Goal: Task Accomplishment & Management: Complete application form

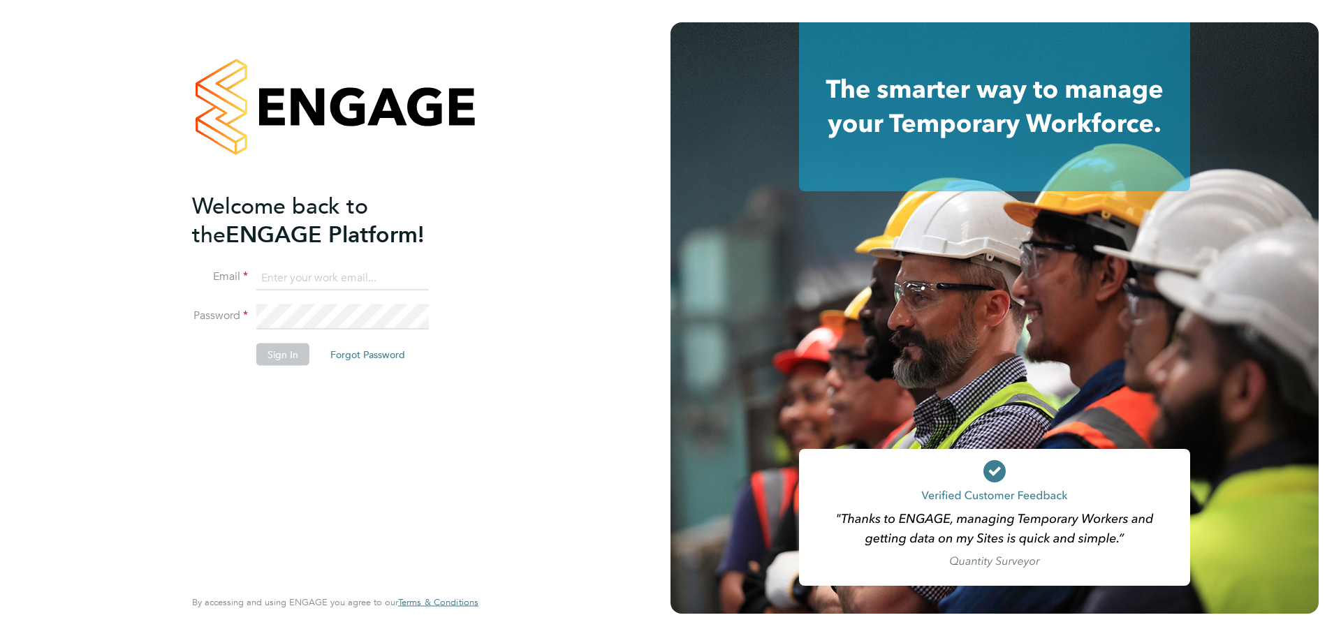
type input "lucy.anderton@integrapeople.com"
click at [287, 353] on button "Sign In" at bounding box center [282, 354] width 53 height 22
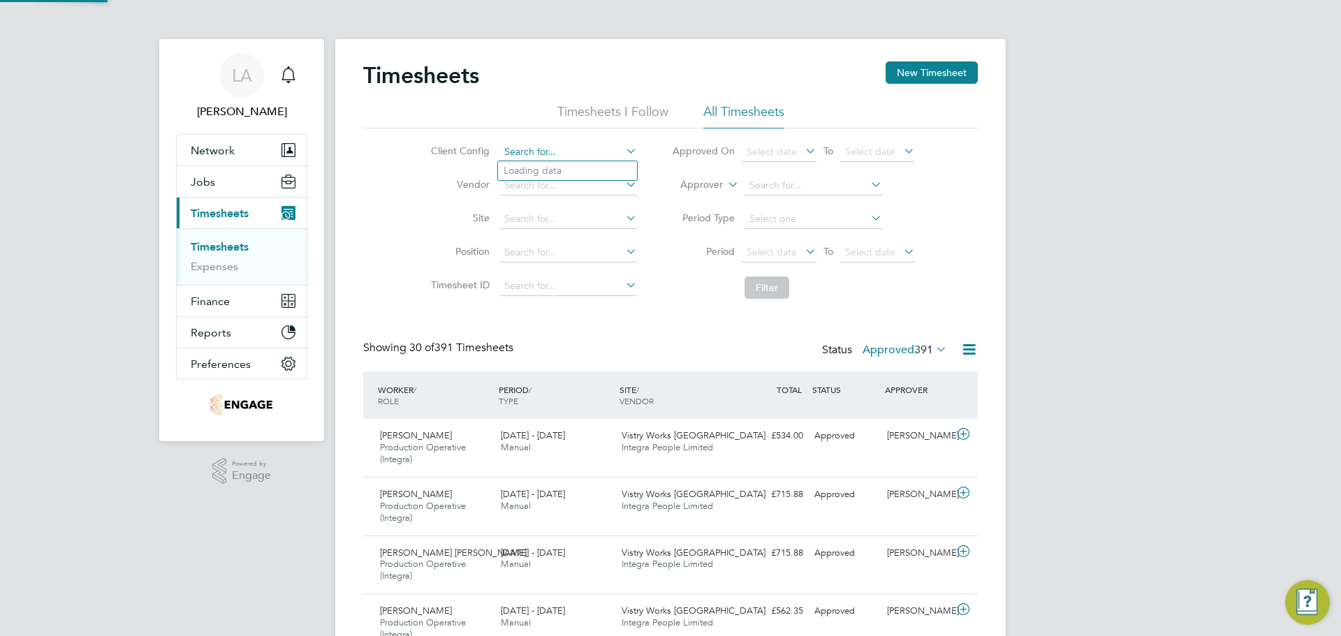
click at [530, 160] on input at bounding box center [568, 152] width 138 height 20
click at [614, 113] on li "Timesheets I Follow" at bounding box center [612, 115] width 111 height 25
click at [717, 115] on li "All Timesheets" at bounding box center [743, 115] width 81 height 25
click at [909, 76] on button "New Timesheet" at bounding box center [931, 72] width 92 height 22
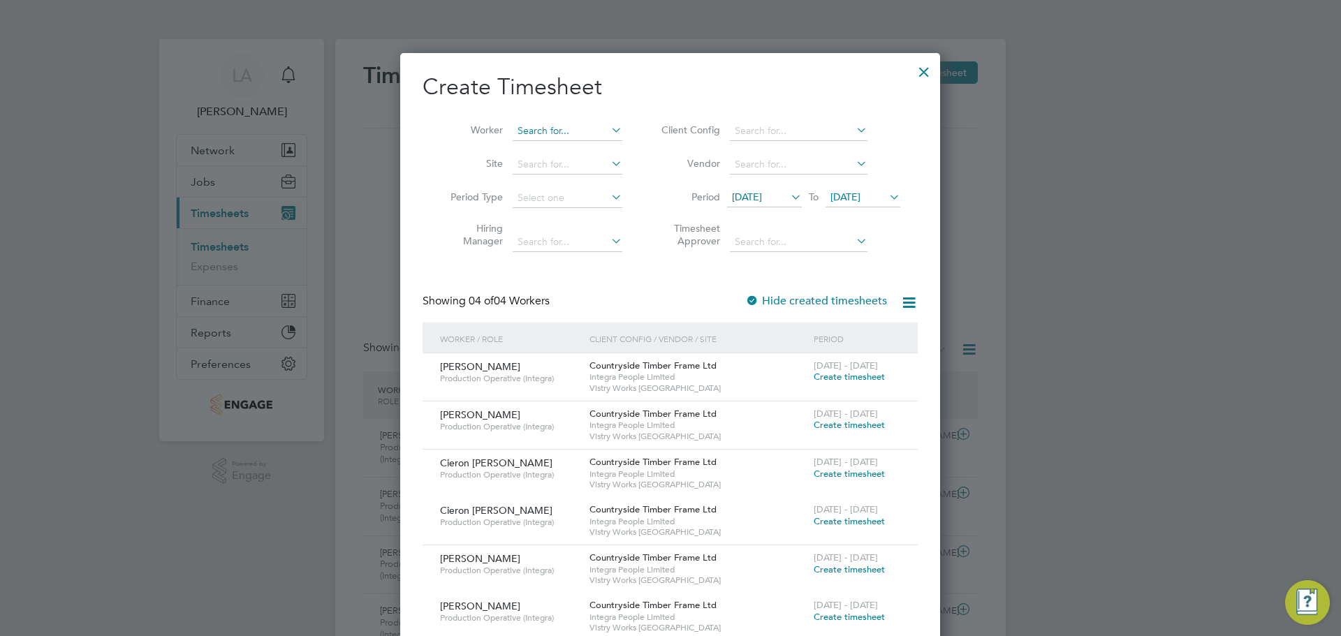
click at [564, 135] on input at bounding box center [568, 132] width 110 height 20
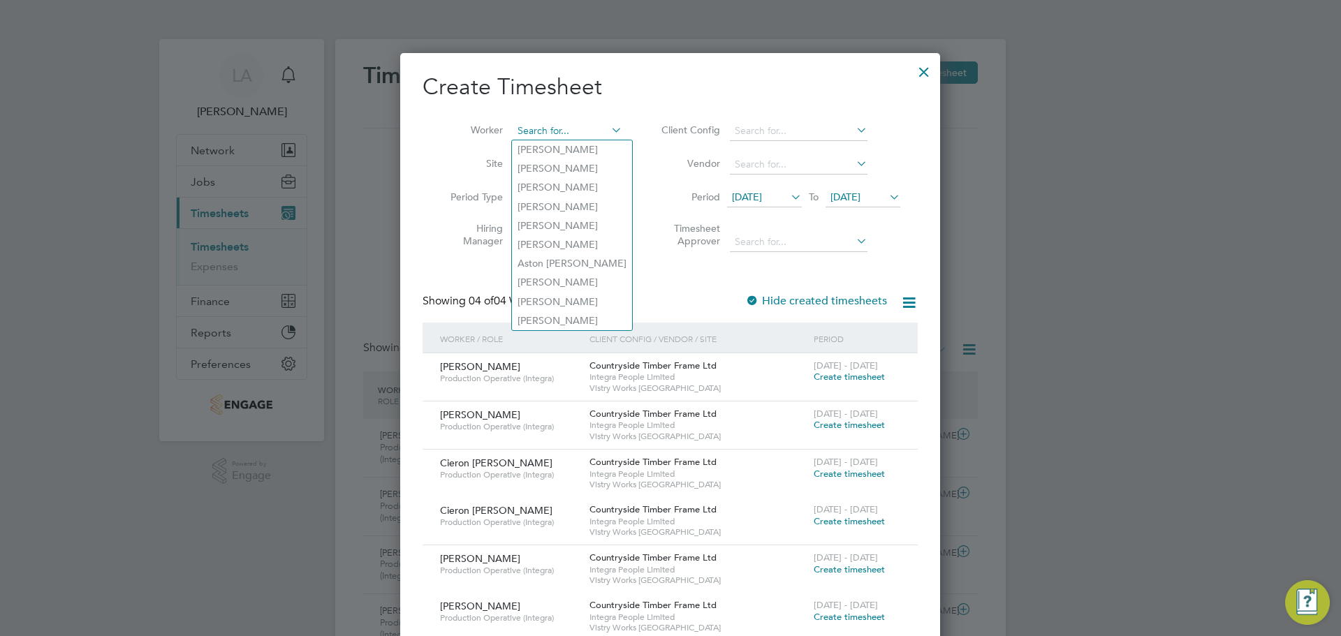
click at [565, 133] on input at bounding box center [568, 132] width 110 height 20
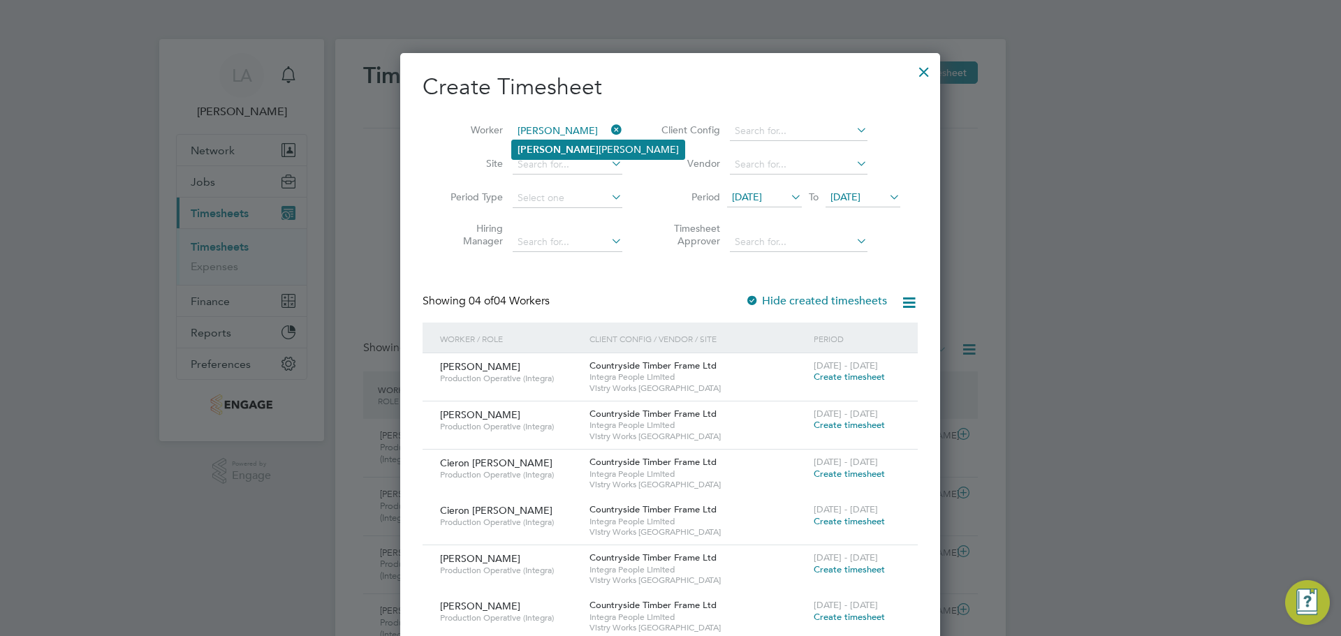
click at [568, 152] on li "[PERSON_NAME]" at bounding box center [598, 149] width 172 height 19
type input "[PERSON_NAME]"
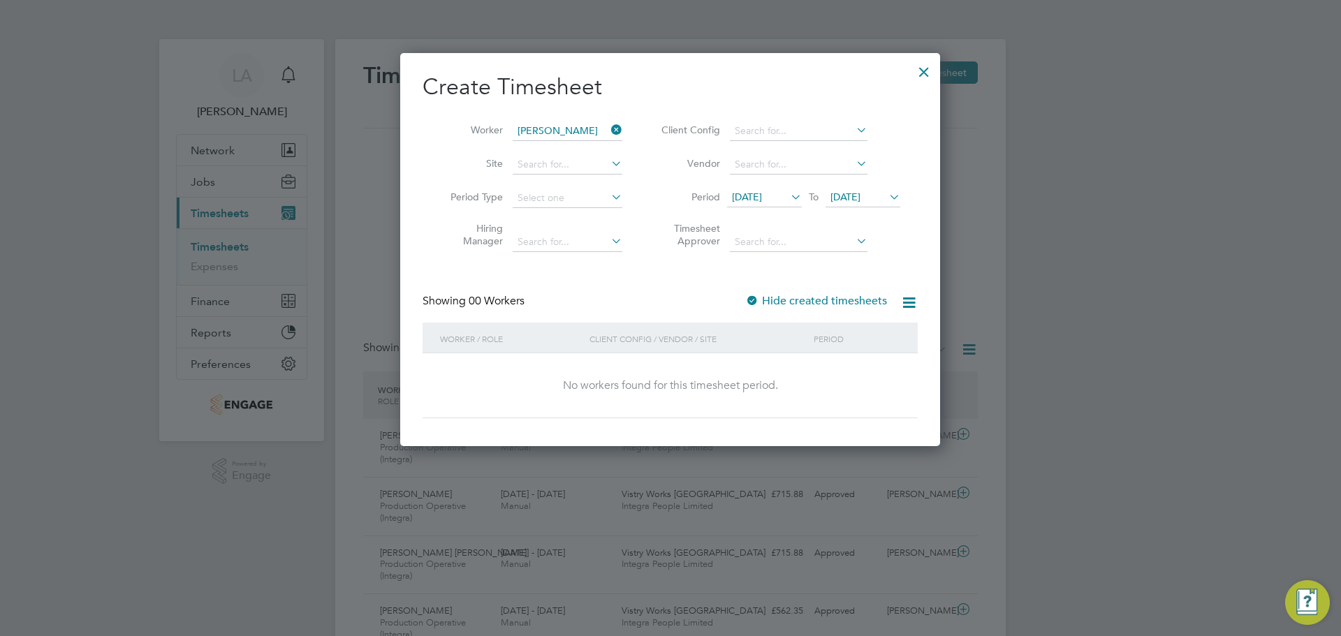
click at [762, 193] on span "[DATE]" at bounding box center [747, 197] width 30 height 13
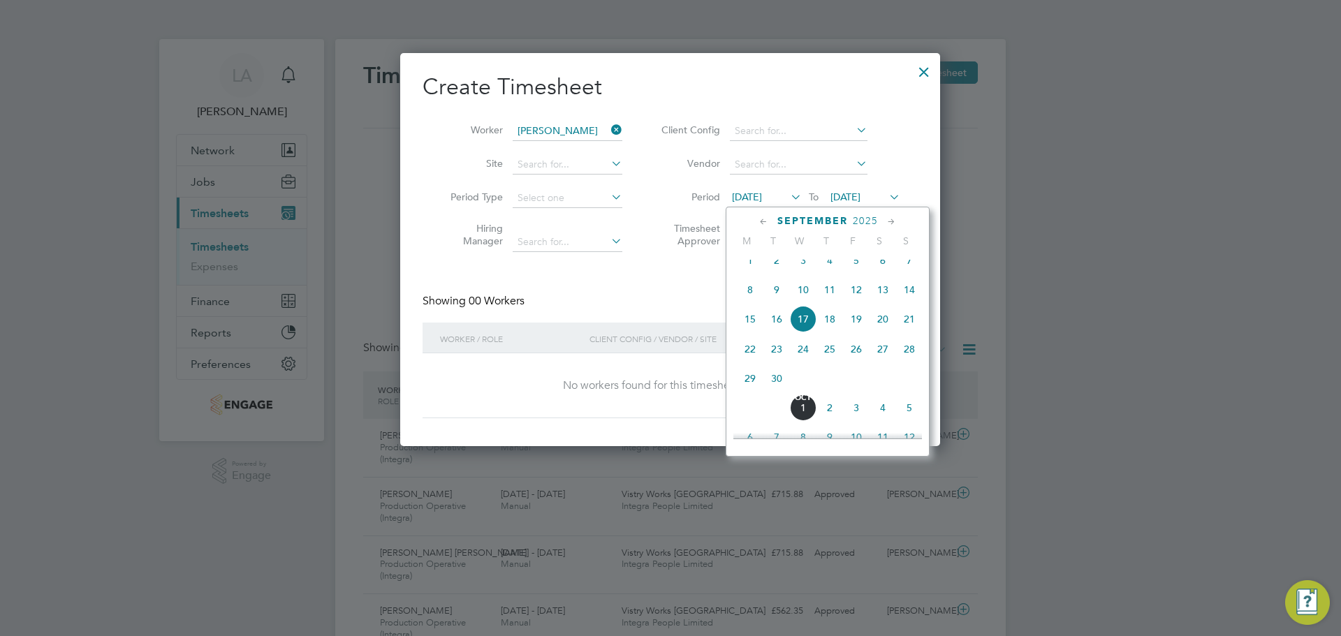
click at [806, 223] on span "September" at bounding box center [812, 221] width 71 height 12
click at [749, 284] on span "5" at bounding box center [750, 275] width 27 height 27
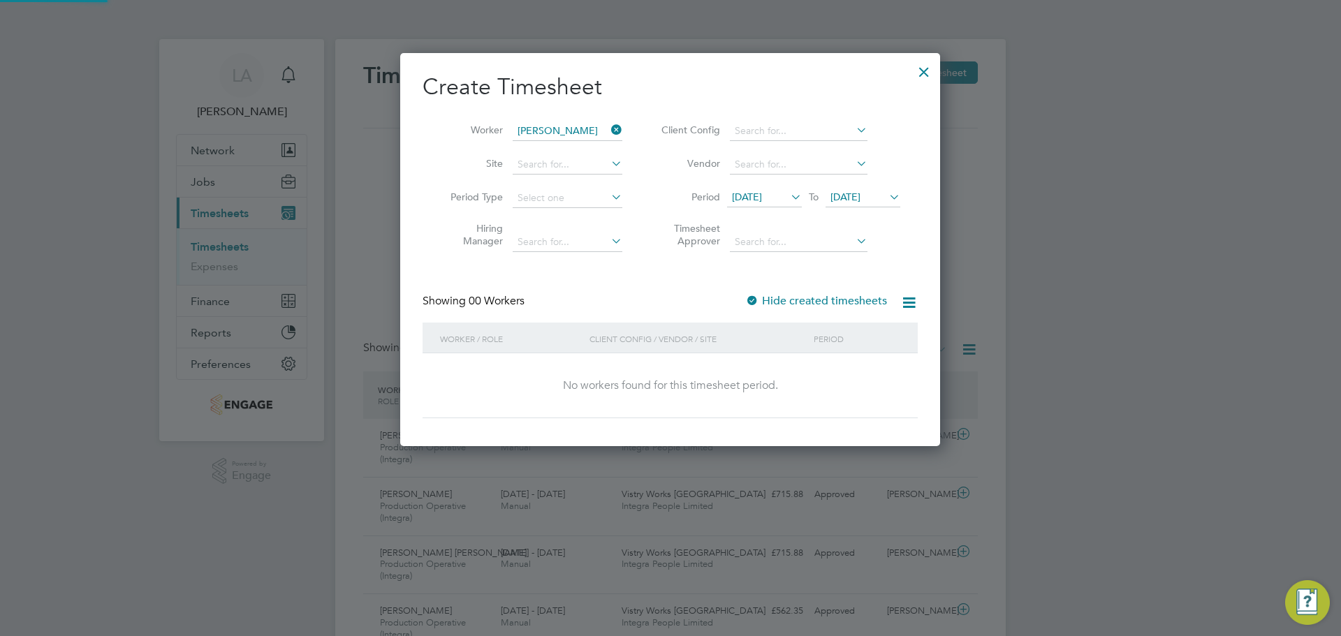
click at [853, 205] on span "[DATE]" at bounding box center [862, 198] width 75 height 19
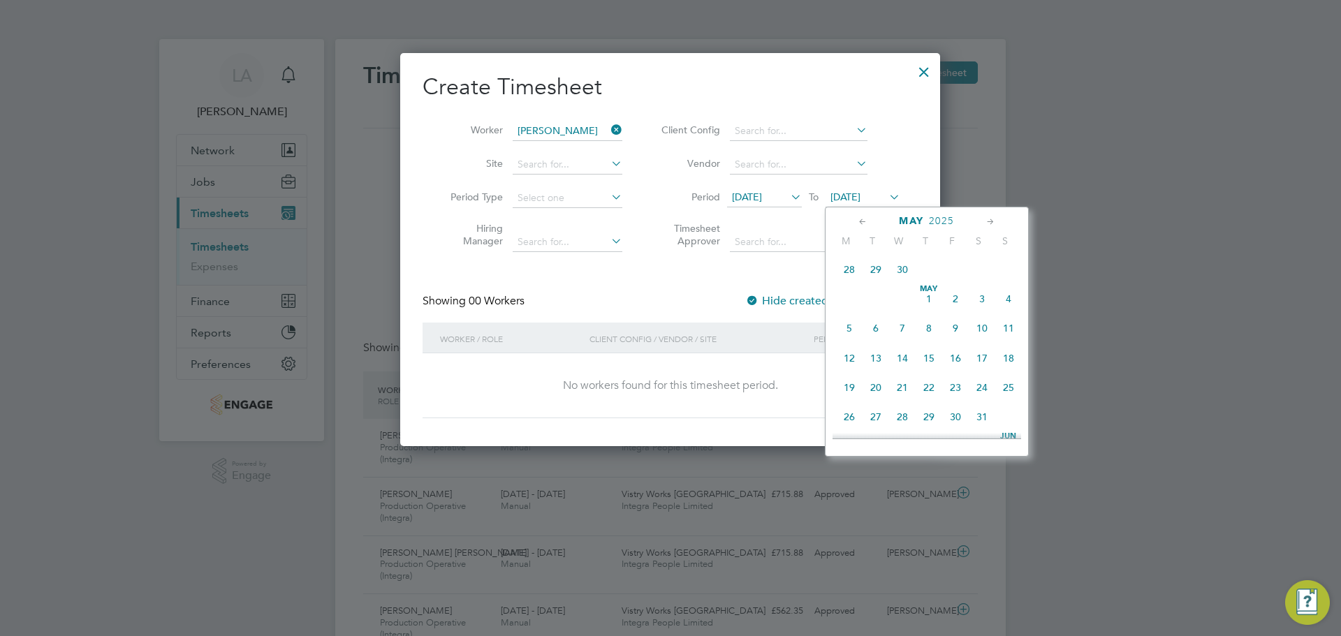
click at [1002, 333] on span "11" at bounding box center [1008, 328] width 27 height 27
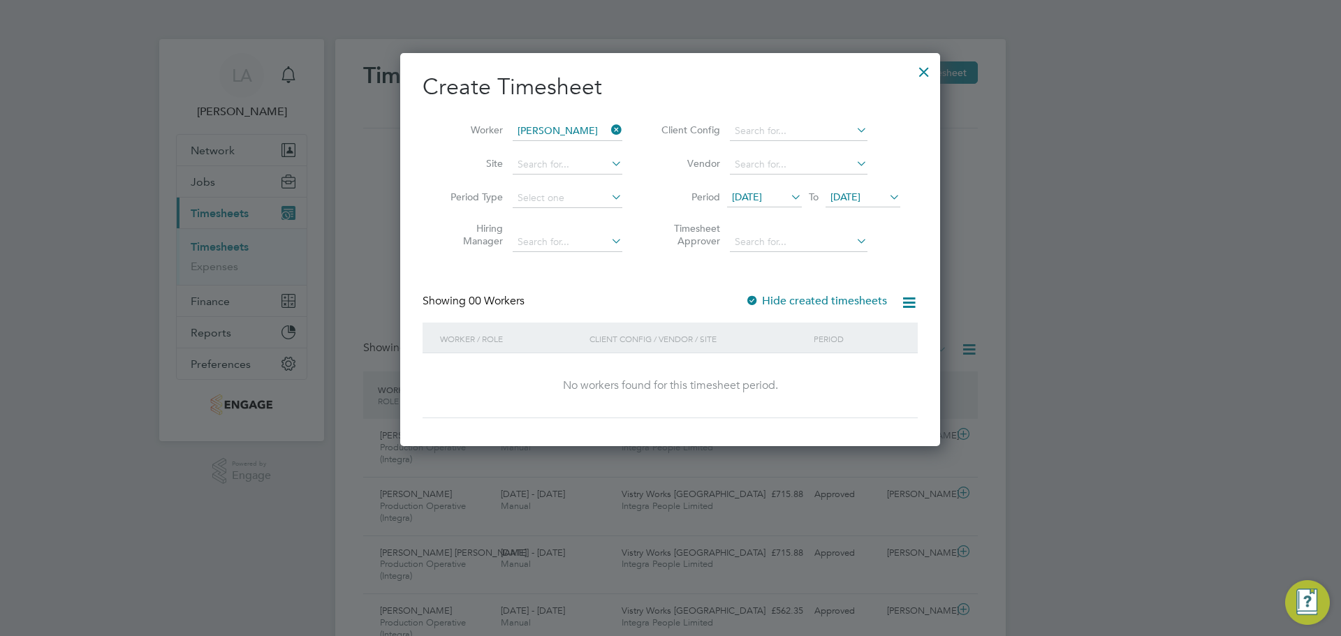
click at [754, 295] on div at bounding box center [752, 302] width 14 height 14
click at [761, 248] on input at bounding box center [799, 243] width 138 height 20
click at [770, 249] on input "[PERSON_NAME]" at bounding box center [799, 243] width 138 height 20
click at [770, 256] on li "[PERSON_NAME]" at bounding box center [815, 260] width 172 height 19
type input "[PERSON_NAME]"
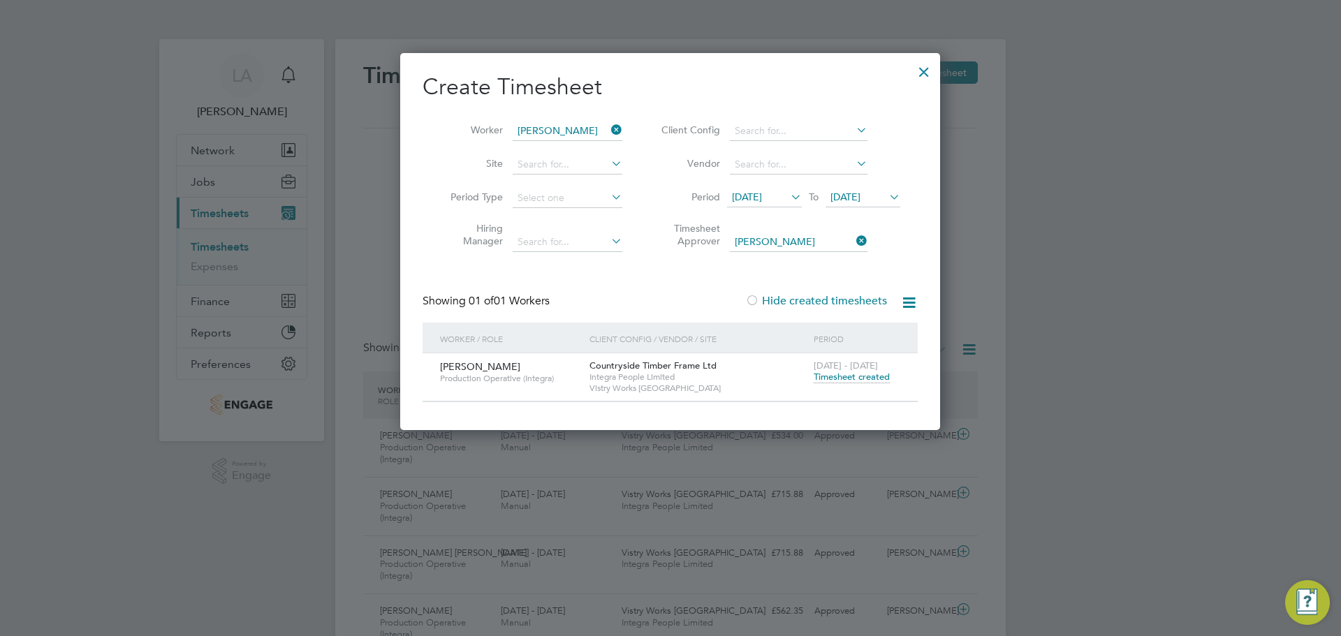
click at [856, 376] on span "Timesheet created" at bounding box center [852, 377] width 76 height 13
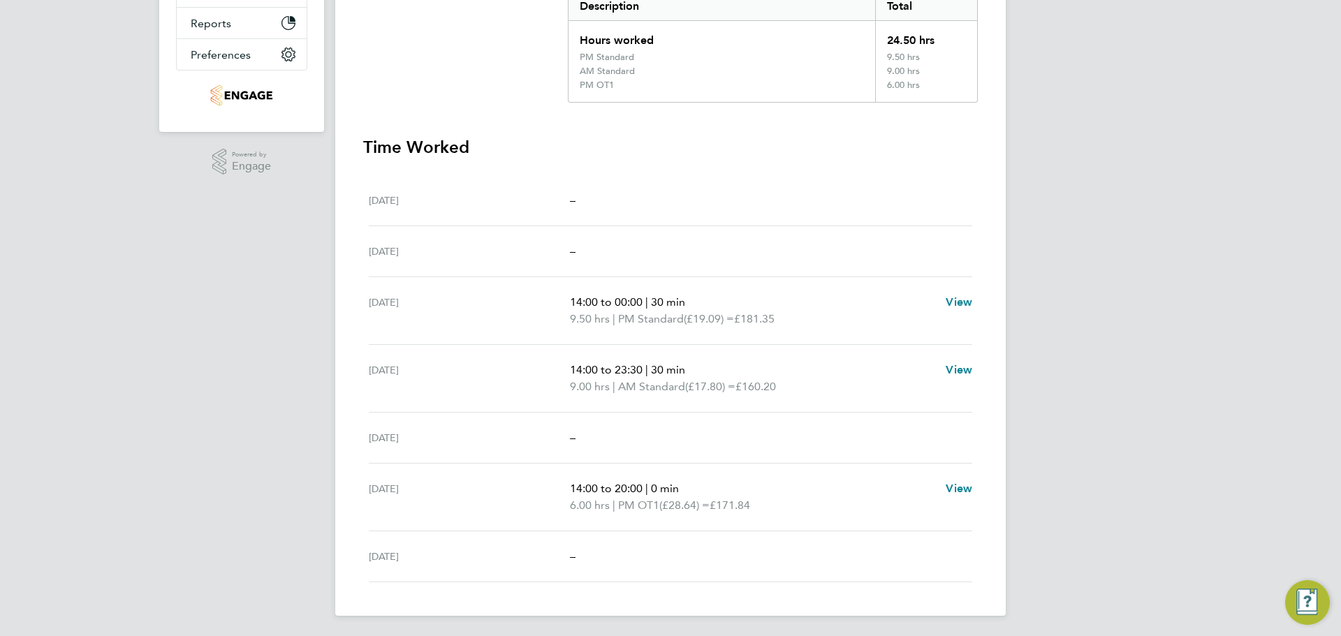
scroll to position [311, 0]
drag, startPoint x: 1116, startPoint y: 297, endPoint x: 1194, endPoint y: 243, distance: 95.3
click at [1180, 253] on div "LA [PERSON_NAME] Notifications Applications: Network Team Members Businesses Si…" at bounding box center [670, 163] width 1341 height 948
click at [1024, 204] on div "LA [PERSON_NAME] Notifications Applications: Network Team Members Businesses Si…" at bounding box center [670, 163] width 1341 height 948
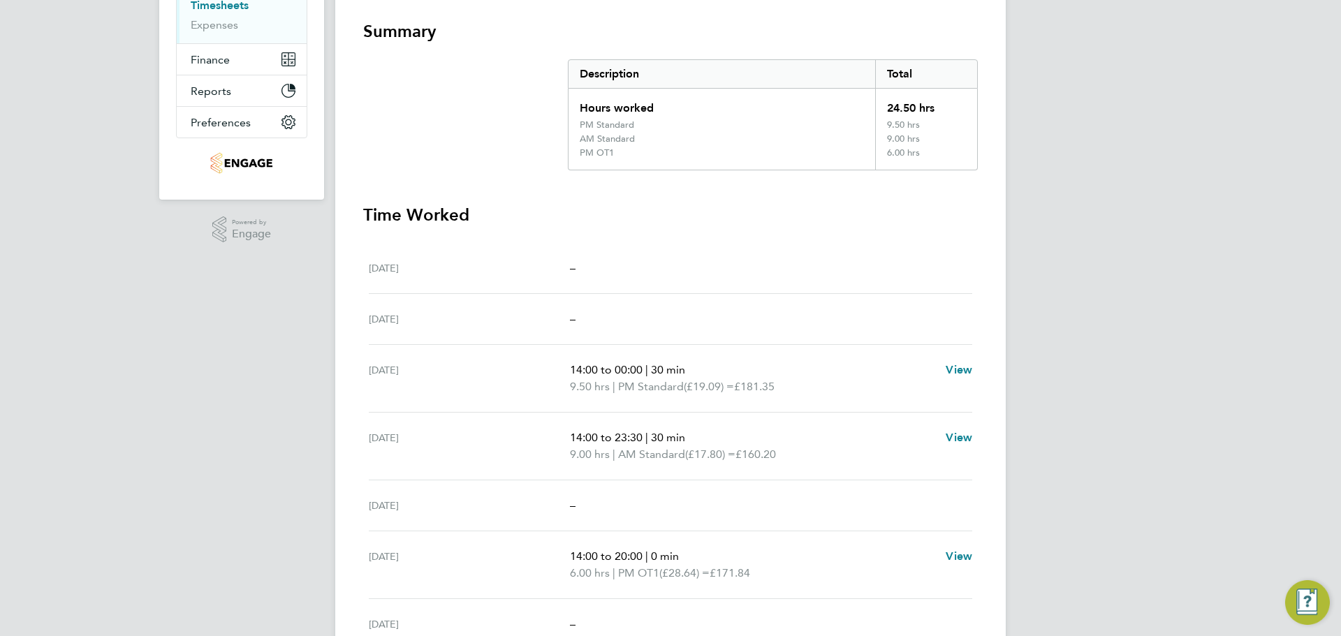
scroll to position [0, 0]
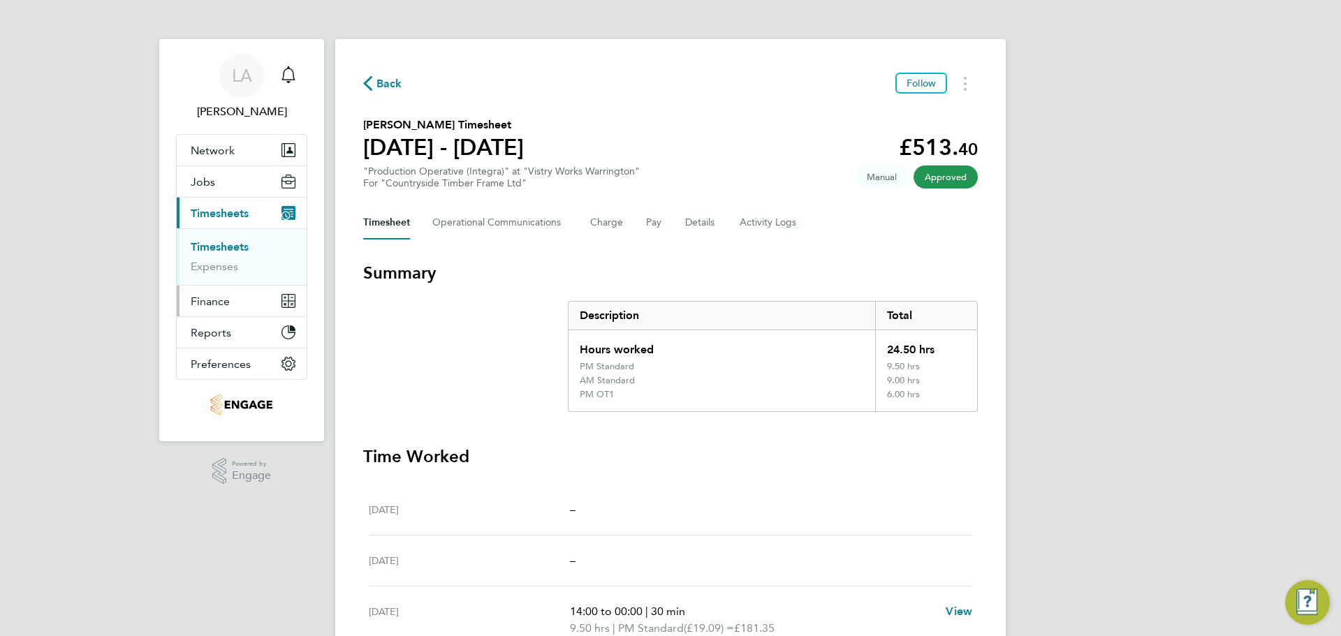
click at [219, 302] on span "Finance" at bounding box center [210, 301] width 39 height 13
click at [211, 326] on span "Reports" at bounding box center [211, 327] width 41 height 13
click at [218, 214] on span "Timesheets" at bounding box center [220, 213] width 58 height 13
click at [228, 298] on span "Finance" at bounding box center [210, 301] width 39 height 13
click at [220, 288] on link "Invoices & Credit Notes" at bounding box center [234, 285] width 87 height 27
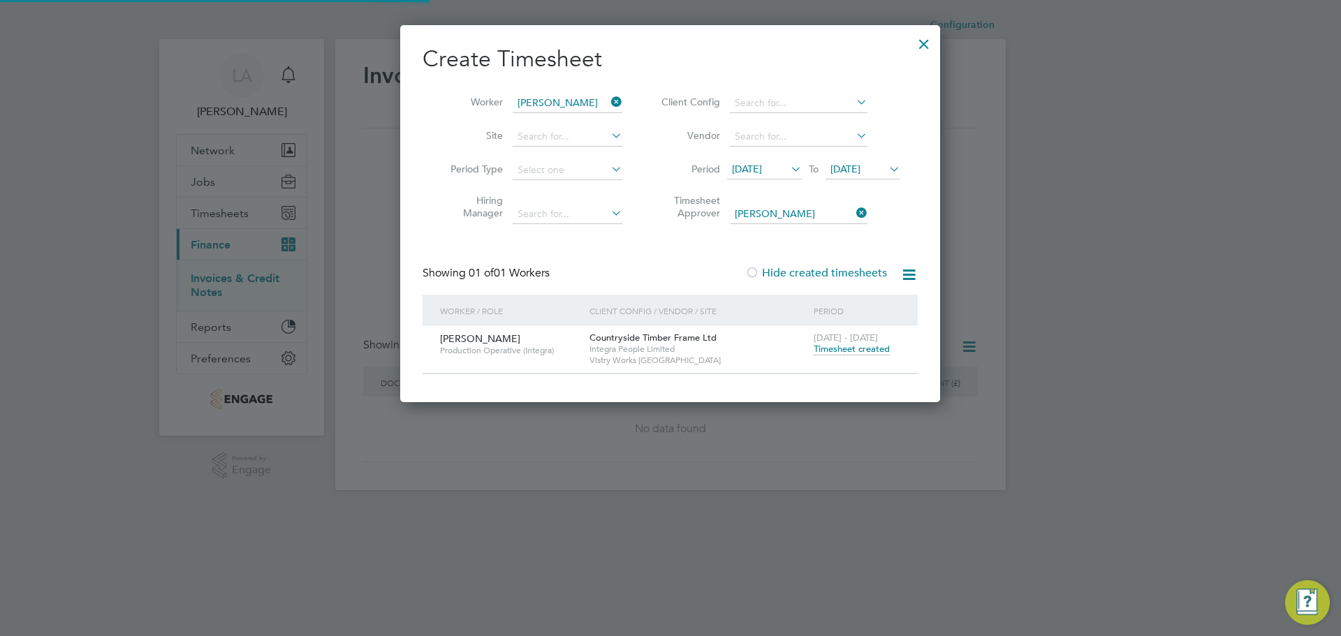
scroll to position [376, 541]
click at [618, 280] on div "Showing 01 of 01 Workers Hide created timesheets" at bounding box center [669, 280] width 495 height 29
click at [608, 105] on icon at bounding box center [608, 102] width 0 height 20
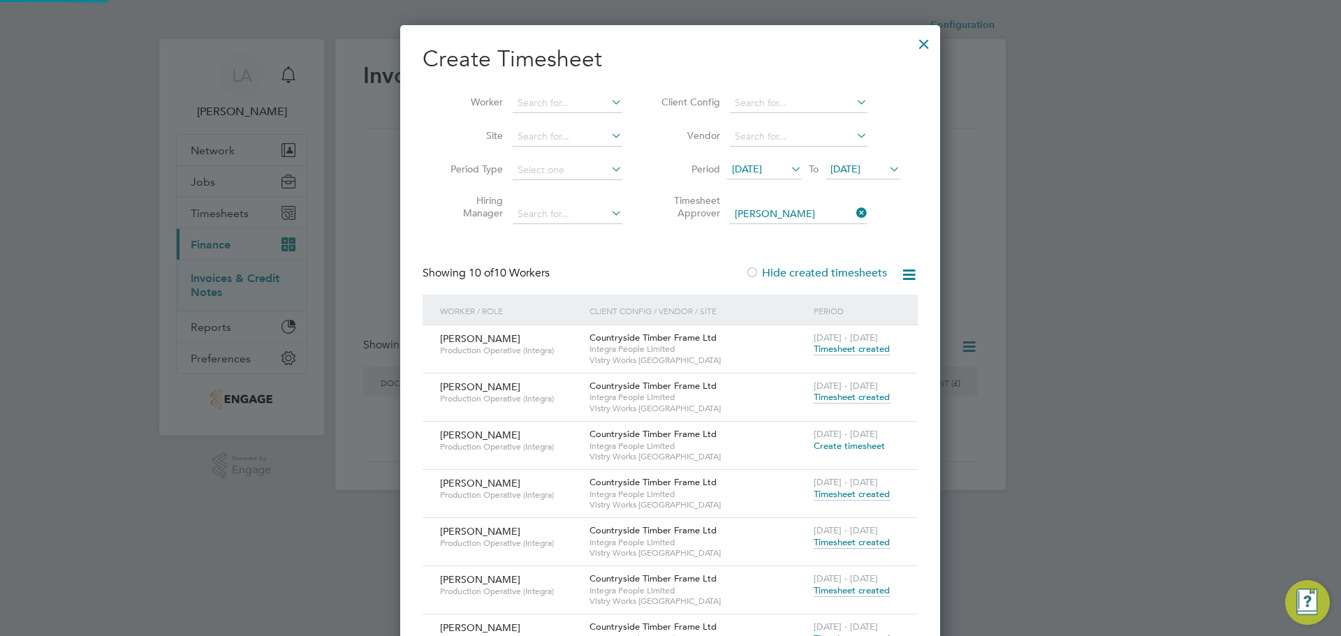
scroll to position [811, 541]
click at [239, 285] on div at bounding box center [670, 318] width 1341 height 636
click at [930, 47] on div at bounding box center [923, 40] width 25 height 25
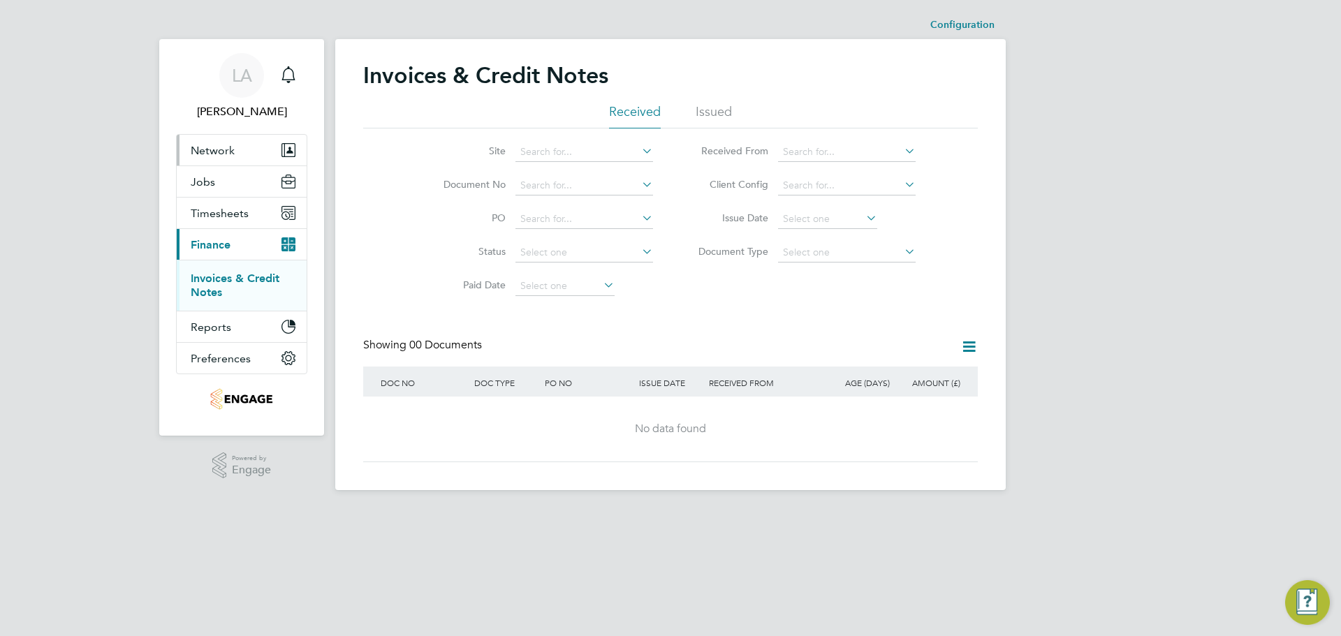
click at [219, 155] on span "Network" at bounding box center [213, 150] width 44 height 13
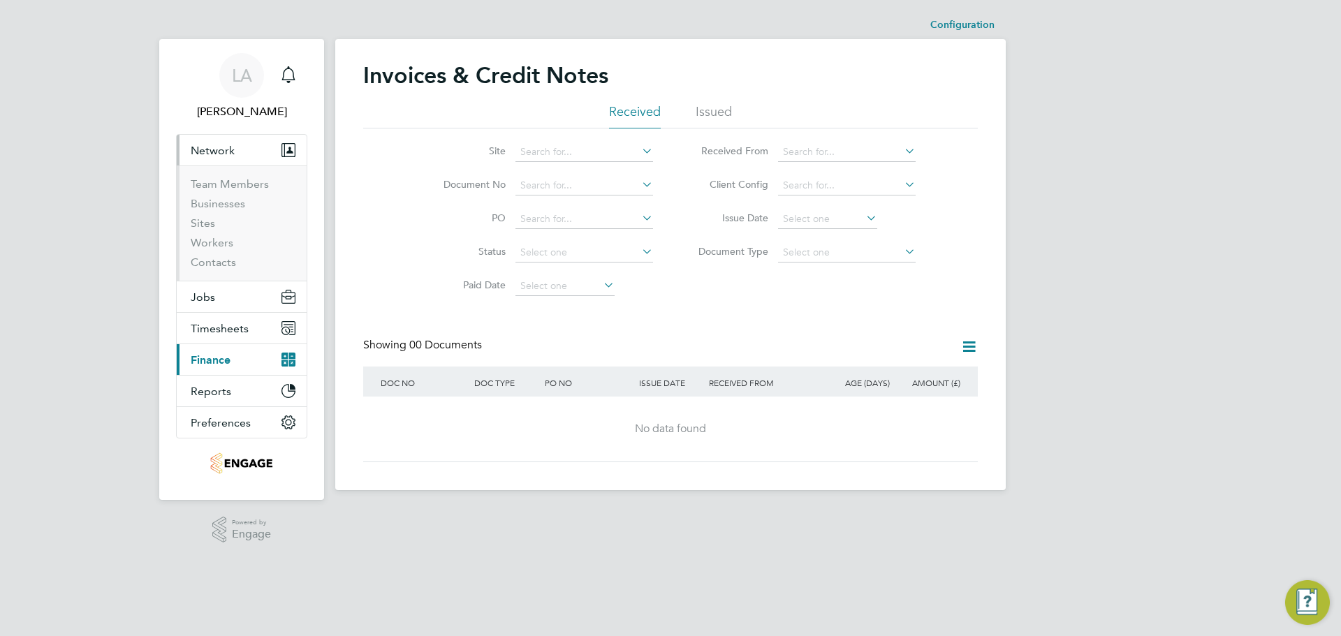
click at [208, 145] on span "Network" at bounding box center [213, 150] width 44 height 13
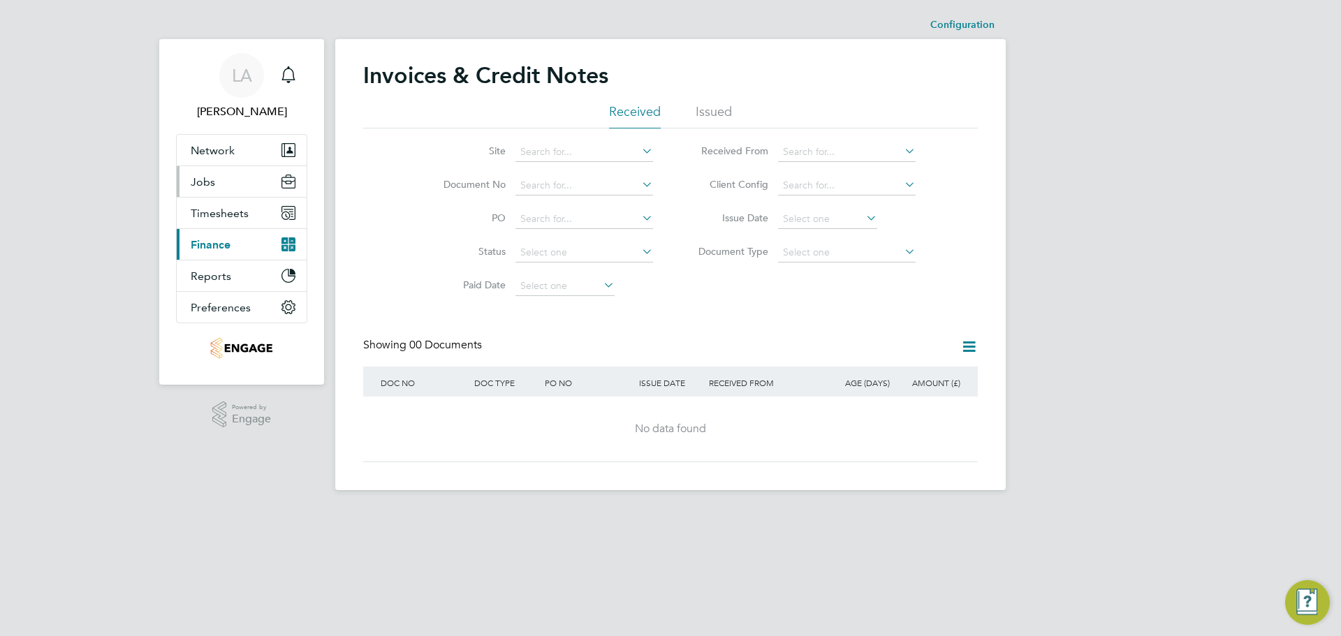
click at [205, 180] on span "Jobs" at bounding box center [203, 181] width 24 height 13
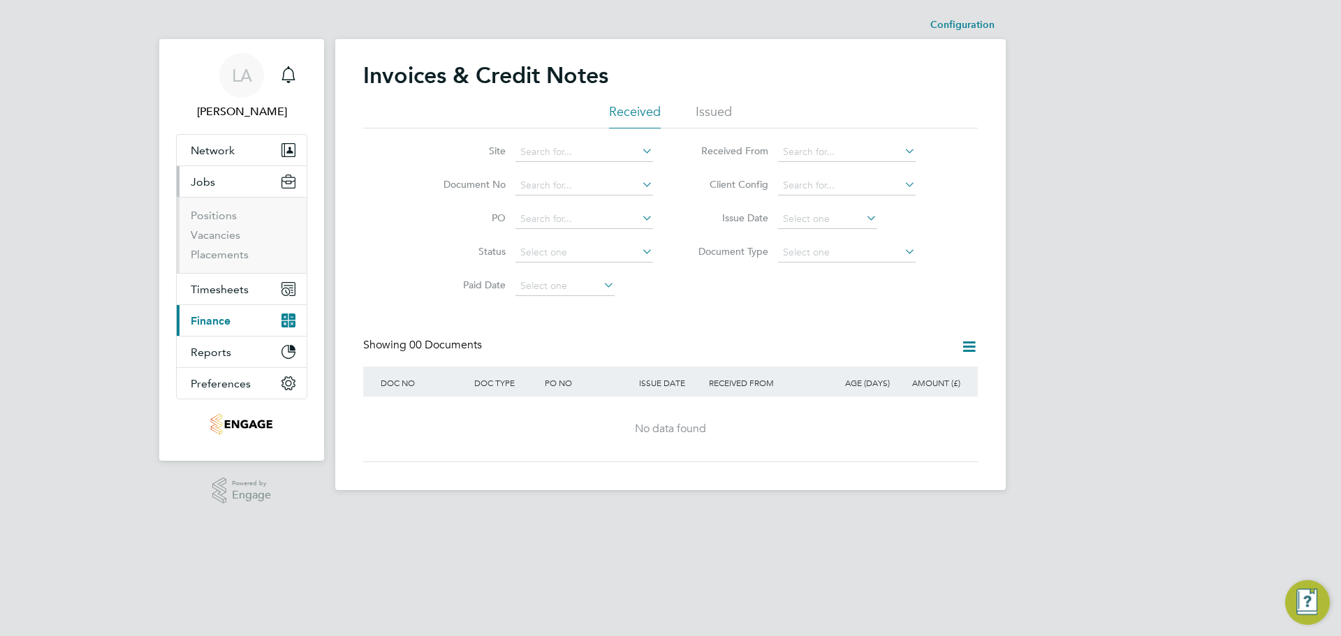
click at [206, 166] on ul "Network Team Members Businesses Sites Workers Contacts Jobs Positions Vacancies…" at bounding box center [241, 266] width 131 height 265
click at [205, 182] on span "Jobs" at bounding box center [203, 181] width 24 height 13
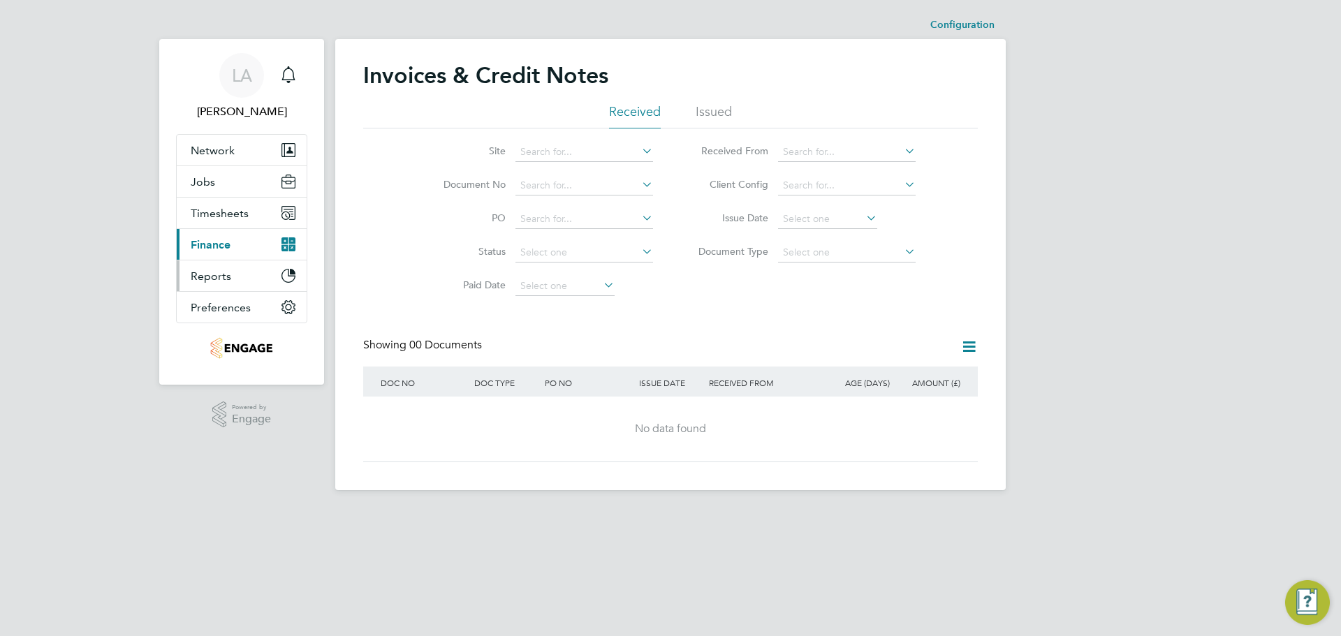
click at [212, 274] on span "Reports" at bounding box center [211, 276] width 41 height 13
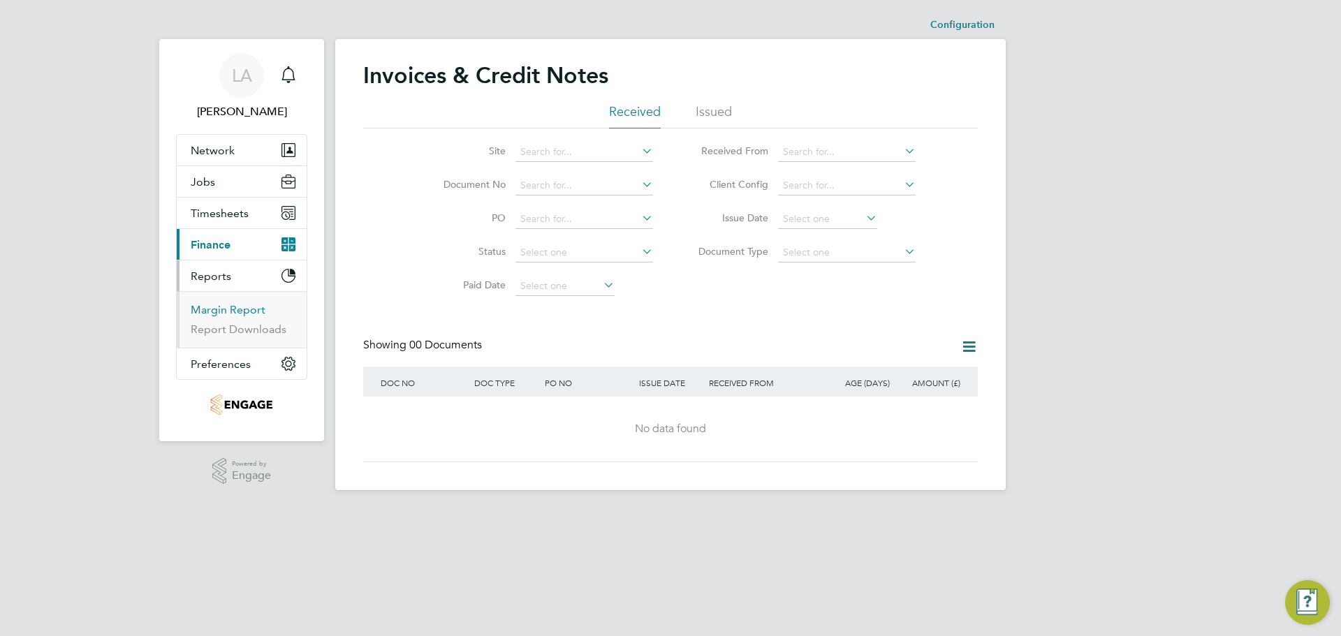
click at [236, 314] on link "Margin Report" at bounding box center [228, 309] width 75 height 13
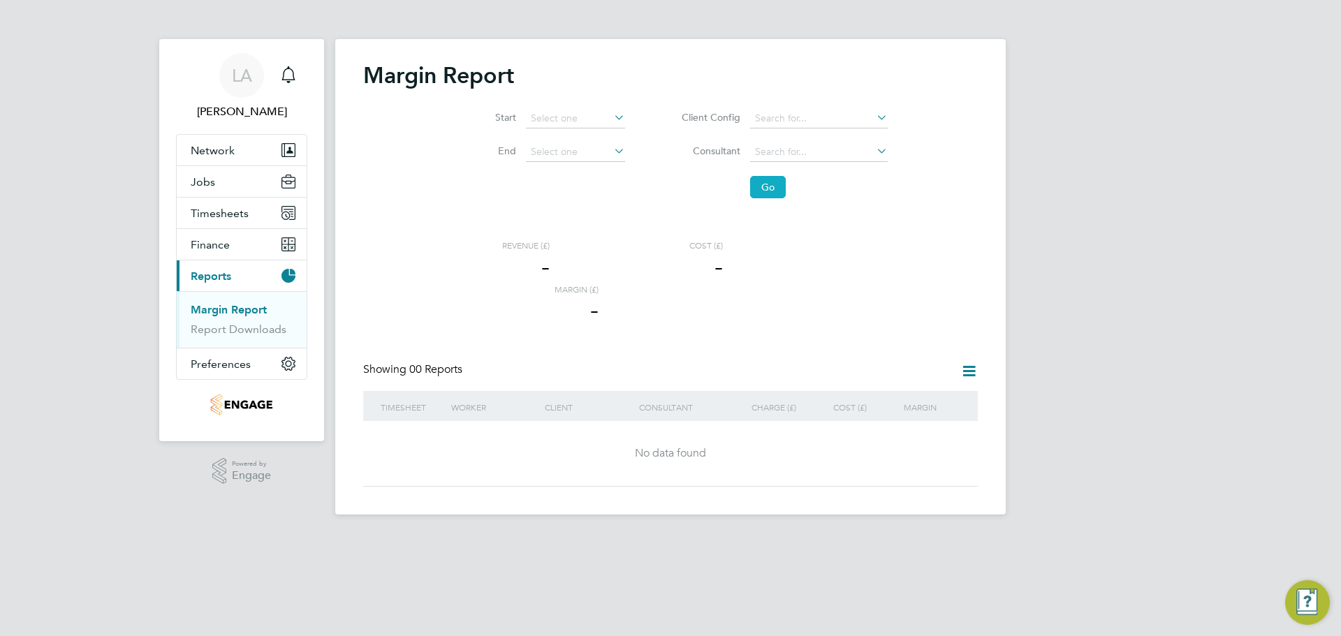
click at [765, 186] on button "Go" at bounding box center [768, 187] width 36 height 22
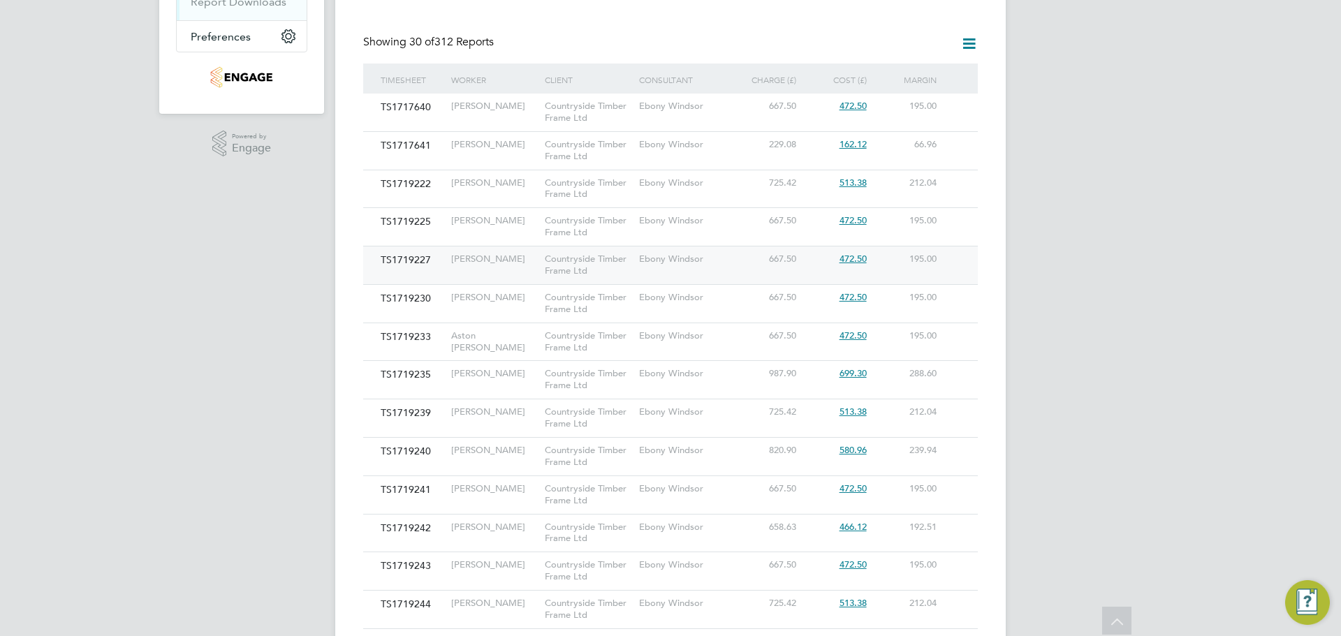
scroll to position [349, 0]
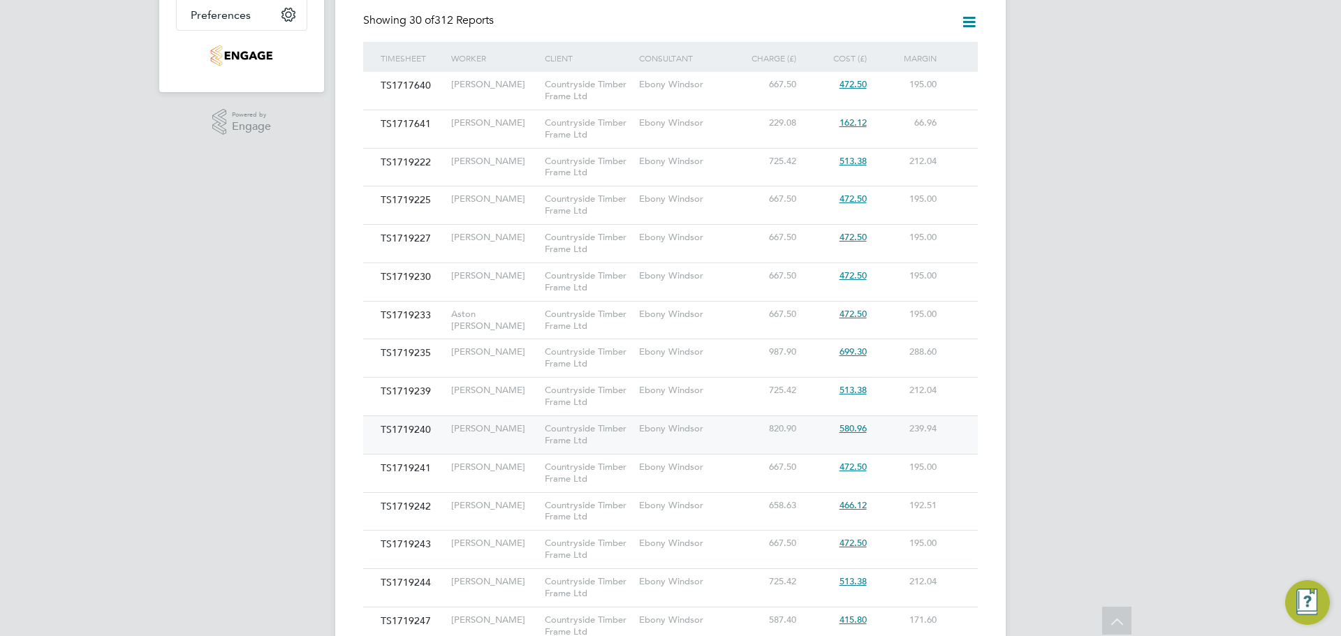
click at [850, 432] on span "580.96" at bounding box center [852, 428] width 27 height 12
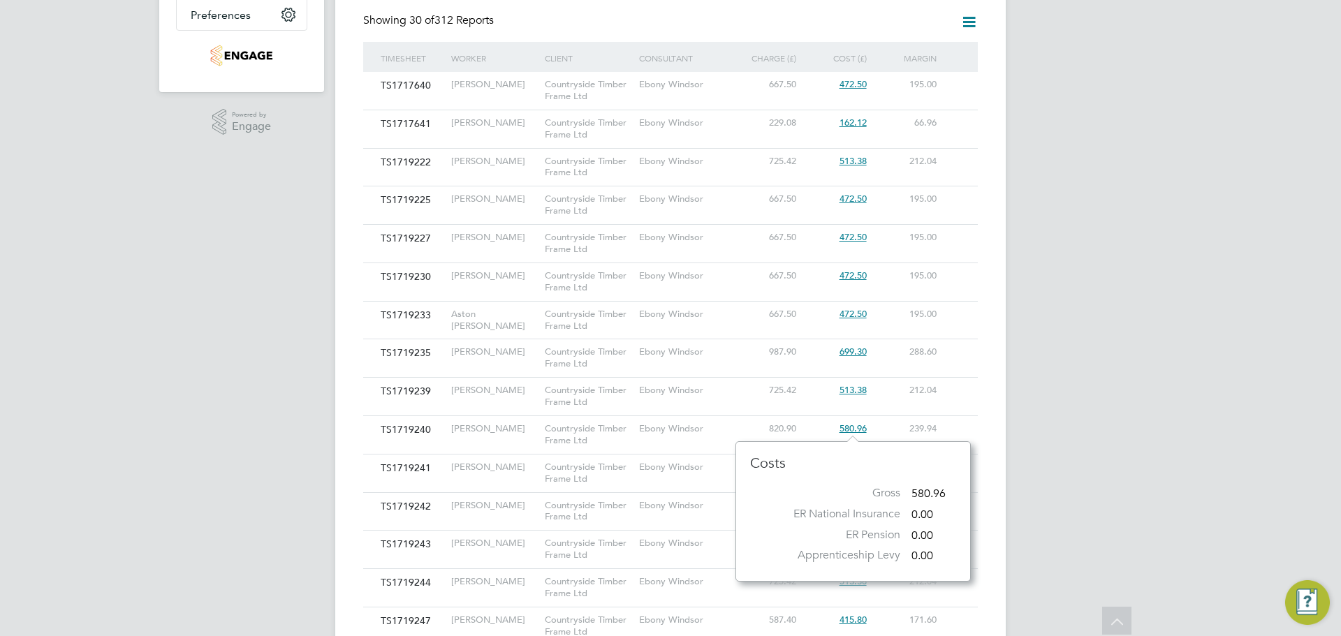
scroll to position [12, 29]
click at [852, 427] on span "580.96" at bounding box center [852, 428] width 27 height 12
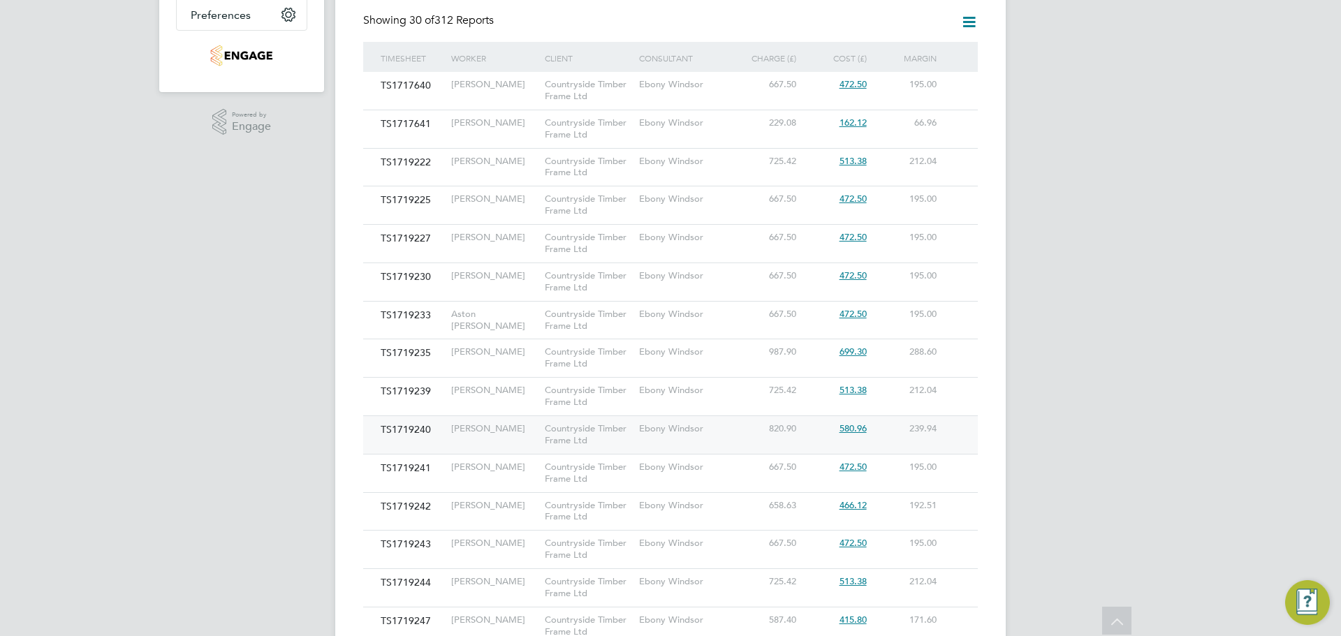
click at [852, 427] on span "580.96" at bounding box center [852, 428] width 27 height 12
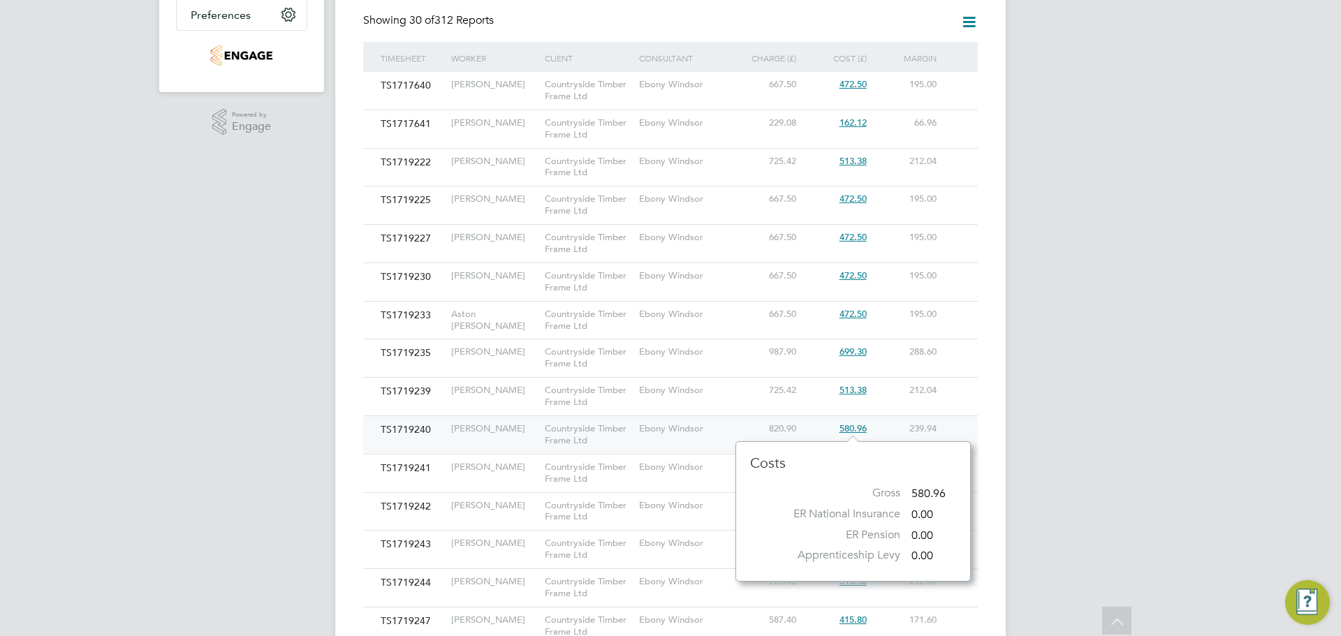
click at [852, 427] on span "580.96" at bounding box center [852, 428] width 27 height 12
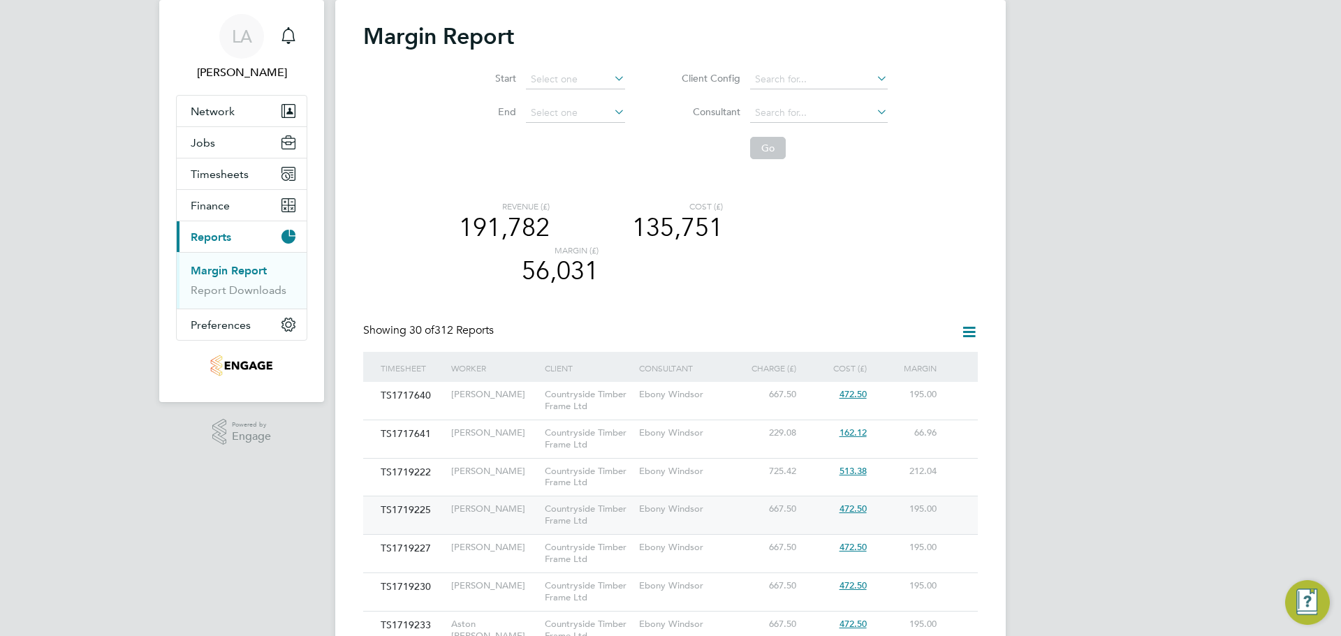
scroll to position [70, 0]
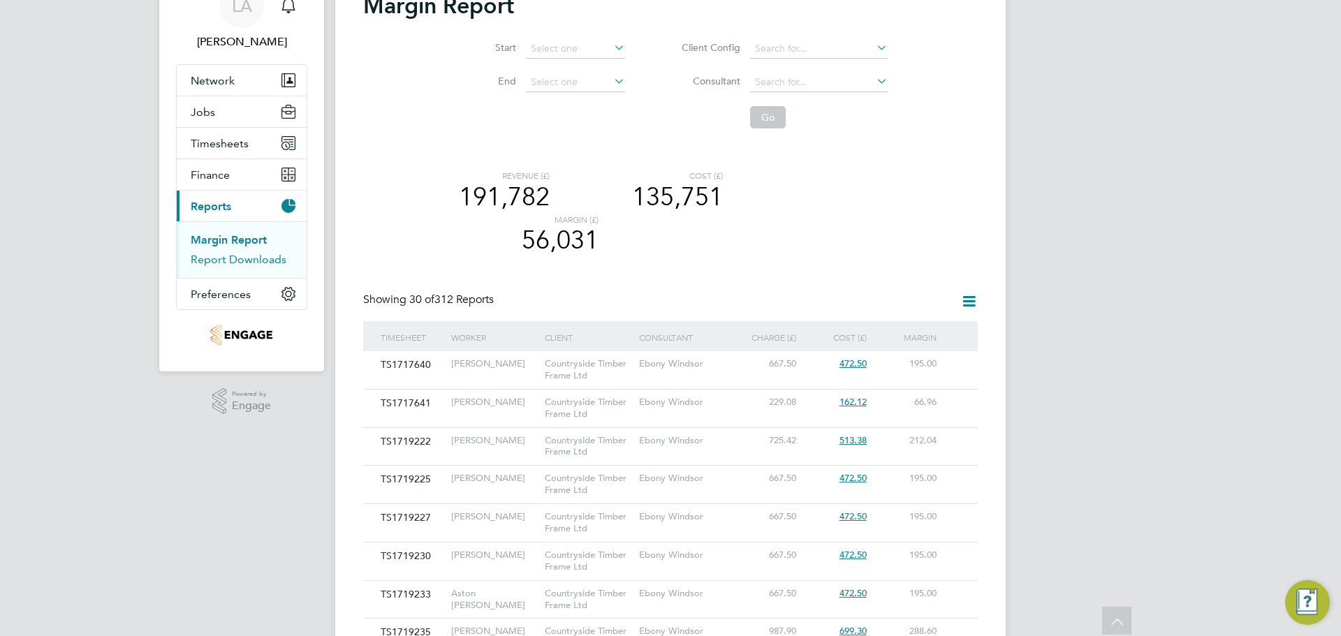
click at [227, 263] on link "Report Downloads" at bounding box center [239, 259] width 96 height 13
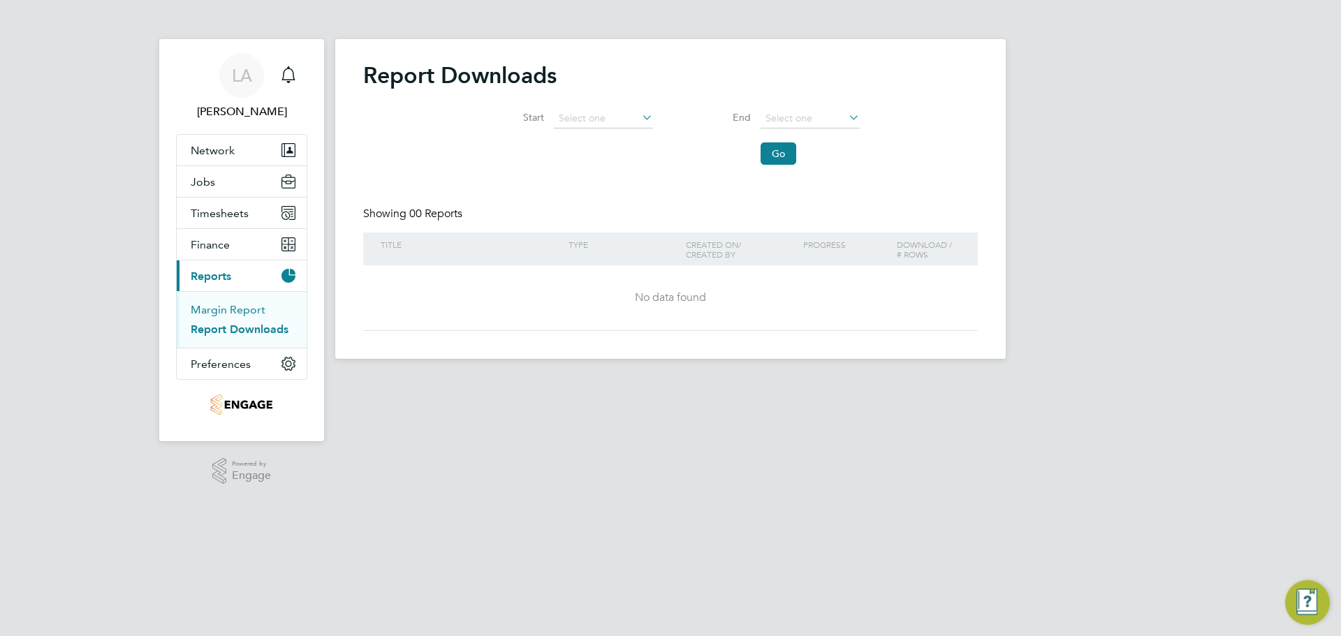
click at [219, 308] on link "Margin Report" at bounding box center [228, 309] width 75 height 13
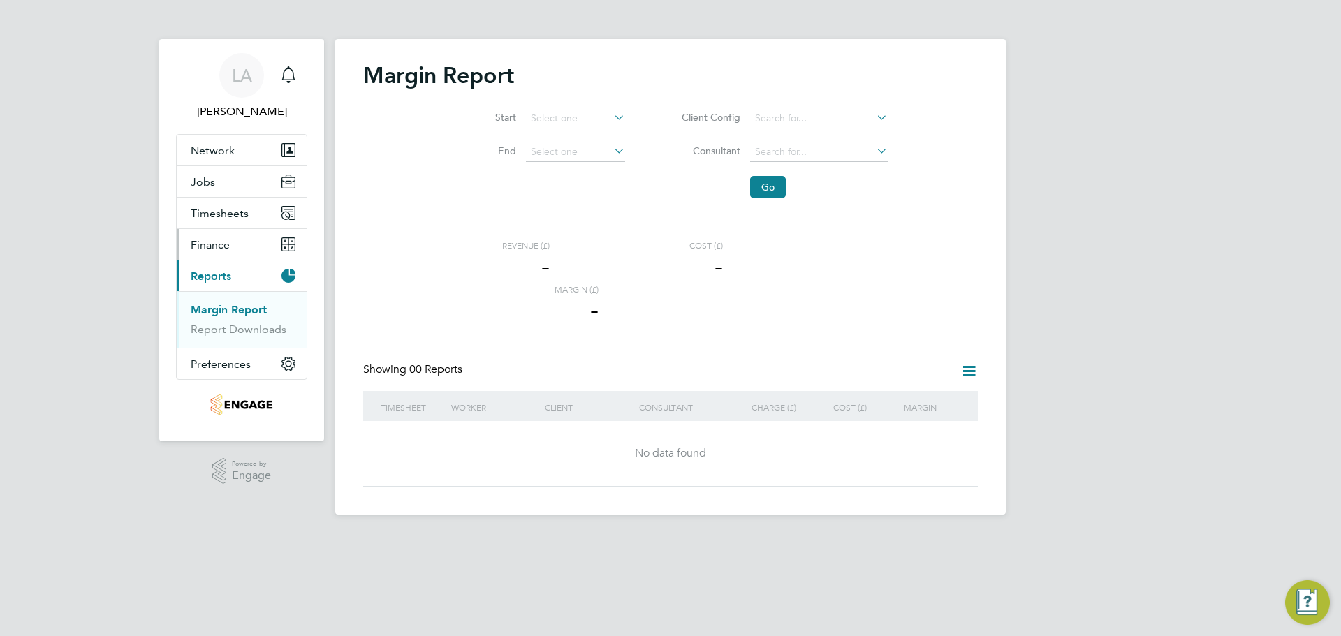
click at [221, 242] on span "Finance" at bounding box center [210, 244] width 39 height 13
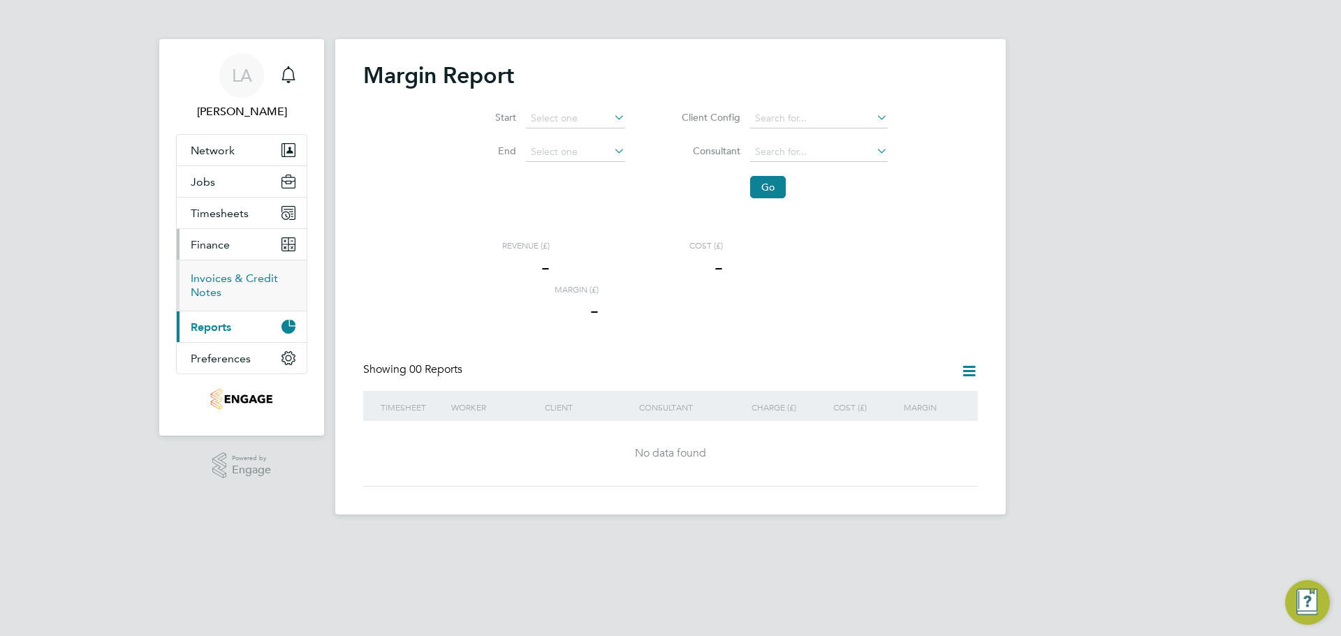
click at [219, 283] on link "Invoices & Credit Notes" at bounding box center [234, 285] width 87 height 27
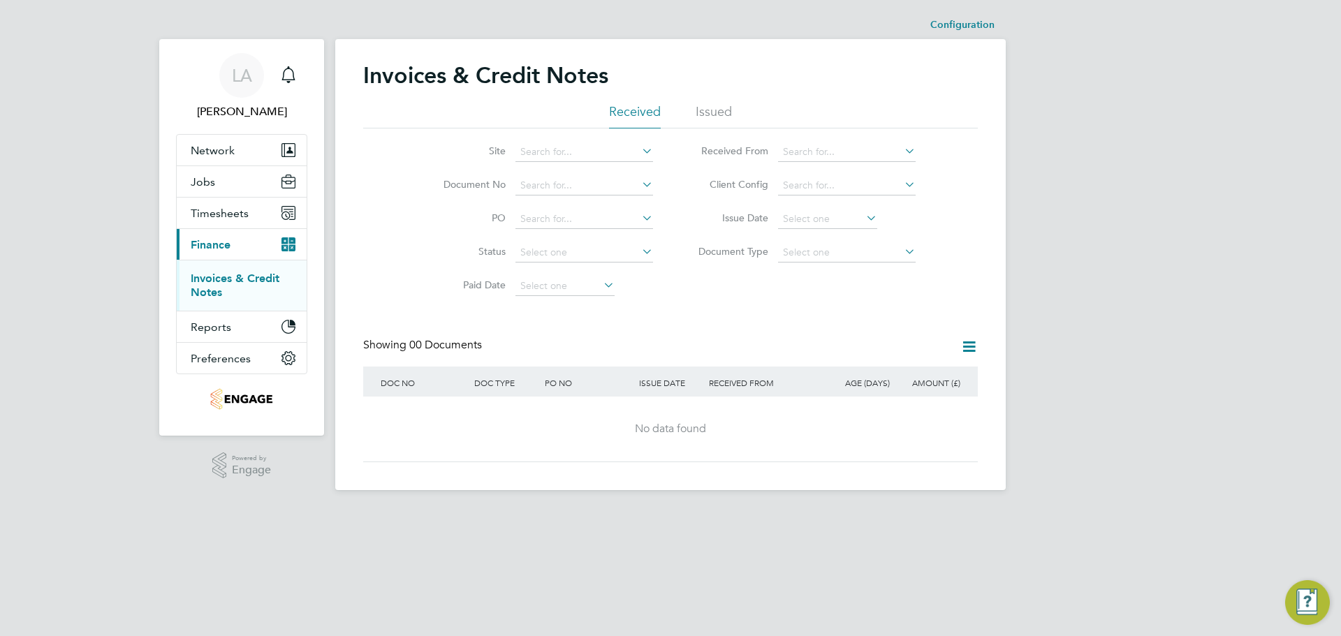
click at [723, 110] on li "Issued" at bounding box center [714, 115] width 36 height 25
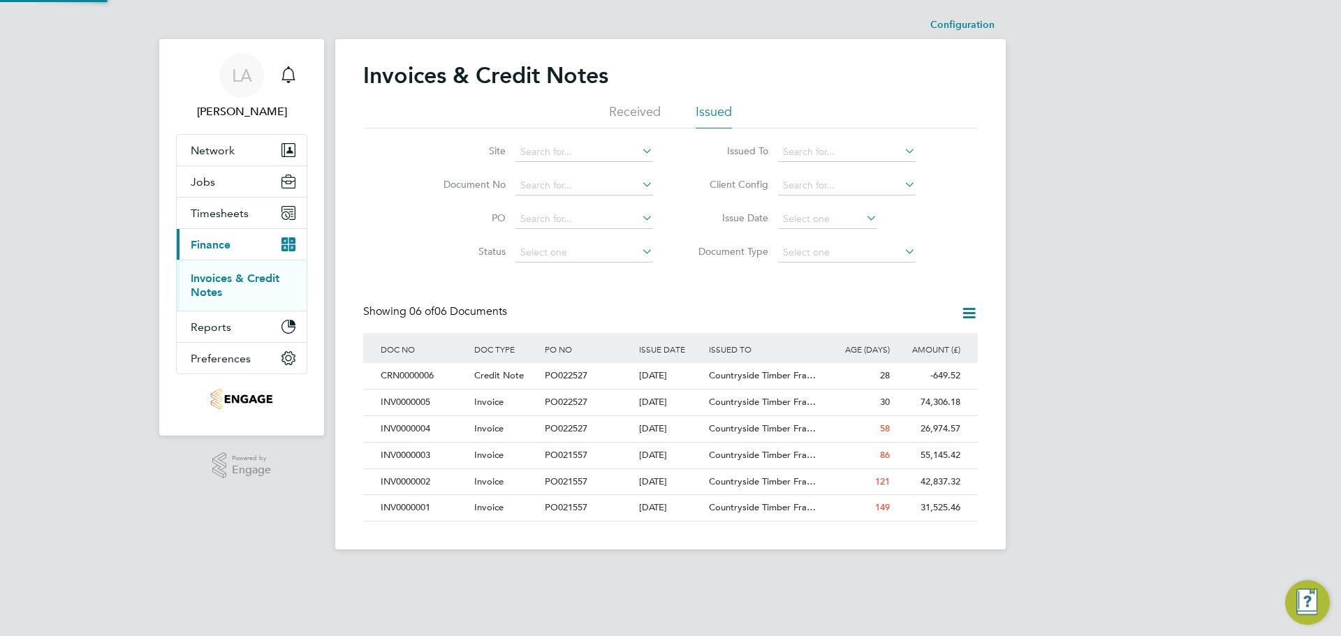
scroll to position [27, 95]
click at [671, 482] on div "[DATE]" at bounding box center [670, 482] width 71 height 26
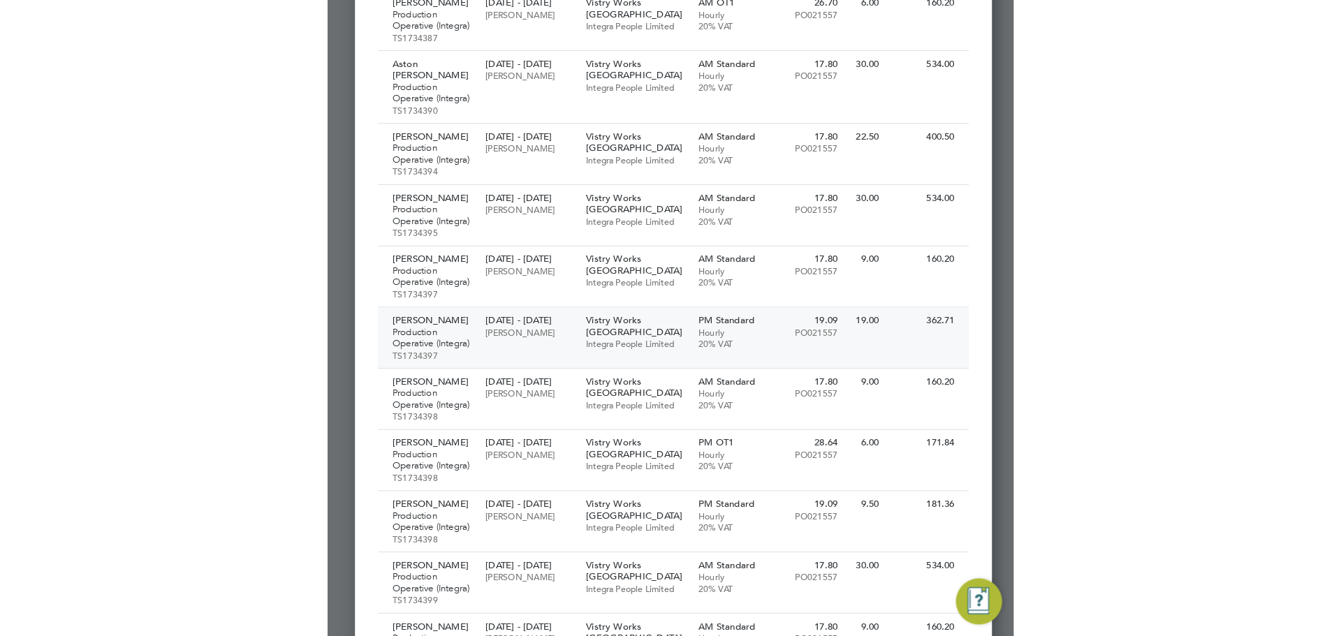
scroll to position [7, 7]
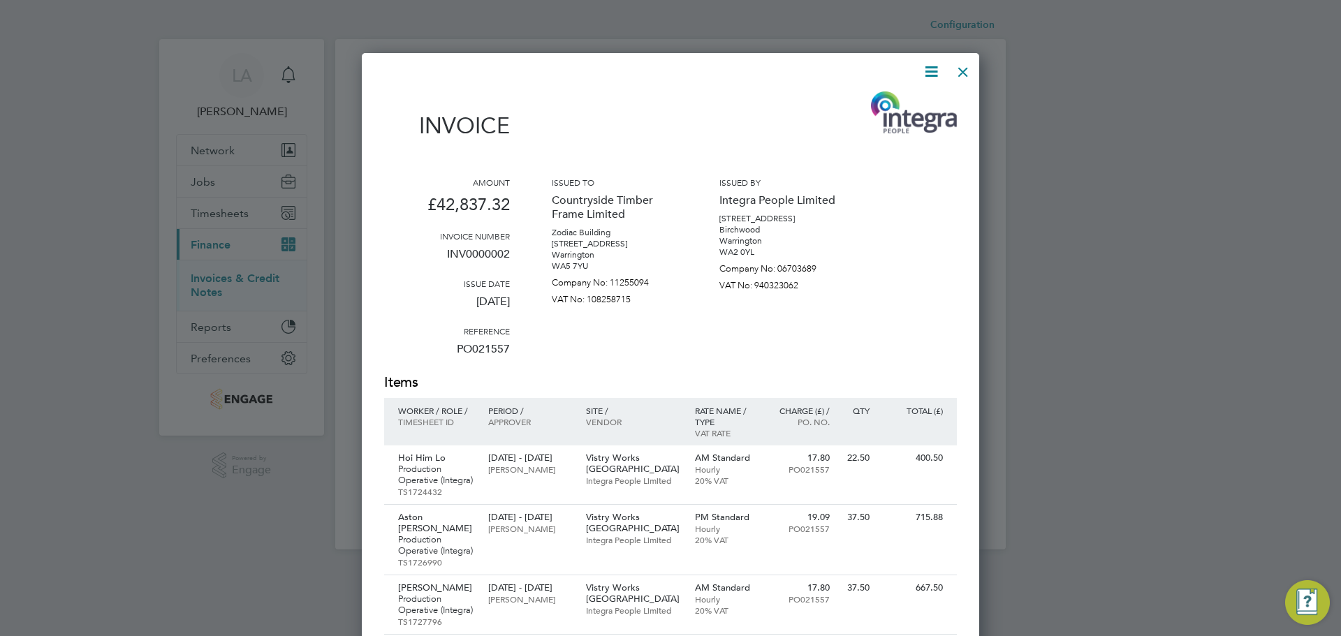
click at [113, 158] on div at bounding box center [670, 318] width 1341 height 636
click at [955, 76] on div at bounding box center [962, 68] width 25 height 25
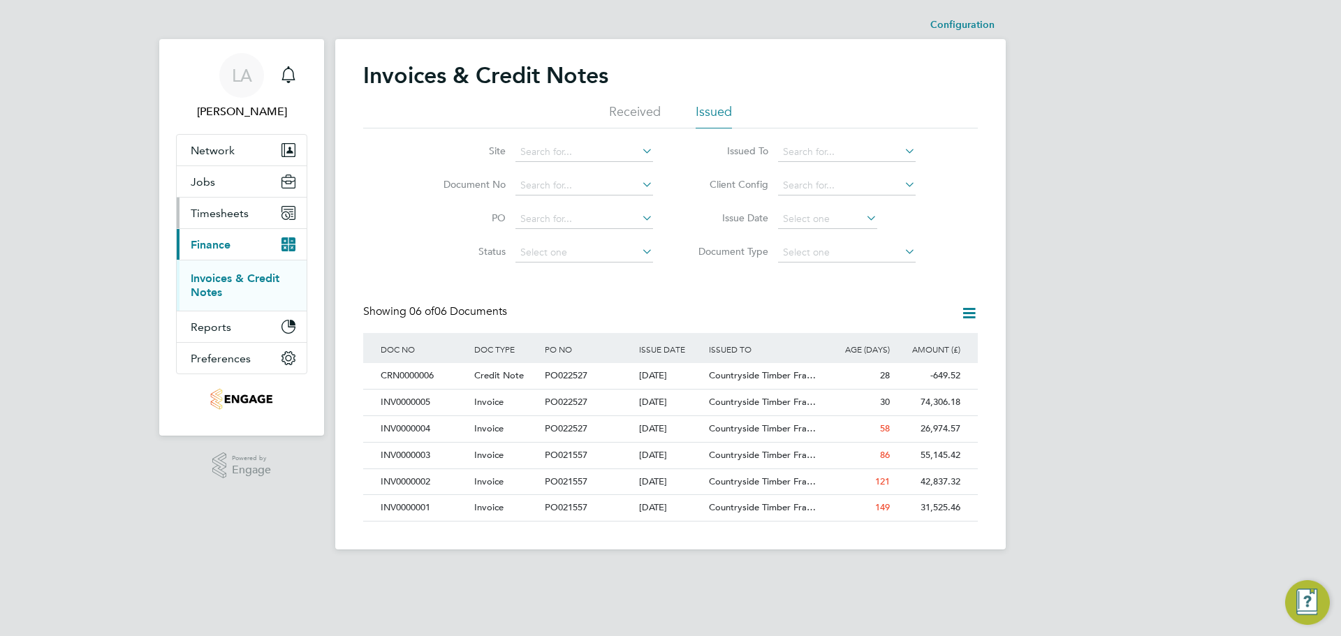
click at [240, 209] on span "Timesheets" at bounding box center [220, 213] width 58 height 13
click at [228, 214] on span "Timesheets" at bounding box center [220, 213] width 58 height 13
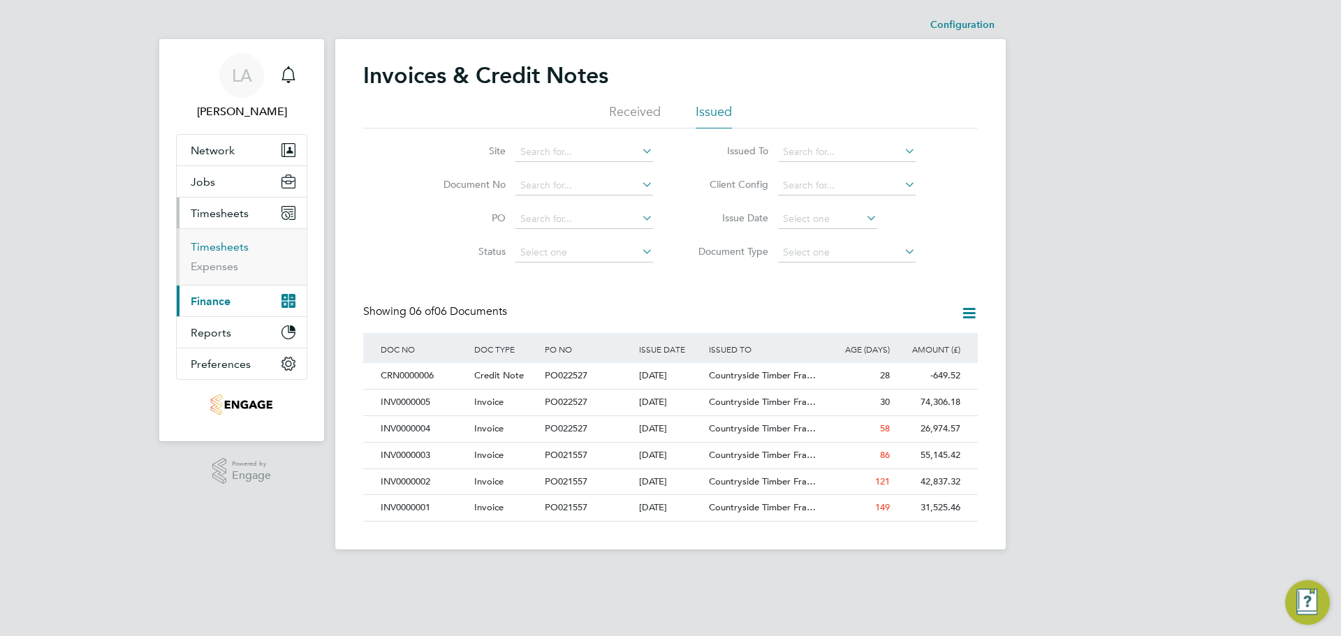
click at [227, 247] on link "Timesheets" at bounding box center [220, 246] width 58 height 13
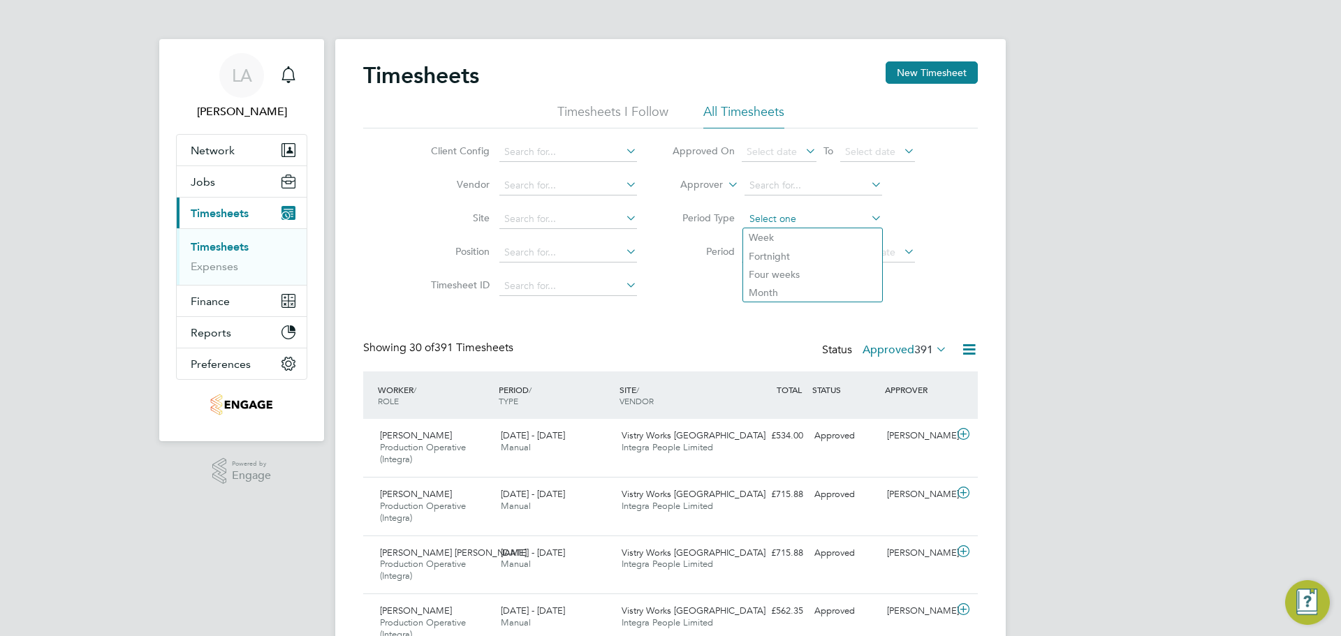
click at [765, 216] on input at bounding box center [813, 220] width 138 height 20
click at [767, 207] on li "Period Type" at bounding box center [793, 220] width 278 height 34
click at [626, 109] on li "Timesheets I Follow" at bounding box center [612, 115] width 111 height 25
click at [720, 112] on li "All Timesheets" at bounding box center [743, 115] width 81 height 25
click at [584, 152] on input at bounding box center [568, 152] width 138 height 20
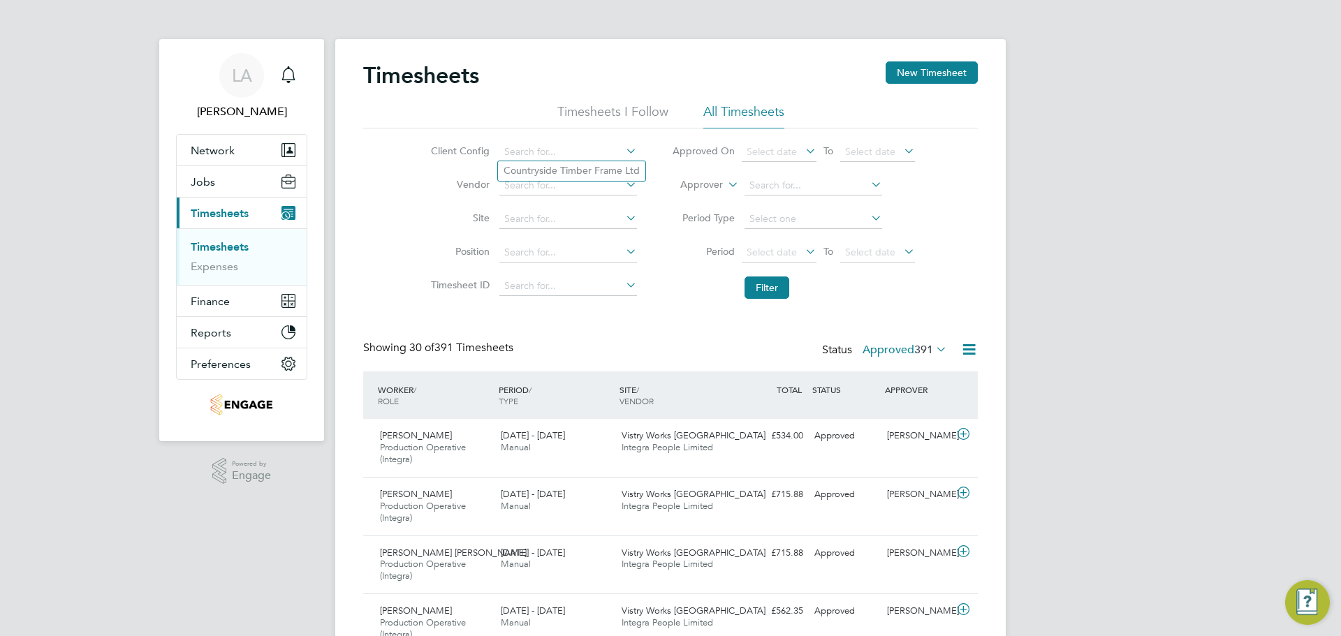
click at [575, 116] on li "Timesheets I Follow" at bounding box center [612, 115] width 111 height 25
click at [743, 114] on li "All Timesheets" at bounding box center [743, 115] width 81 height 25
click at [904, 72] on button "New Timesheet" at bounding box center [931, 72] width 92 height 22
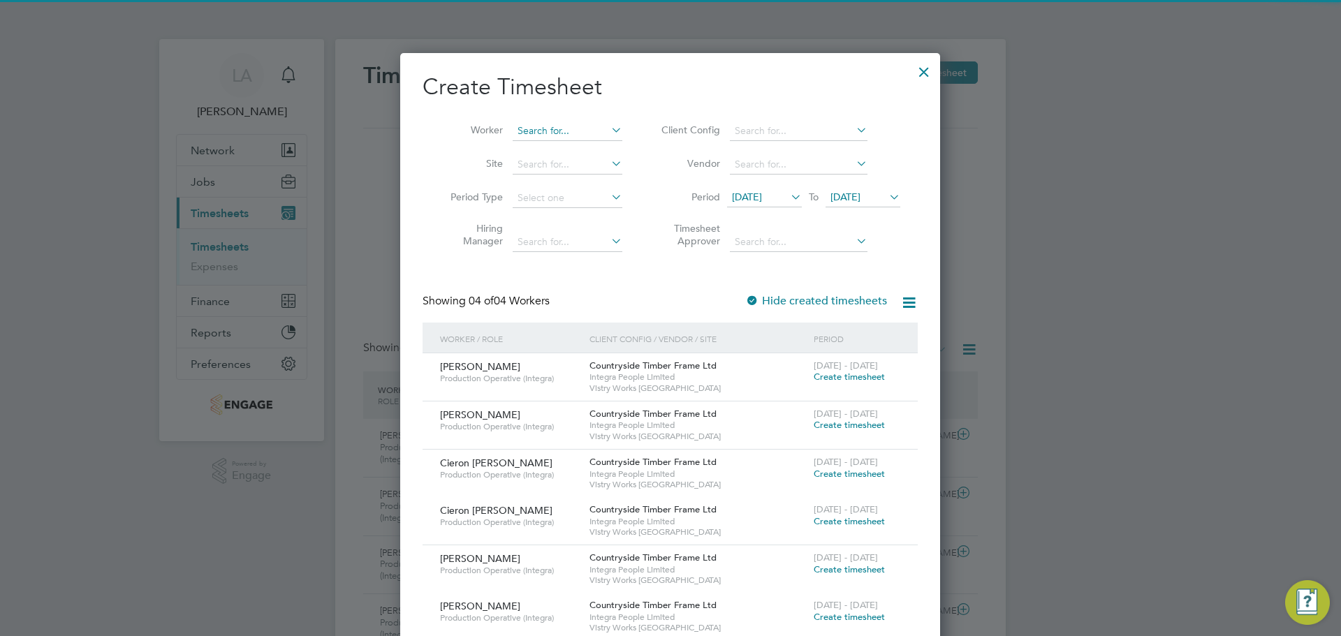
click at [571, 128] on input at bounding box center [568, 132] width 110 height 20
click at [607, 149] on li "[PERSON_NAME] [PERSON_NAME]" at bounding box center [609, 149] width 194 height 19
type input "[PERSON_NAME]"
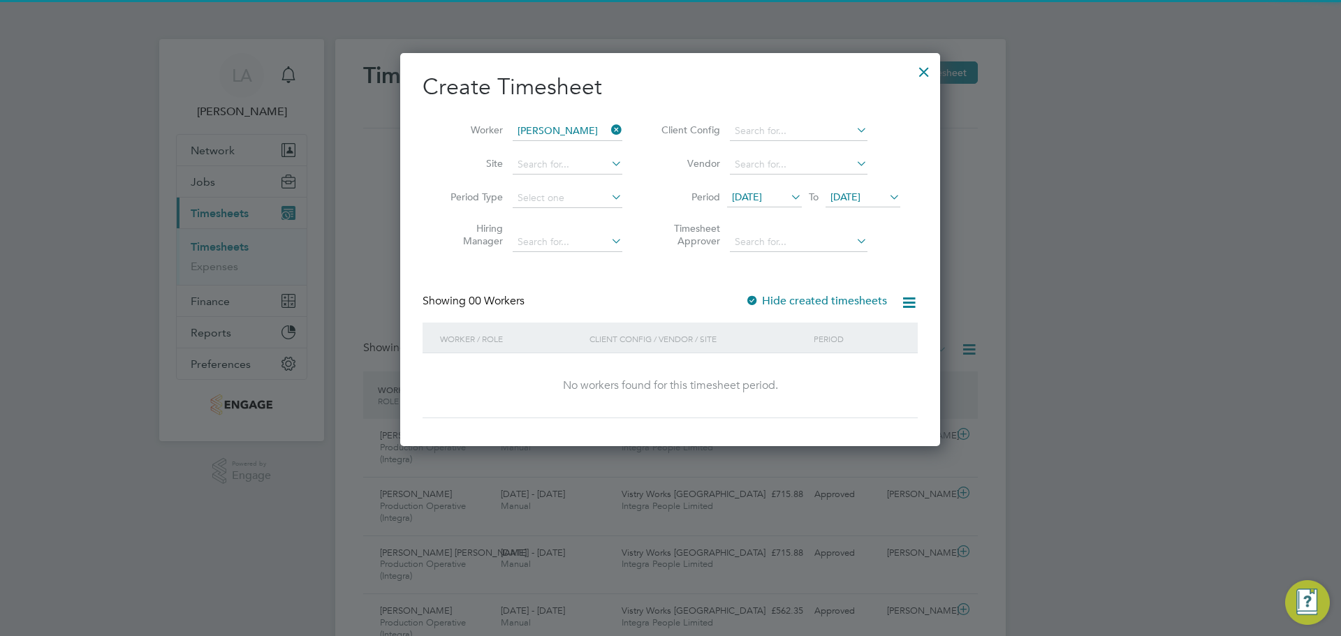
click at [762, 193] on span "[DATE]" at bounding box center [747, 197] width 30 height 13
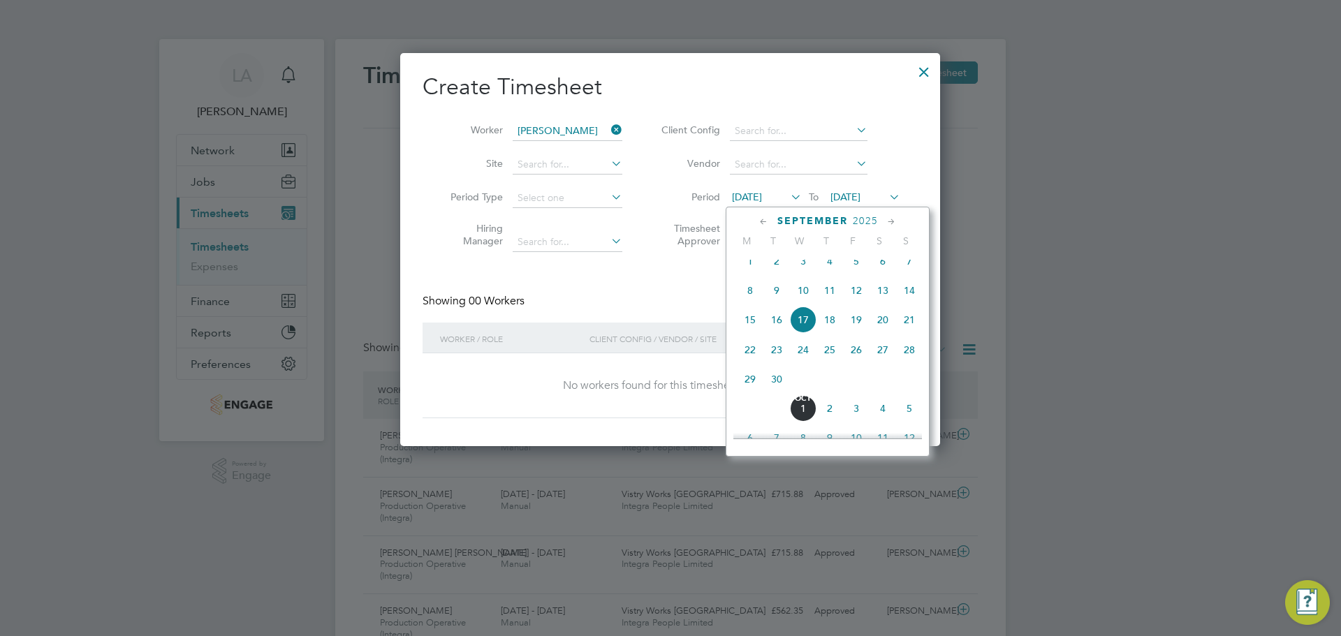
click at [793, 229] on div "[DATE] M T W T F S S [DATE] 2 3 4 5 6 7 8 9 10 11 12 13 14 15 16 17 18 19 20 21…" at bounding box center [828, 332] width 204 height 250
click at [793, 223] on span "September" at bounding box center [812, 221] width 71 height 12
click at [807, 221] on span "October" at bounding box center [813, 221] width 58 height 12
click at [811, 217] on span "October" at bounding box center [813, 221] width 58 height 12
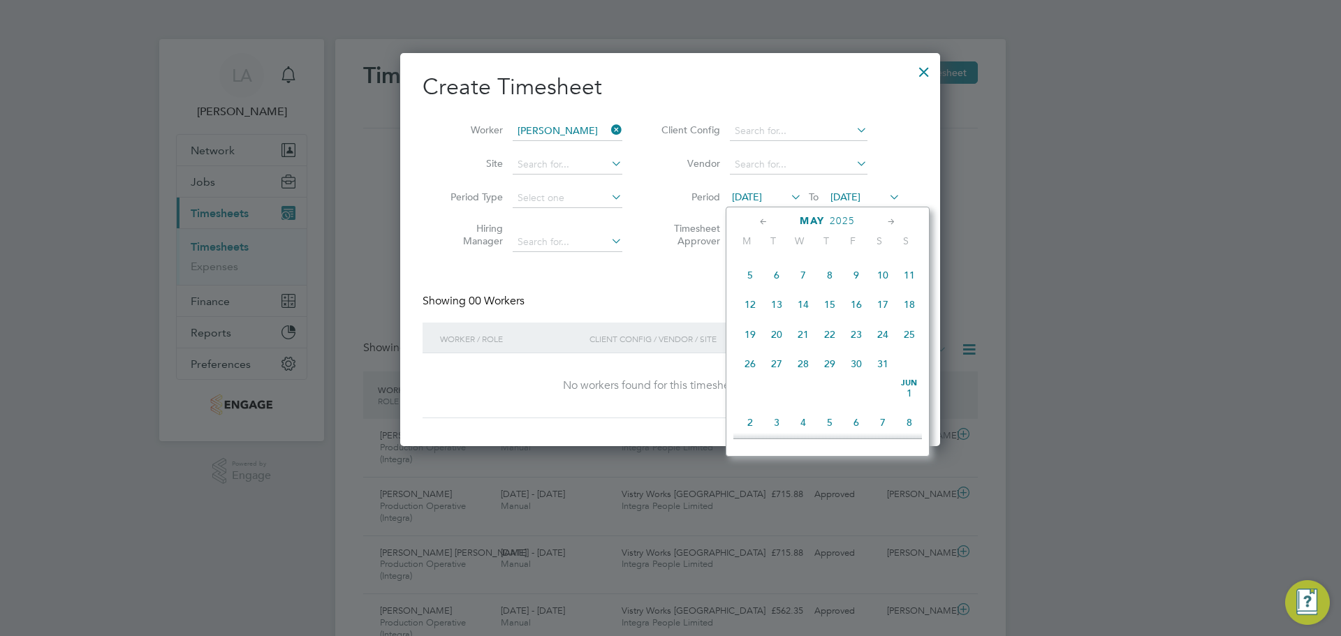
click at [747, 285] on span "5" at bounding box center [750, 275] width 27 height 27
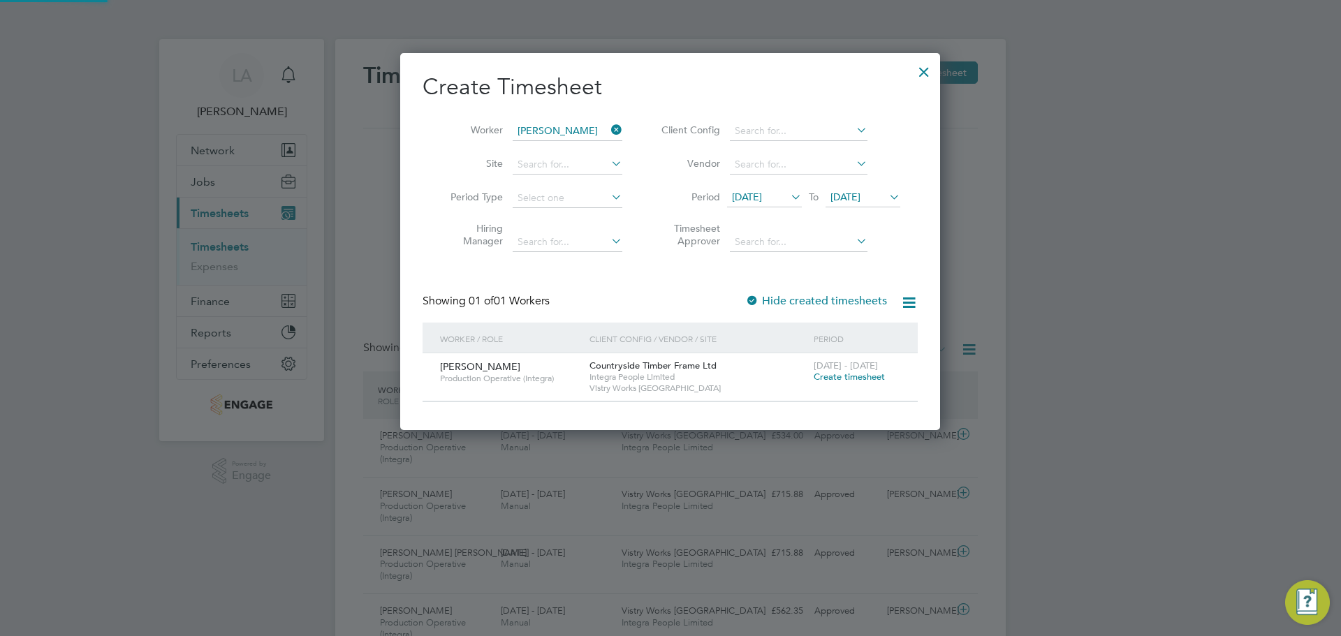
click at [850, 200] on span "[DATE]" at bounding box center [845, 197] width 30 height 13
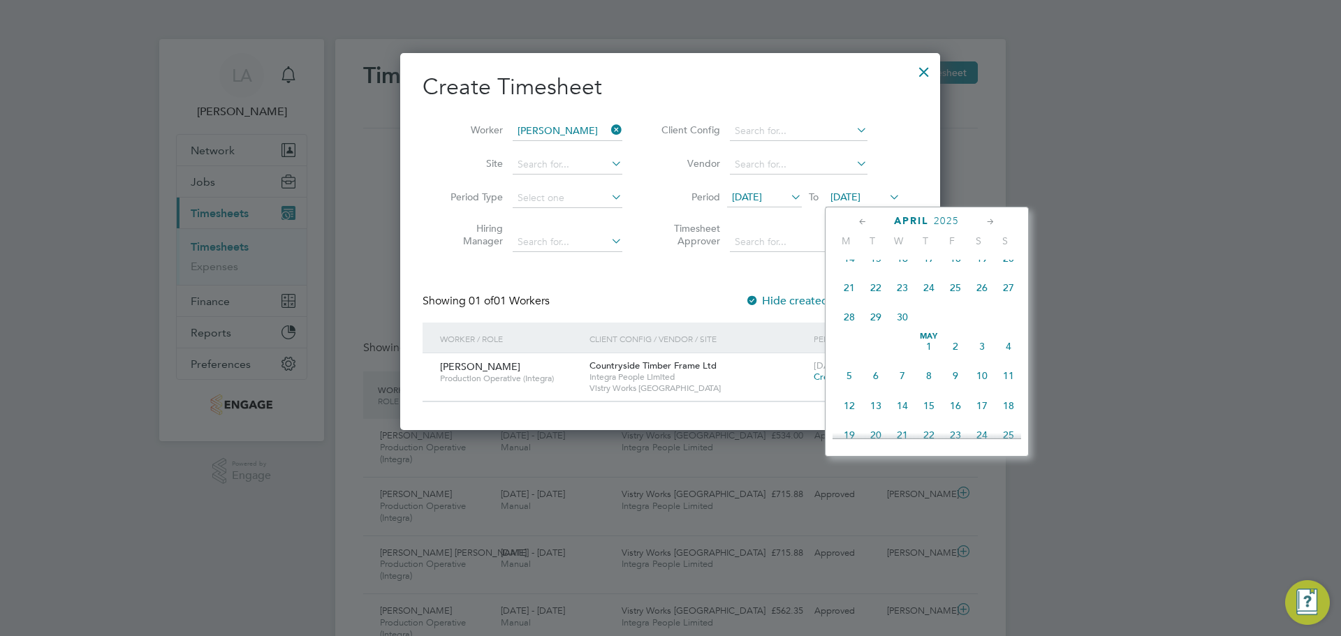
click at [1006, 376] on span "11" at bounding box center [1008, 375] width 27 height 27
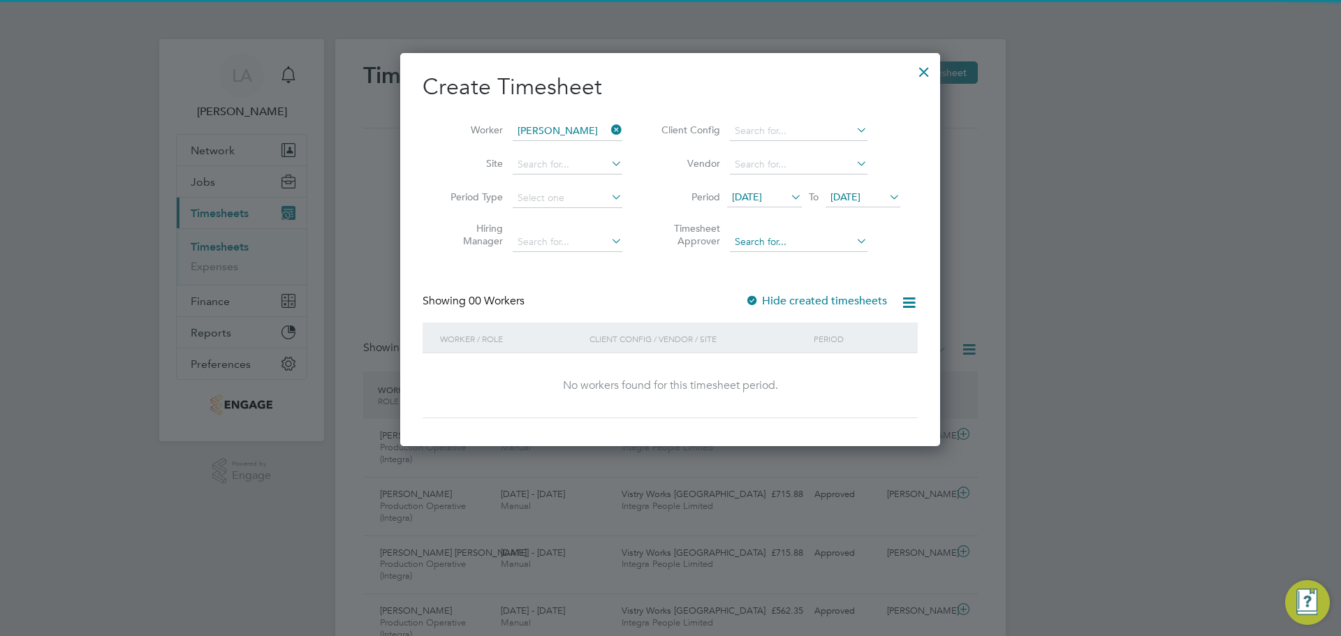
click at [810, 248] on input at bounding box center [799, 243] width 138 height 20
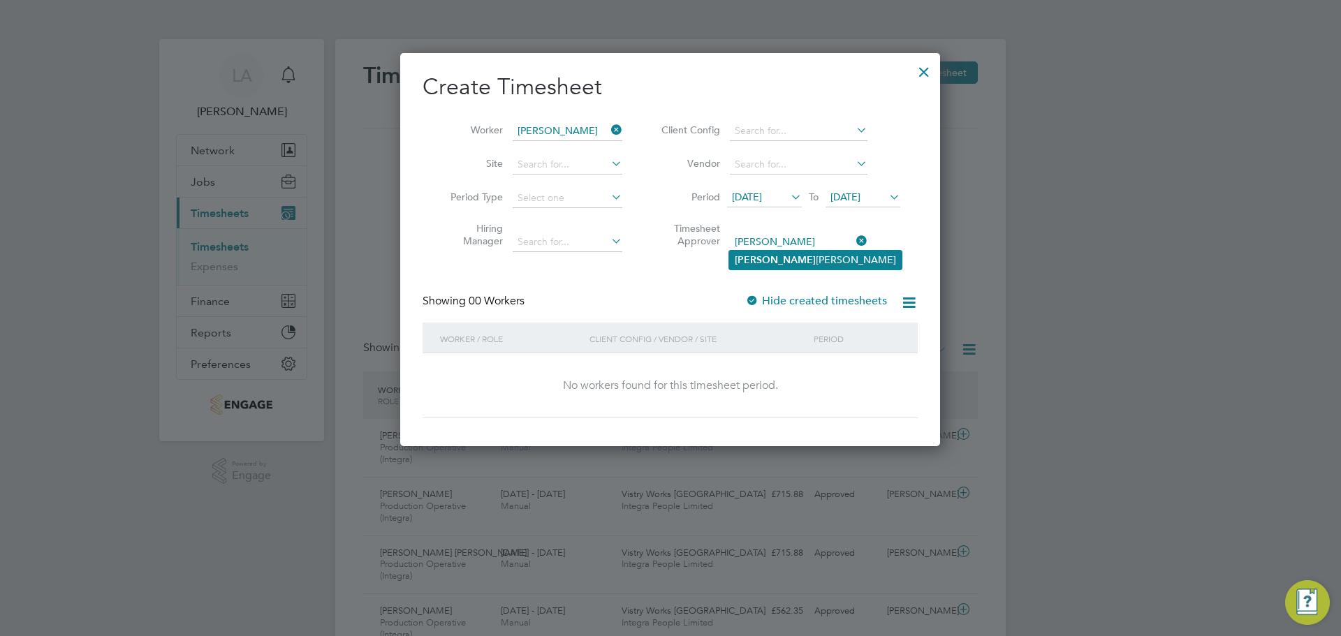
click at [789, 251] on li "[PERSON_NAME]" at bounding box center [815, 260] width 172 height 19
type input "[PERSON_NAME]"
click at [770, 295] on label "Hide created timesheets" at bounding box center [816, 301] width 142 height 14
click at [853, 234] on icon at bounding box center [853, 241] width 0 height 20
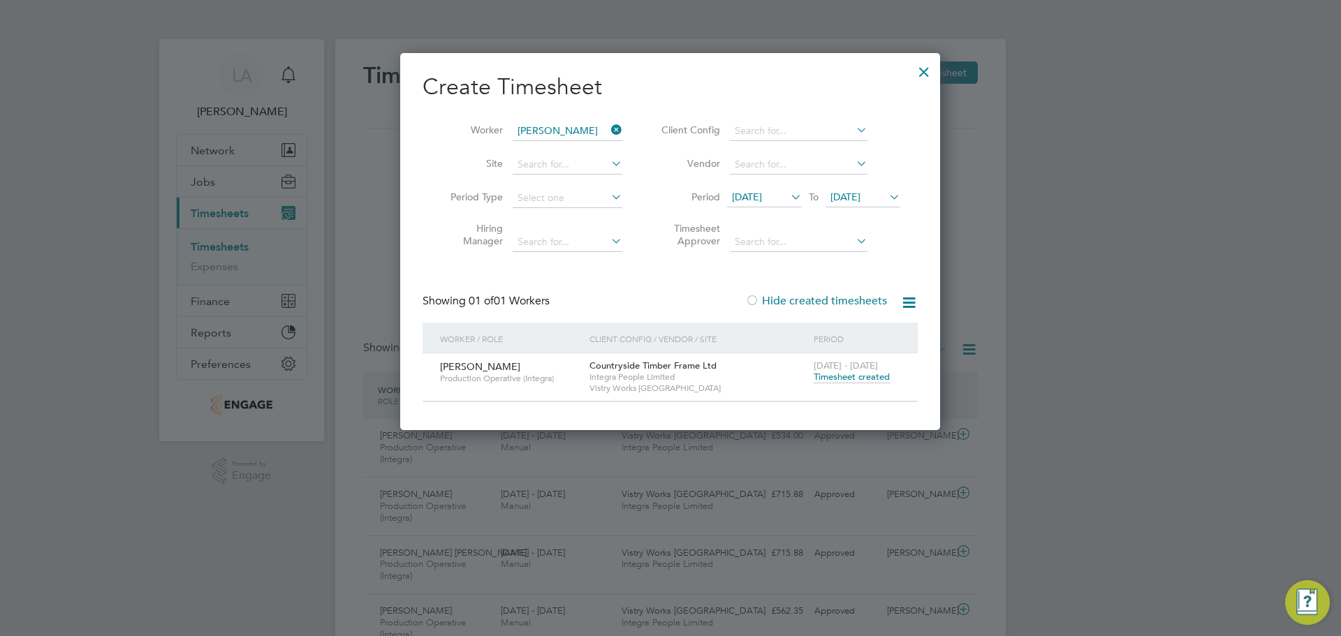
click at [841, 375] on span "Timesheet created" at bounding box center [852, 377] width 76 height 13
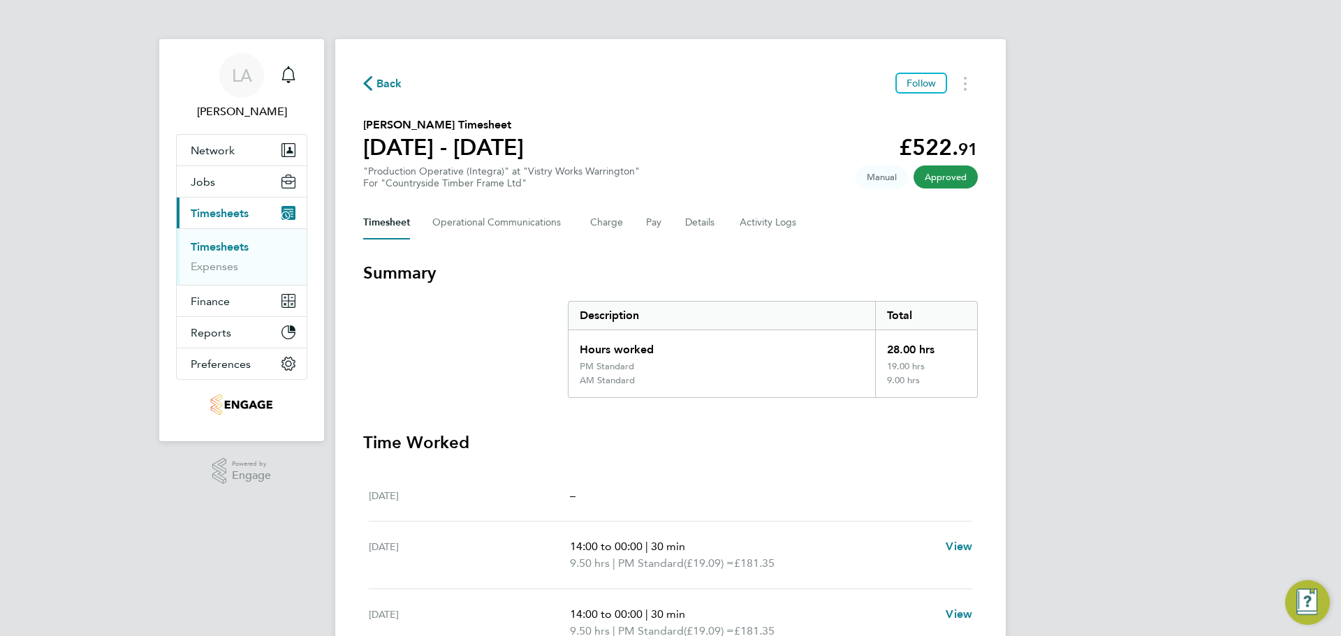
click at [397, 80] on span "Back" at bounding box center [389, 83] width 26 height 17
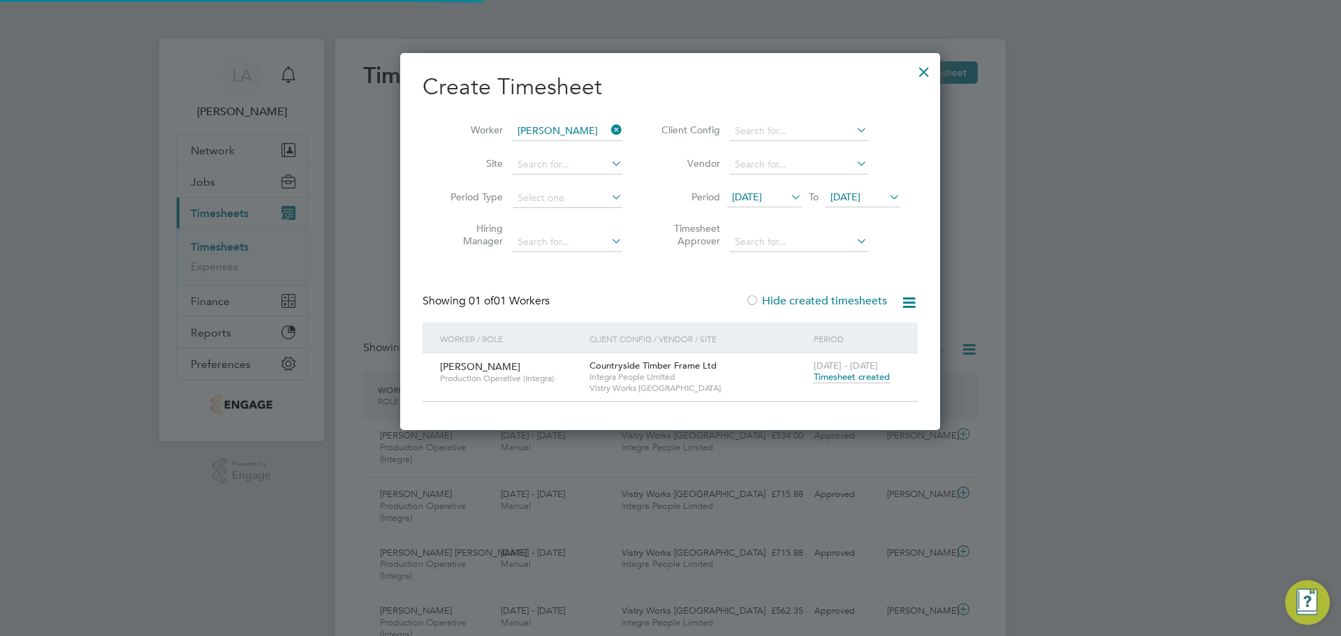
scroll to position [7, 7]
click at [608, 126] on icon at bounding box center [608, 130] width 0 height 20
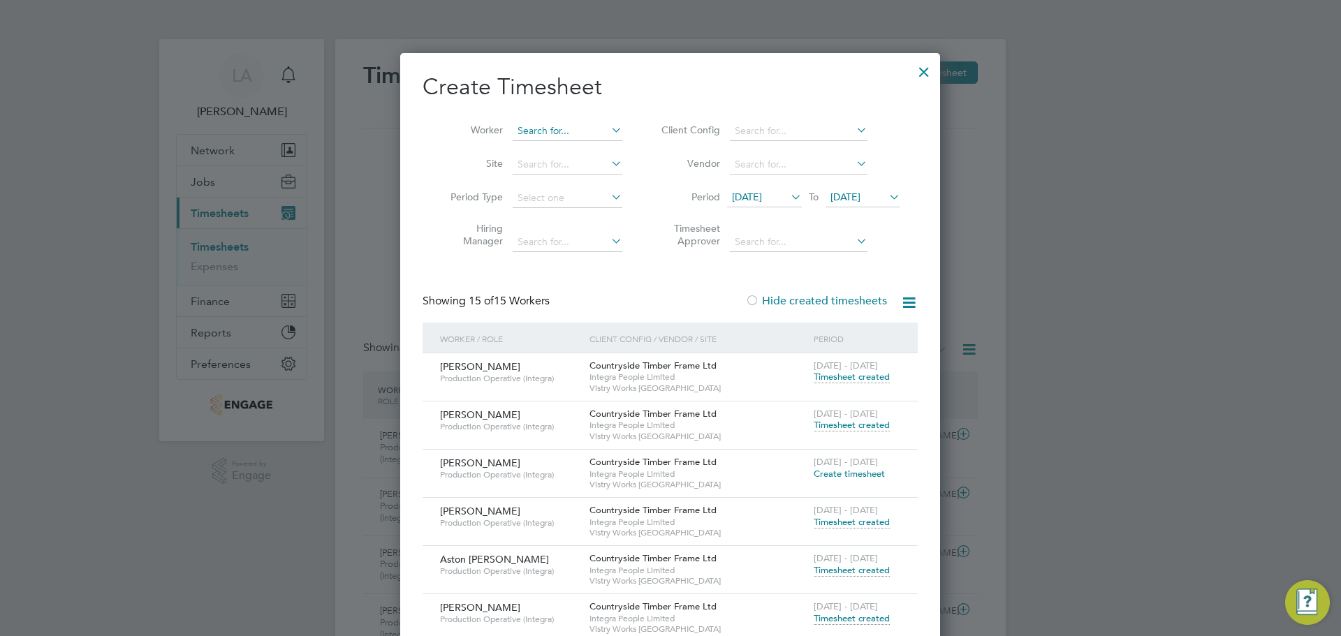
click at [556, 126] on input at bounding box center [568, 132] width 110 height 20
click at [556, 141] on li "[PERSON_NAME]" at bounding box center [600, 149] width 177 height 19
type input "[PERSON_NAME]"
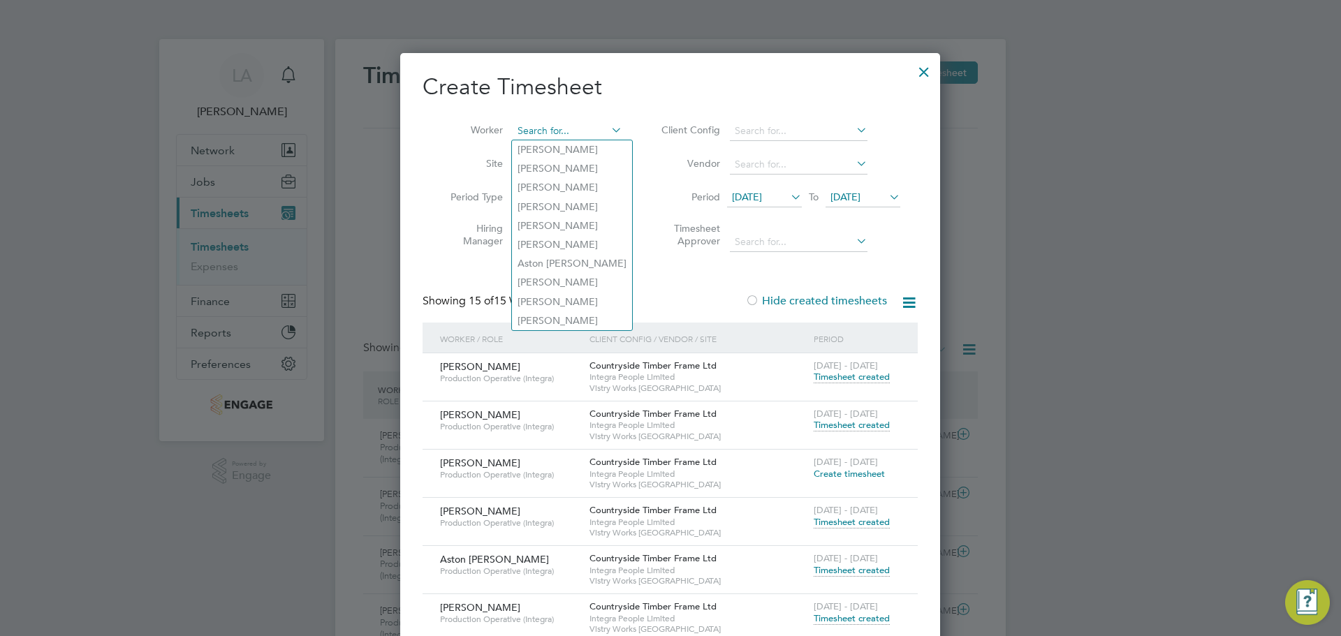
click at [545, 130] on input at bounding box center [568, 132] width 110 height 20
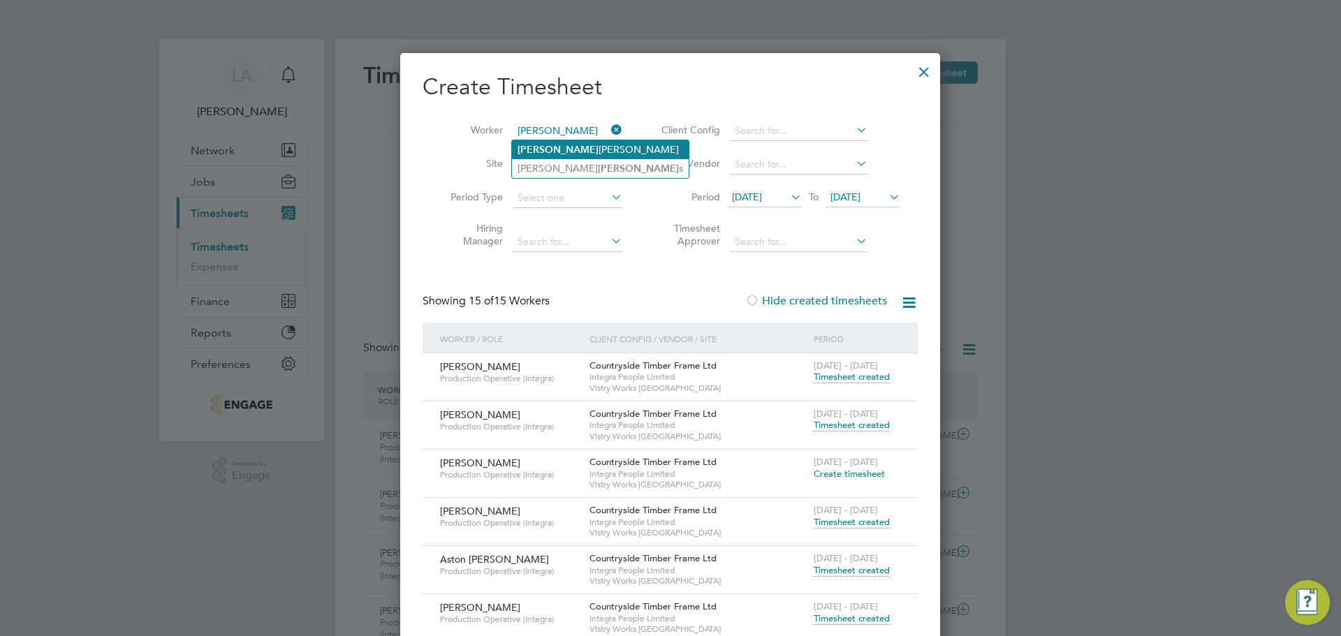
click at [543, 149] on li "[PERSON_NAME]" at bounding box center [600, 149] width 177 height 19
type input "[PERSON_NAME]"
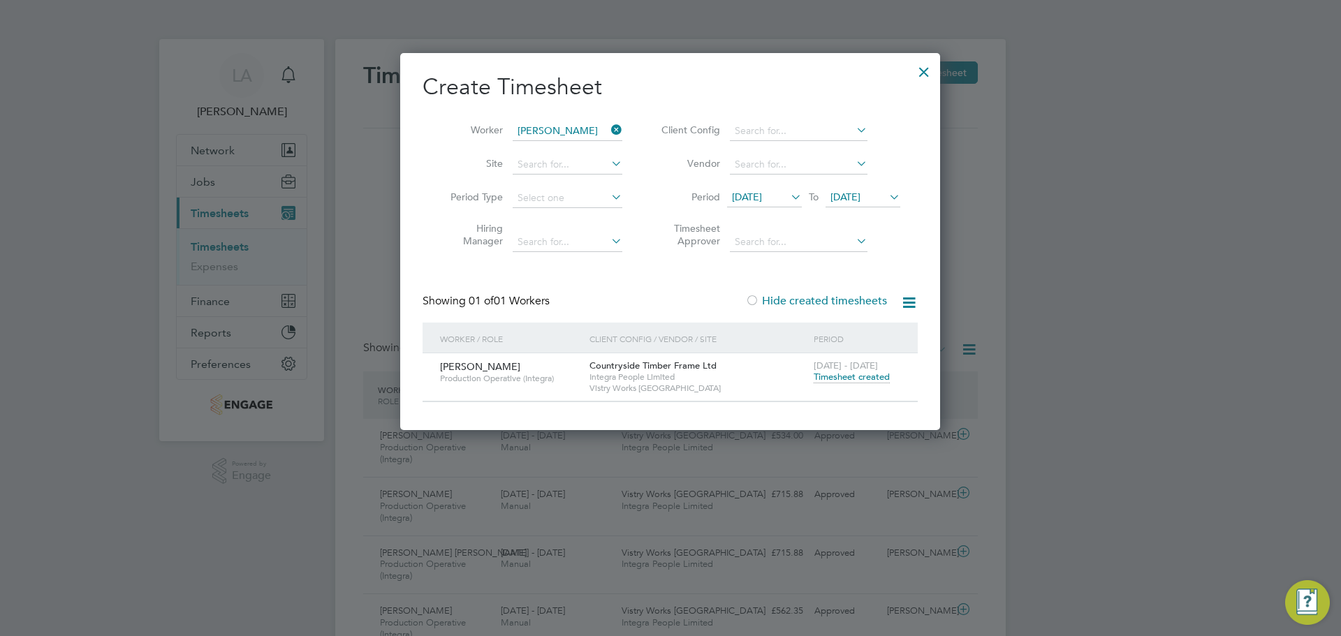
click at [835, 373] on span "Timesheet created" at bounding box center [852, 377] width 76 height 13
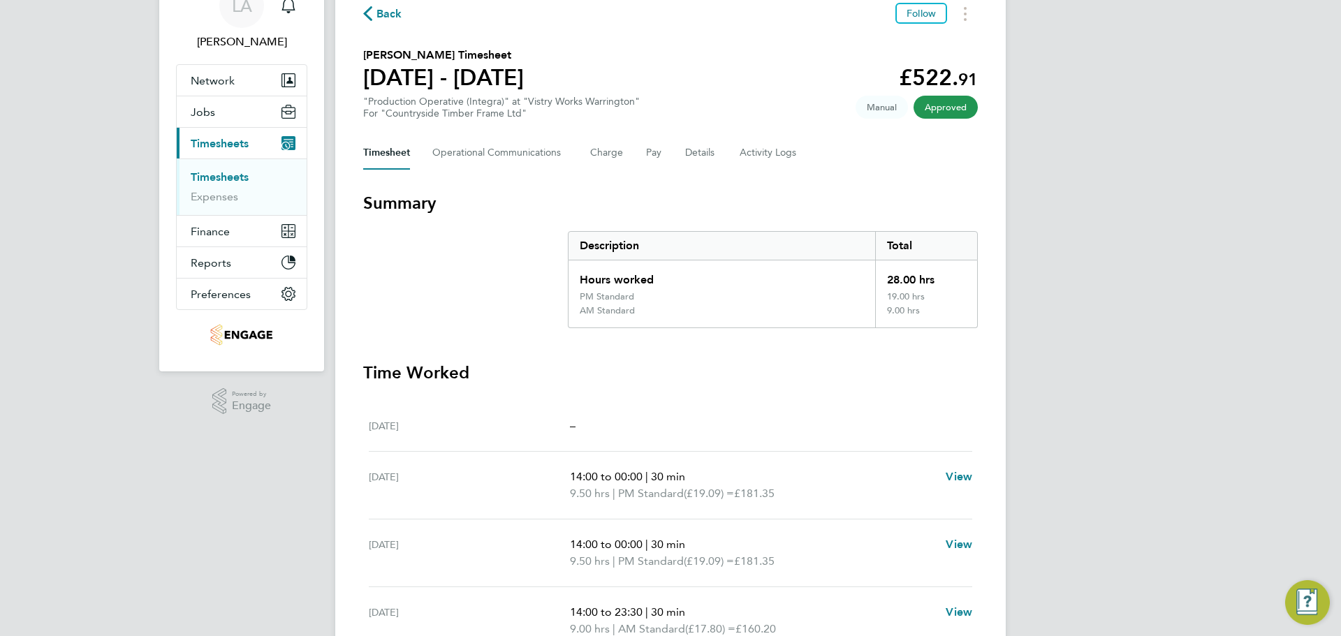
click at [390, 15] on span "Back" at bounding box center [389, 14] width 26 height 17
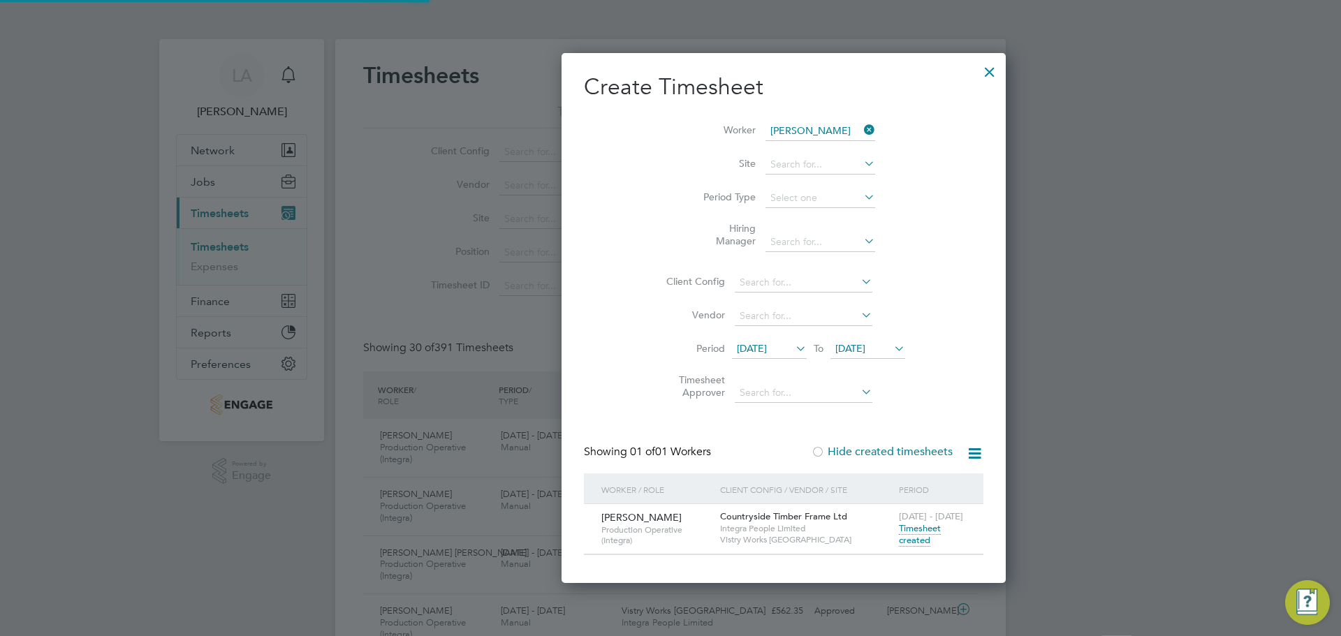
scroll to position [7, 7]
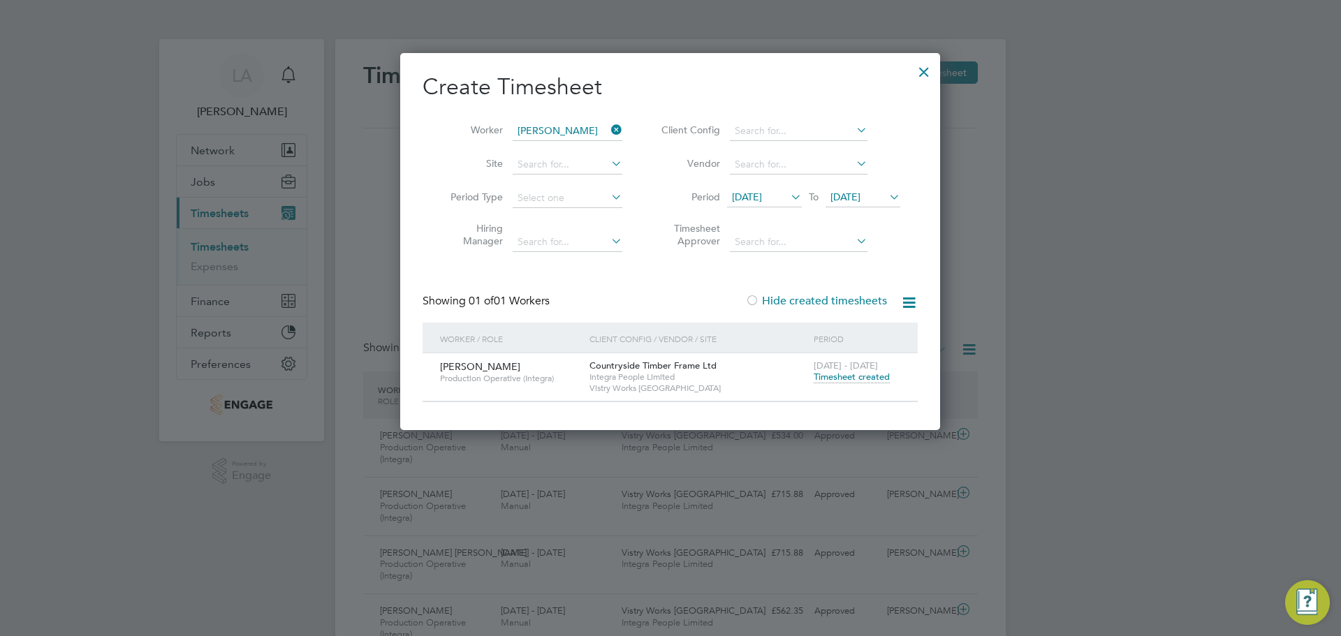
click at [860, 197] on span "[DATE]" at bounding box center [845, 197] width 30 height 13
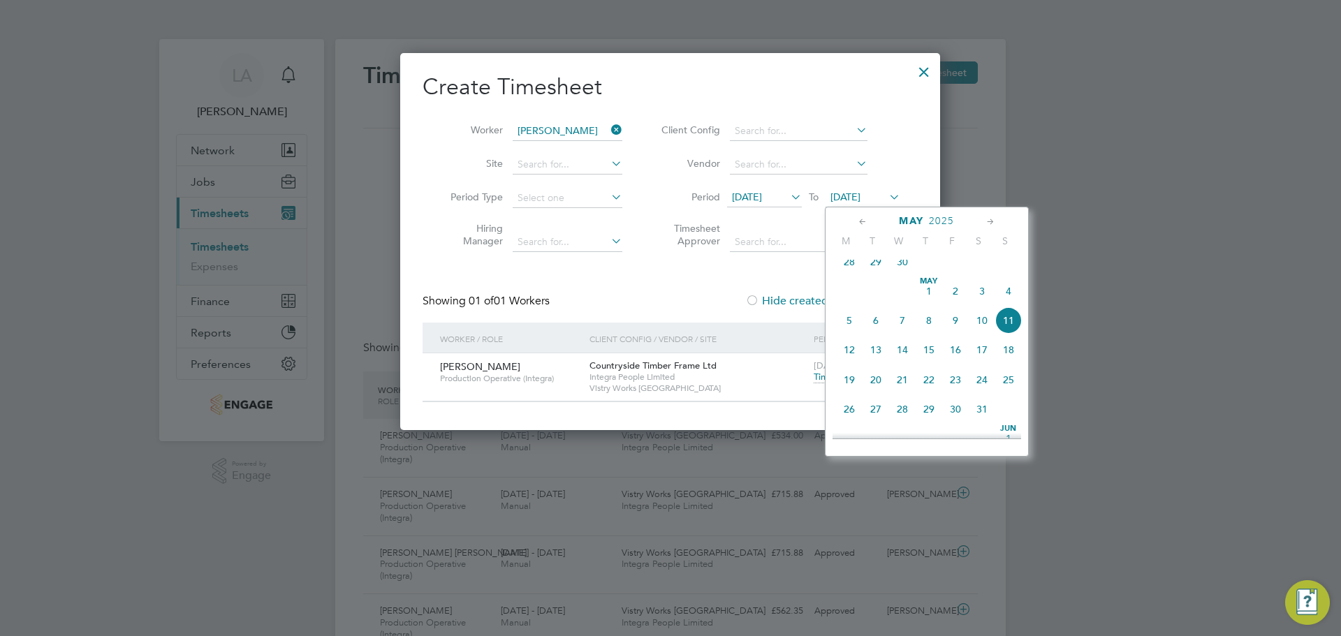
click at [788, 196] on icon at bounding box center [788, 197] width 0 height 20
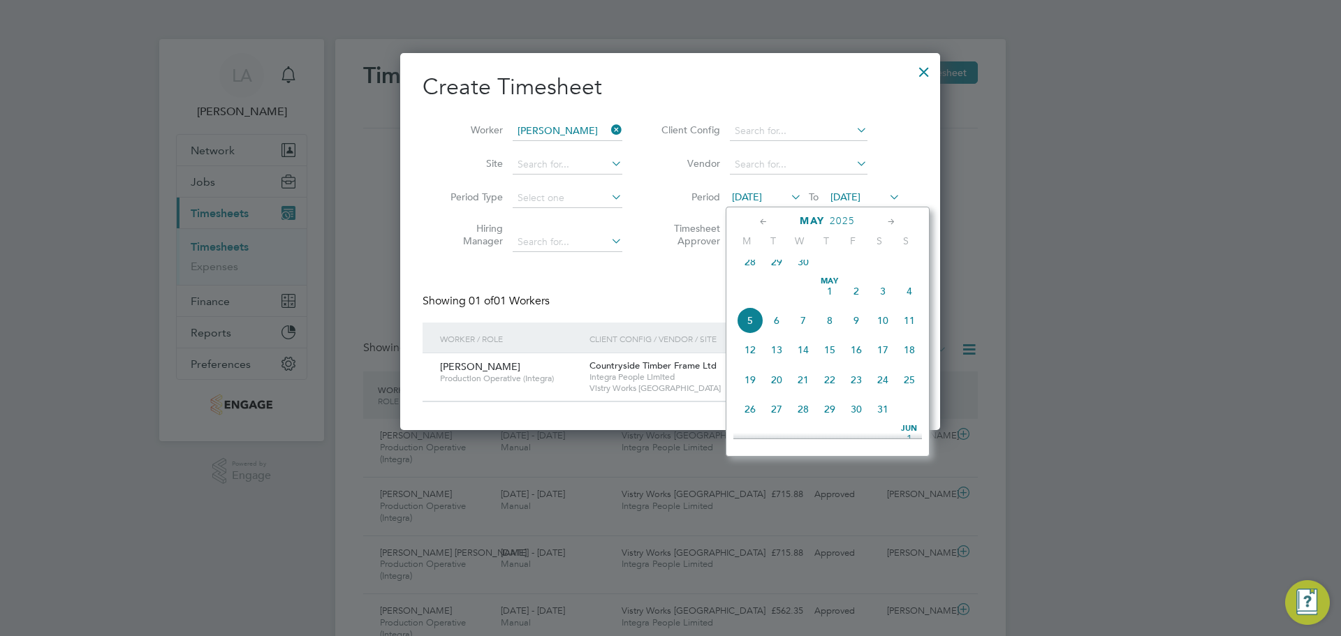
click at [754, 390] on span "19" at bounding box center [750, 380] width 27 height 27
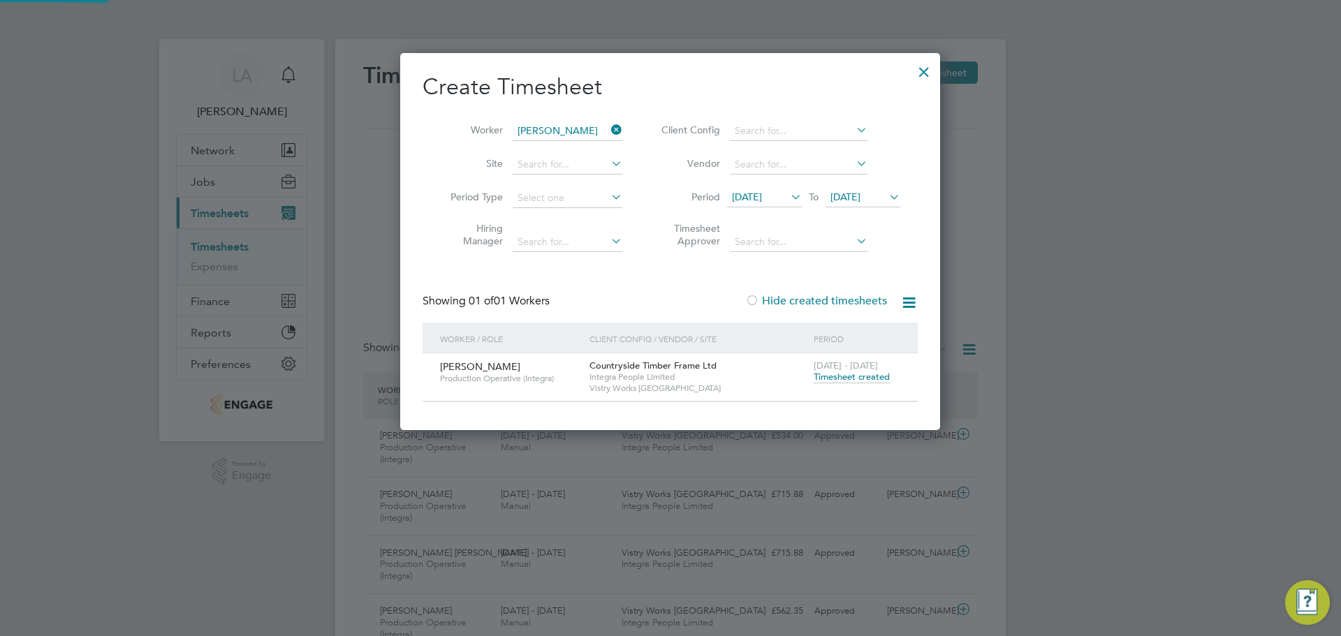
click at [860, 198] on span "[DATE]" at bounding box center [845, 197] width 30 height 13
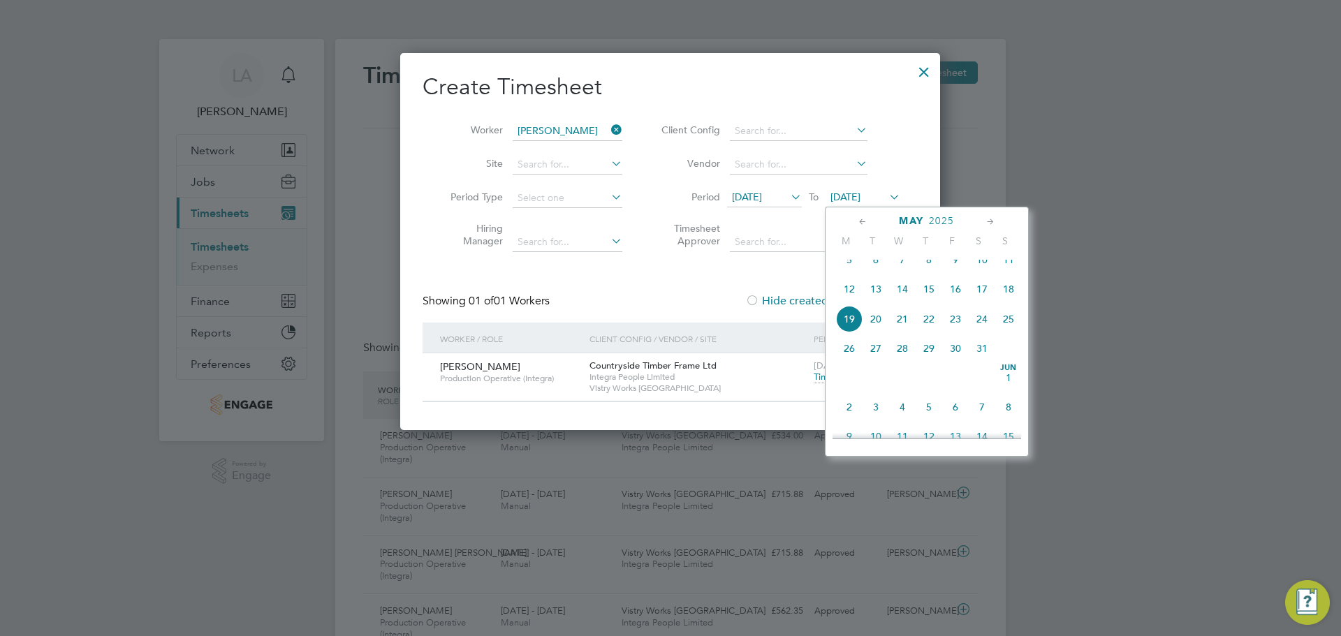
click at [1004, 332] on span "25" at bounding box center [1008, 319] width 27 height 27
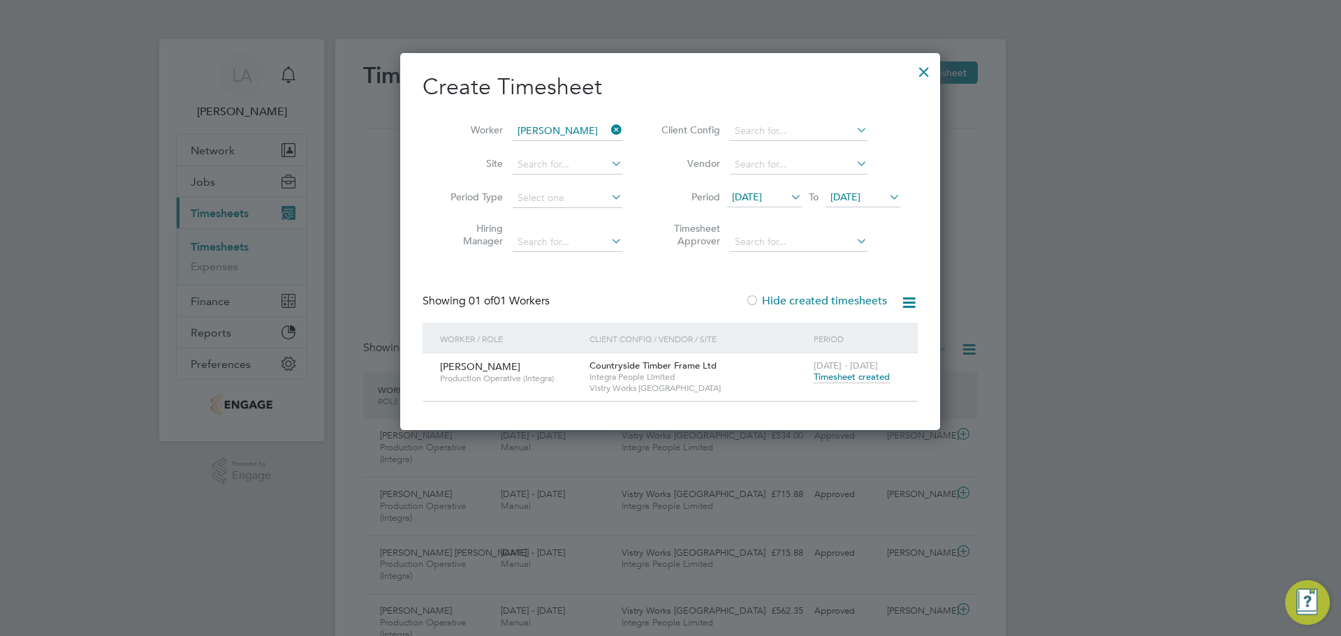
click at [849, 374] on span "Timesheet created" at bounding box center [852, 377] width 76 height 13
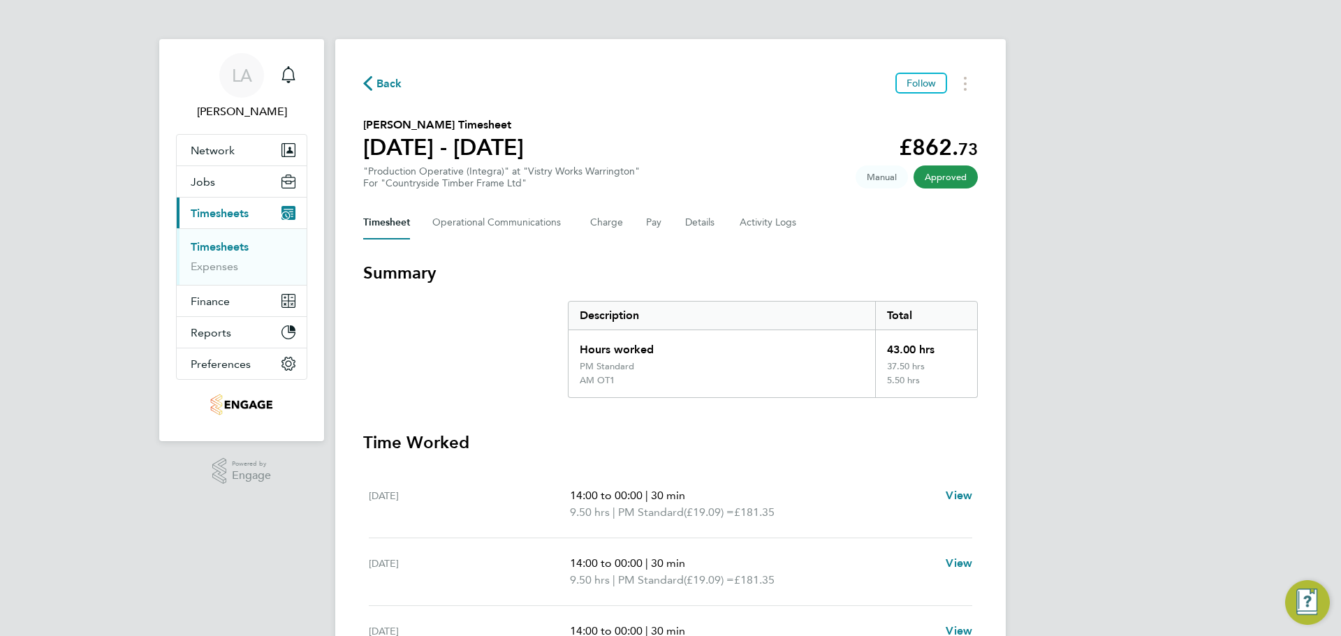
drag, startPoint x: 395, startPoint y: 82, endPoint x: 444, endPoint y: 112, distance: 58.0
click at [394, 82] on span "Back" at bounding box center [389, 83] width 26 height 17
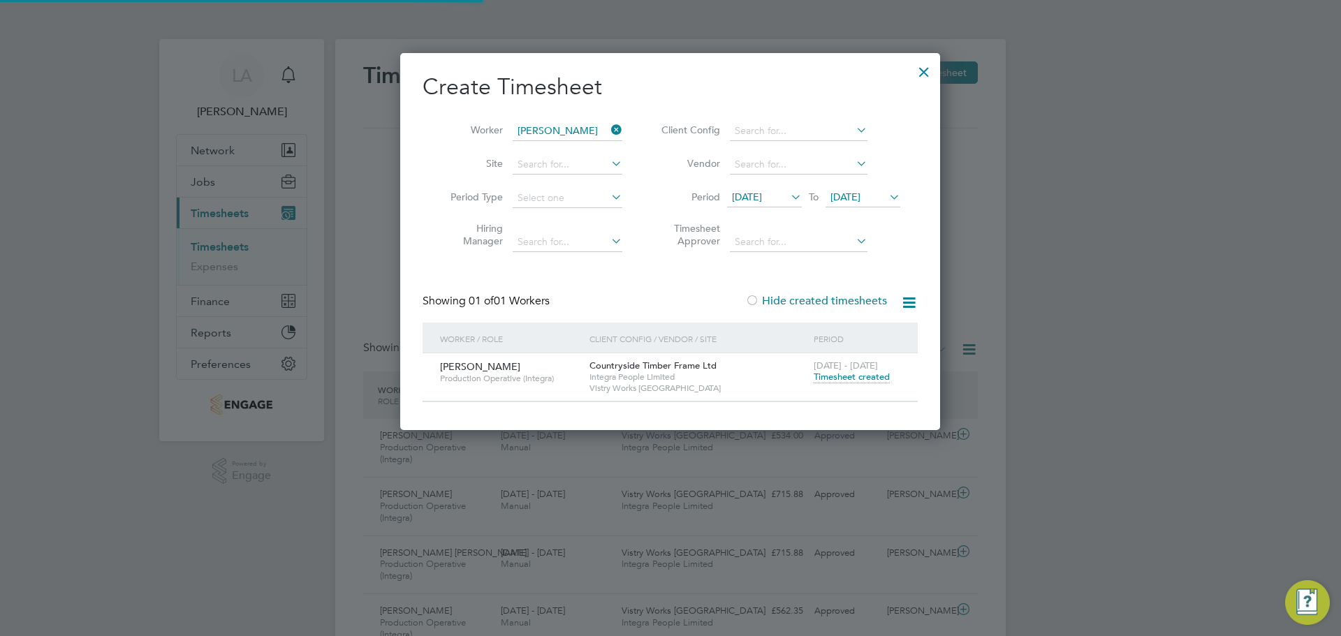
scroll to position [36, 122]
click at [608, 127] on icon at bounding box center [608, 130] width 0 height 20
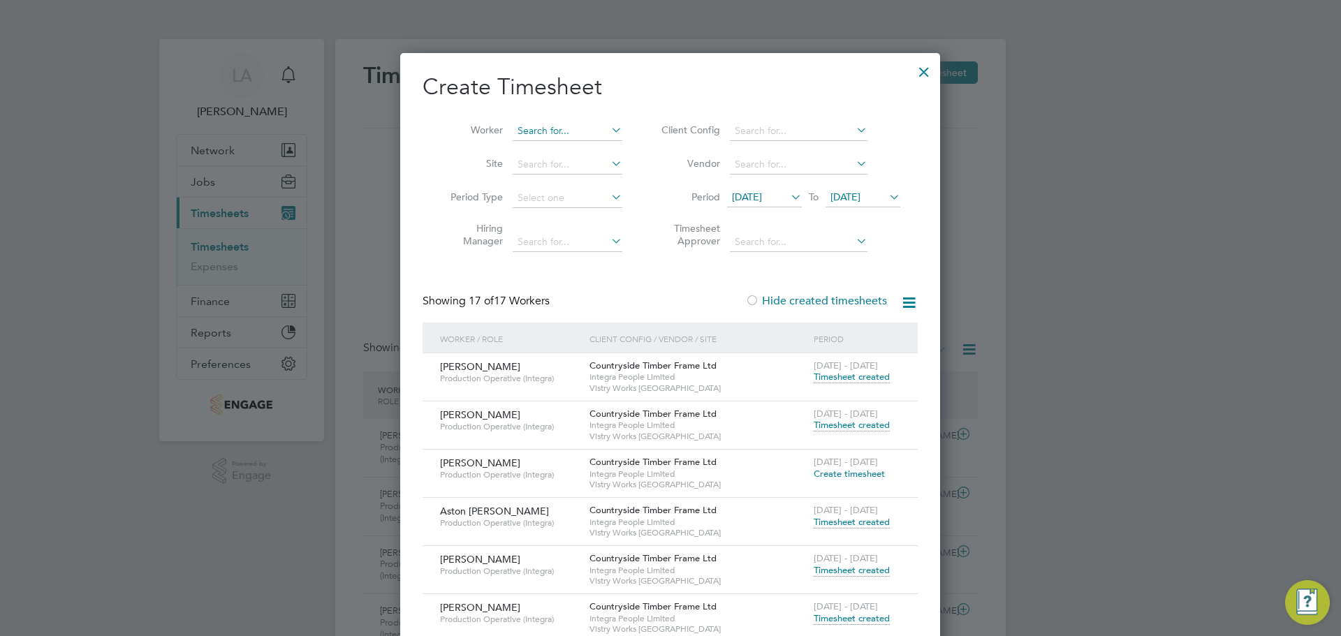
click at [578, 130] on input at bounding box center [568, 132] width 110 height 20
type input "[PERSON_NAME]"
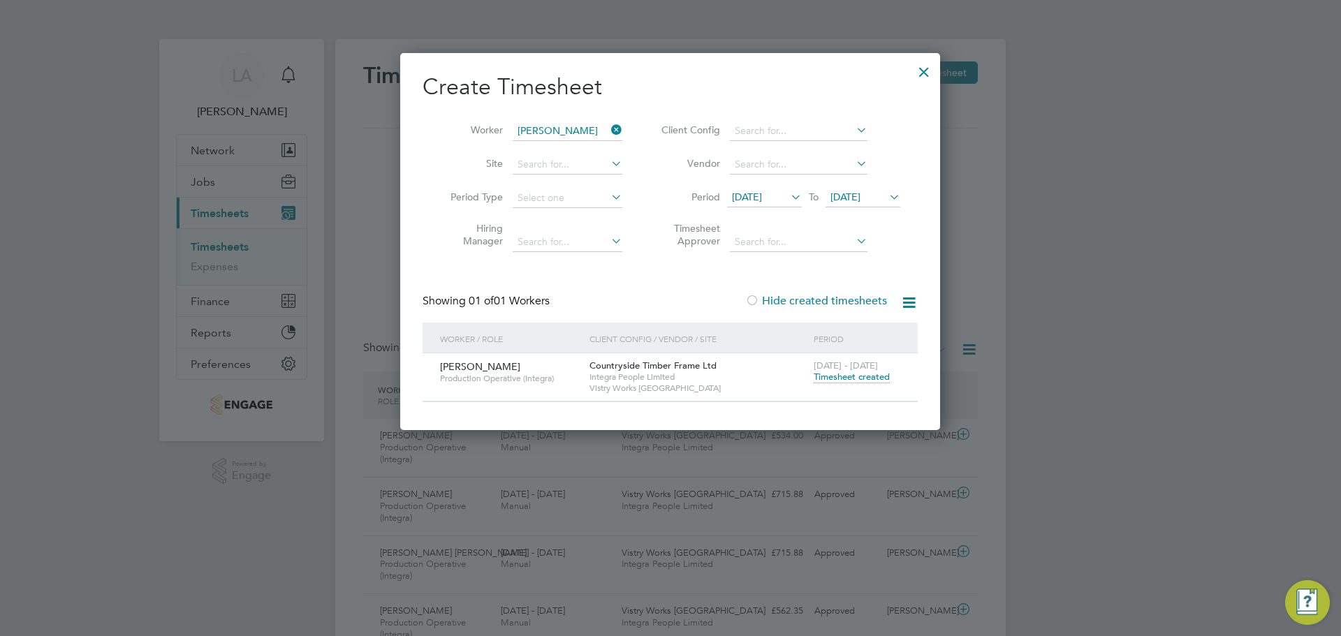
click at [843, 377] on span "Timesheet created" at bounding box center [852, 377] width 76 height 13
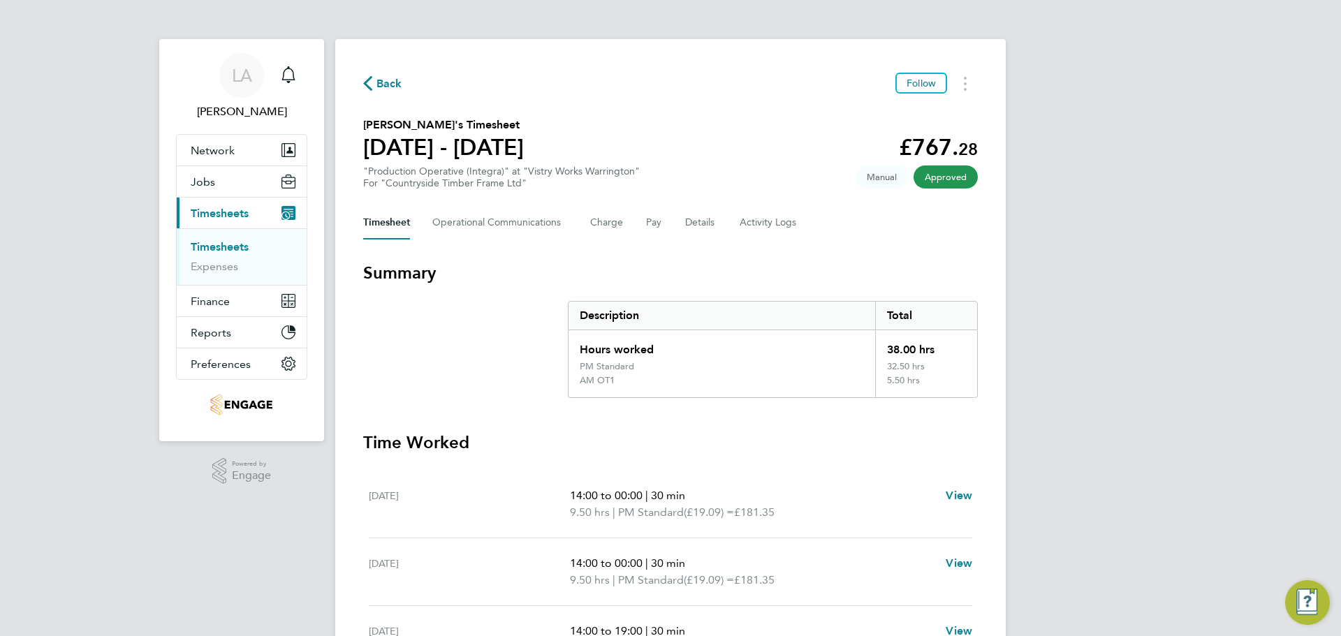
click at [390, 78] on span "Back" at bounding box center [389, 83] width 26 height 17
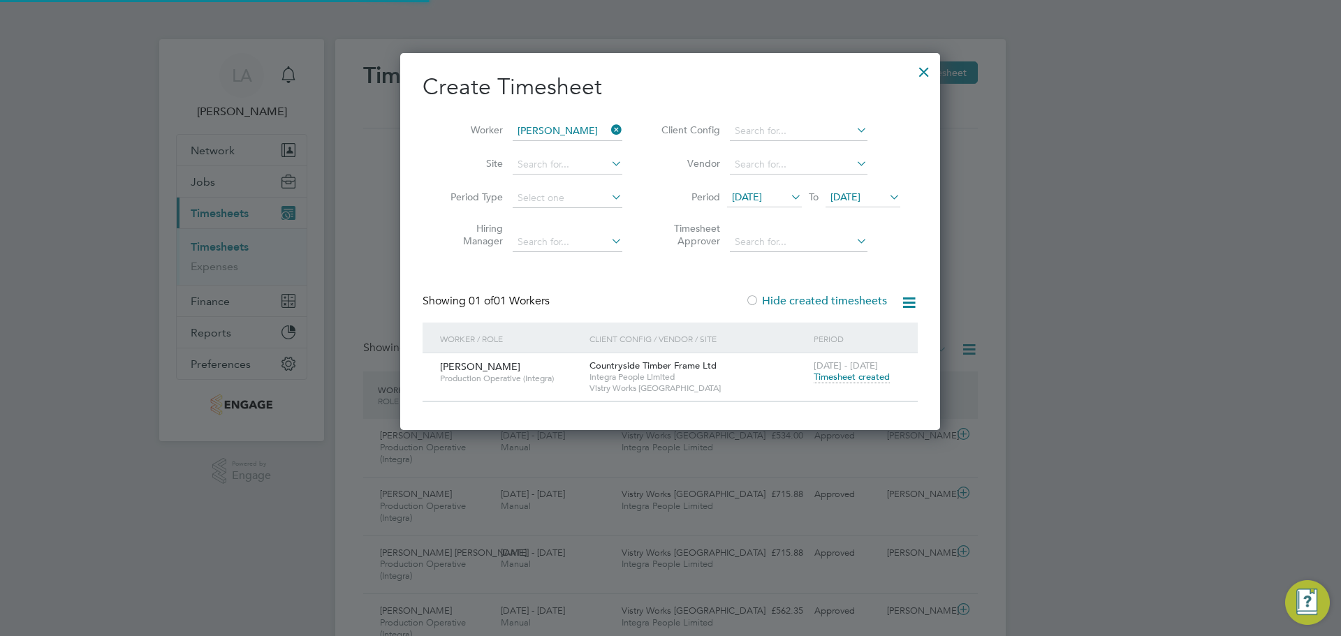
scroll to position [36, 122]
click at [608, 126] on icon at bounding box center [608, 130] width 0 height 20
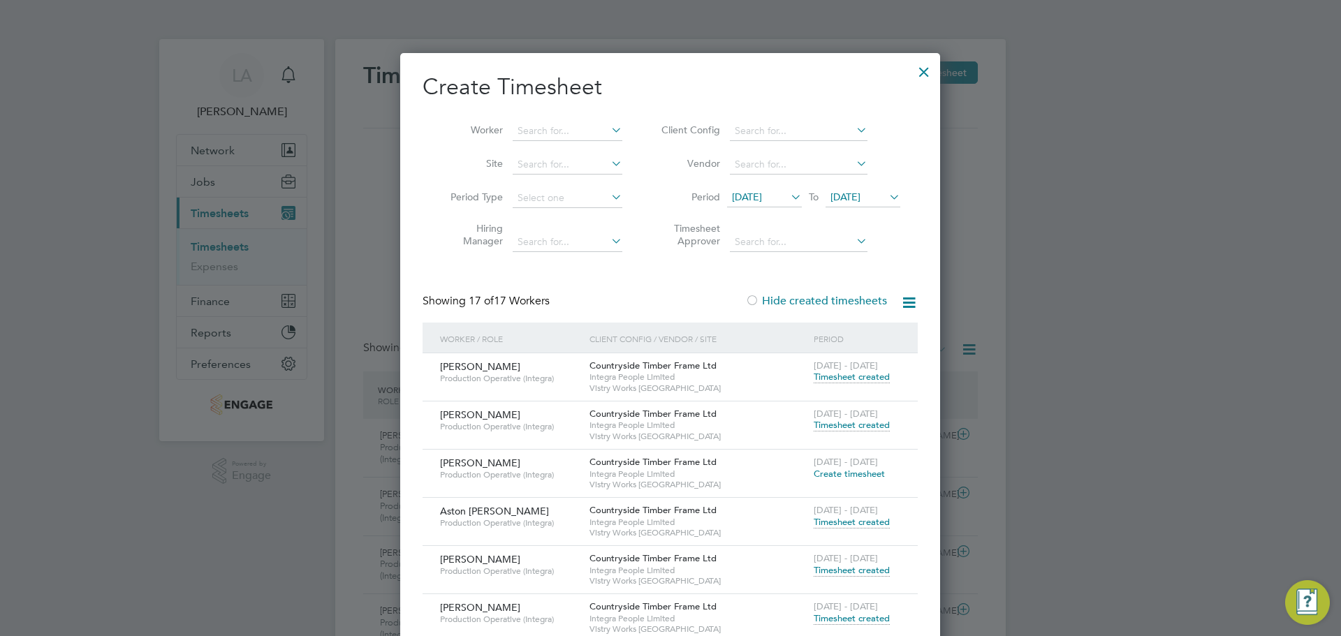
click at [927, 73] on div at bounding box center [923, 68] width 25 height 25
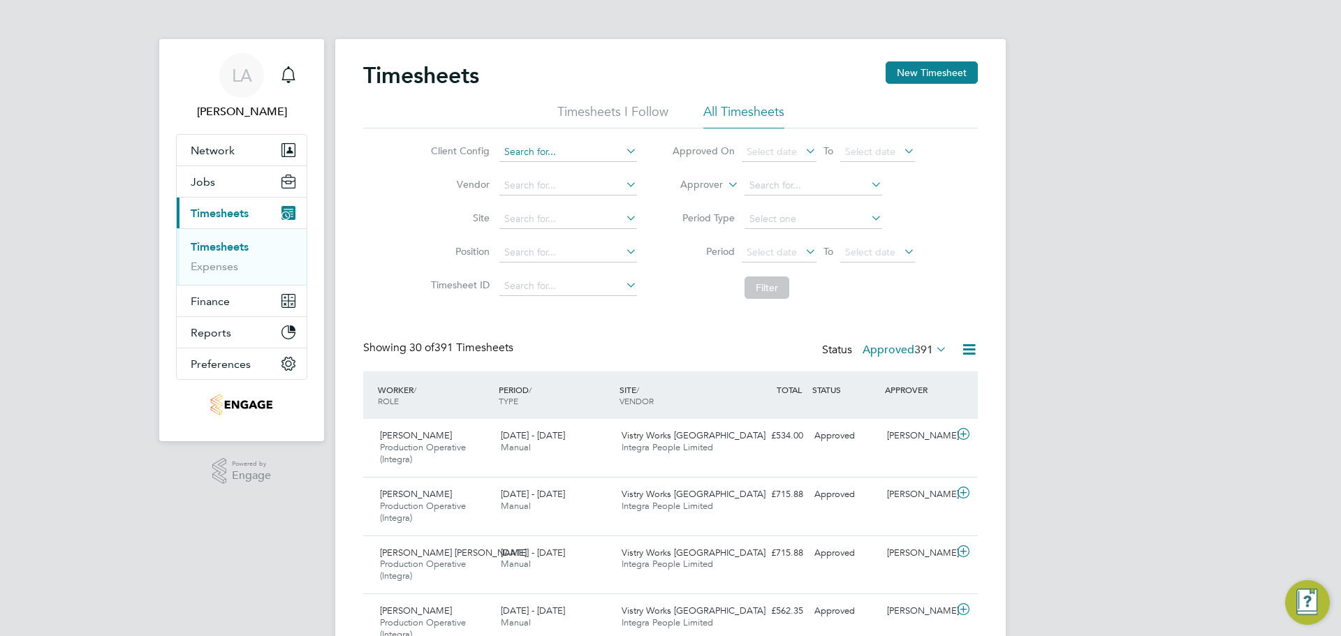
click at [533, 146] on input at bounding box center [568, 152] width 138 height 20
type input "pe"
click at [914, 77] on button "New Timesheet" at bounding box center [931, 72] width 92 height 22
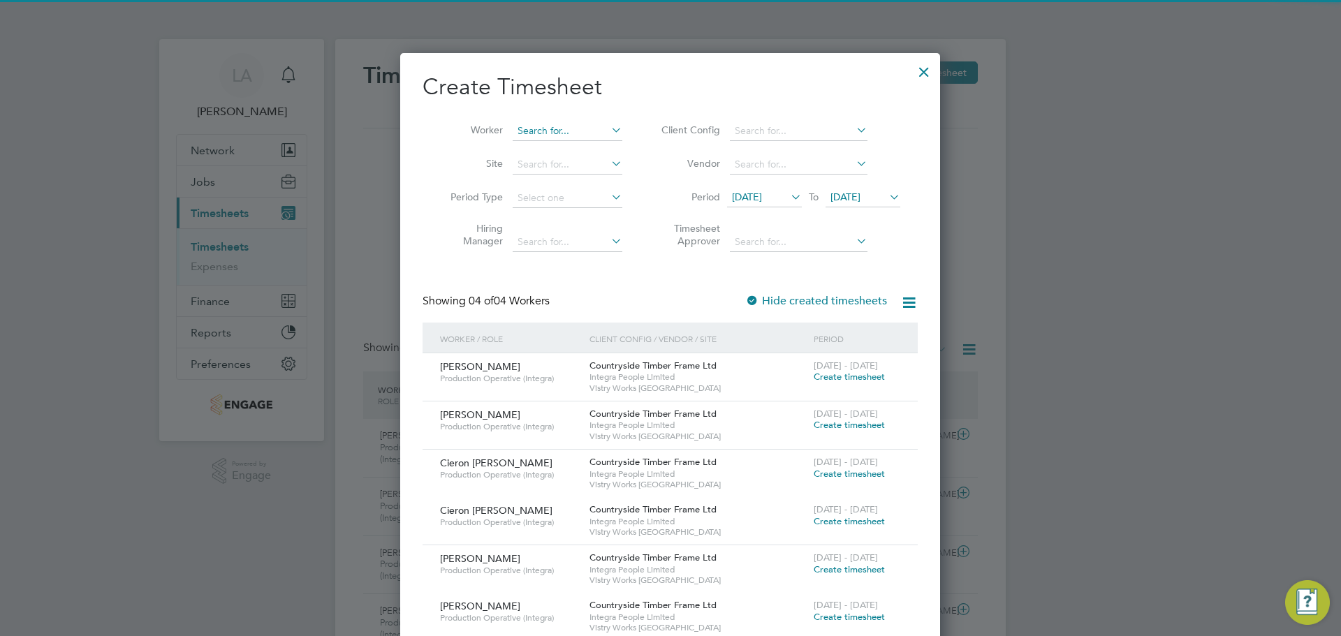
click at [566, 133] on input at bounding box center [568, 132] width 110 height 20
click at [586, 142] on li "[PERSON_NAME]" at bounding box center [600, 149] width 177 height 19
type input "[PERSON_NAME]"
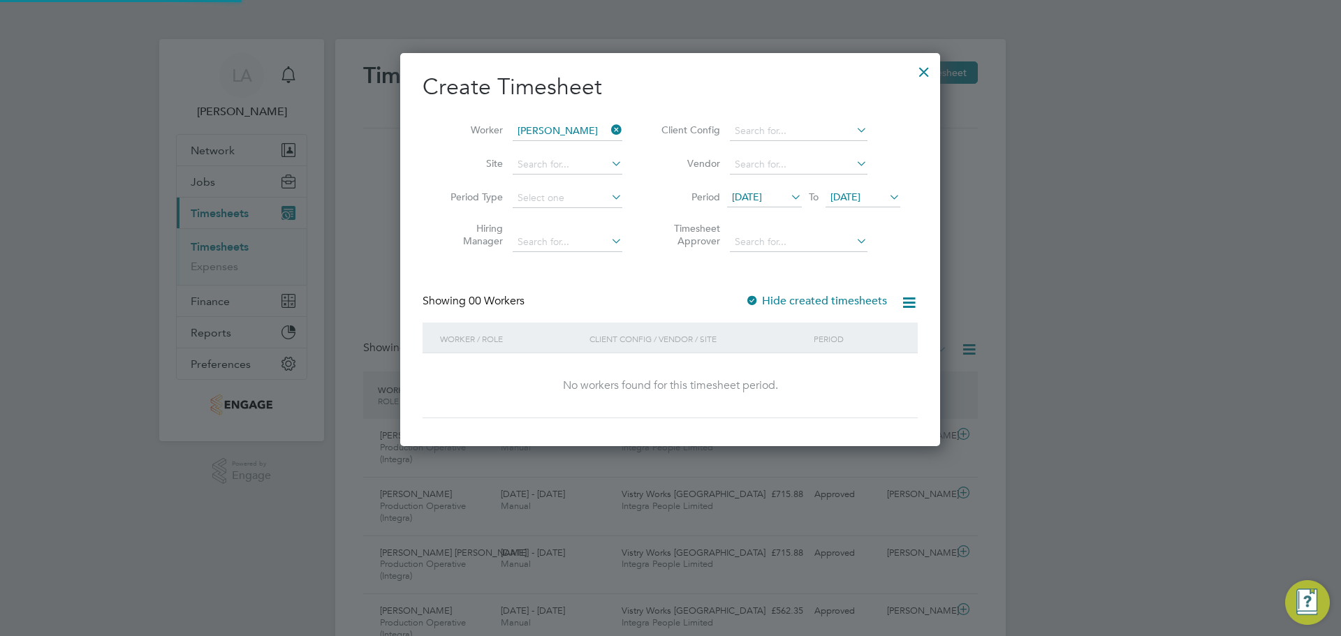
click at [762, 195] on span "[DATE]" at bounding box center [747, 197] width 30 height 13
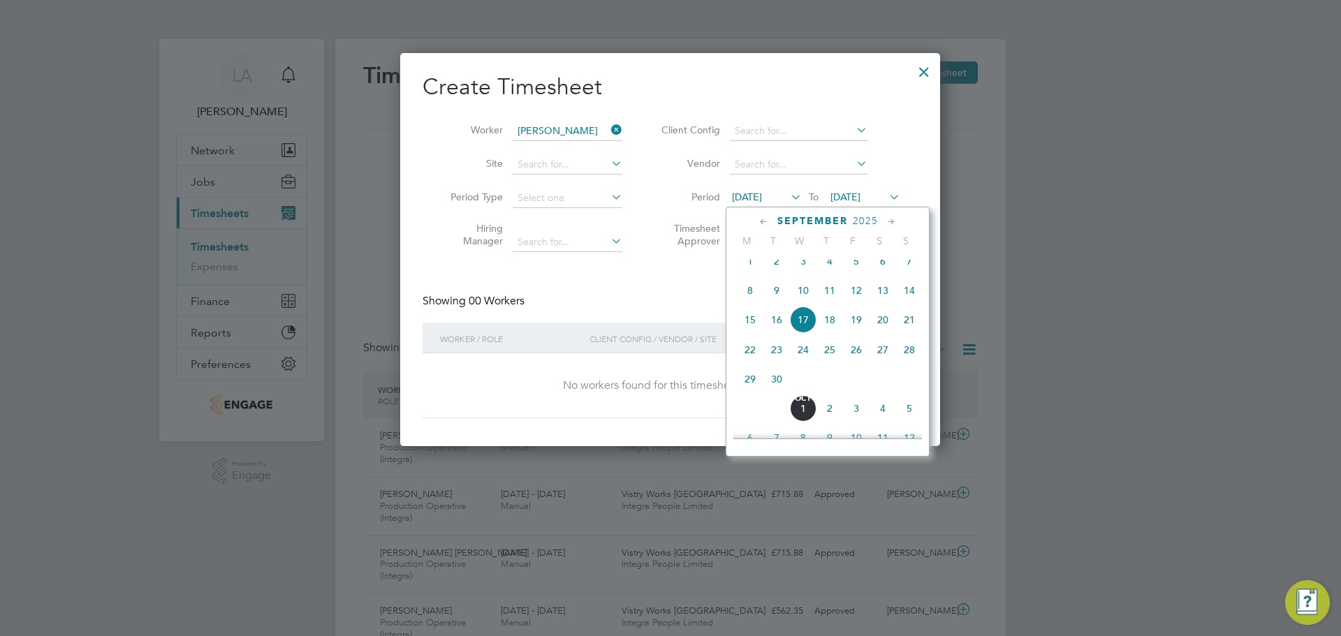
click at [808, 221] on span "September" at bounding box center [812, 221] width 71 height 12
click at [749, 340] on span "19" at bounding box center [750, 342] width 27 height 27
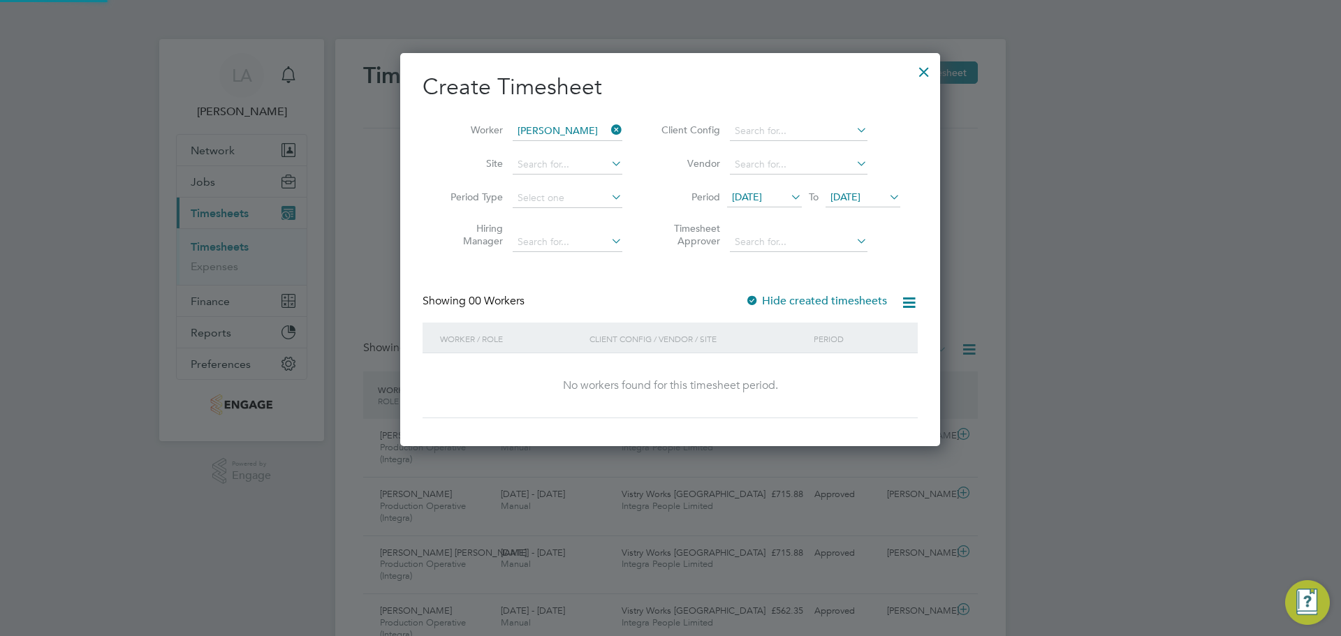
click at [856, 203] on span "[DATE]" at bounding box center [845, 197] width 30 height 13
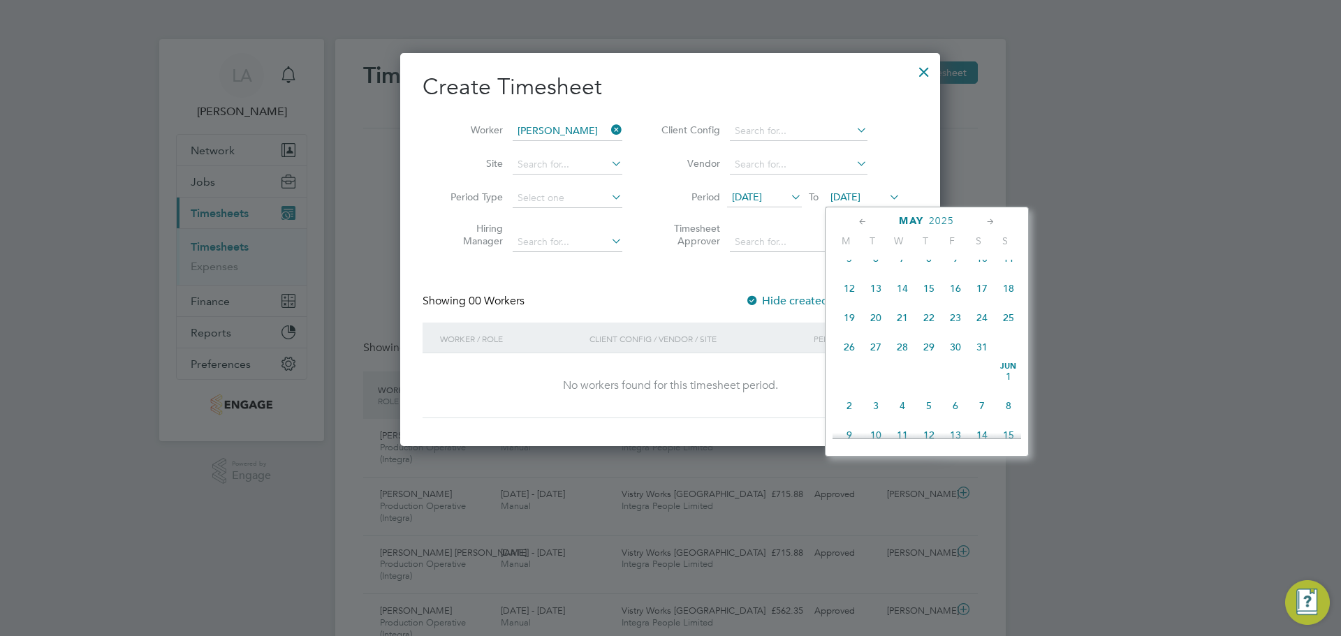
click at [1004, 331] on span "25" at bounding box center [1008, 317] width 27 height 27
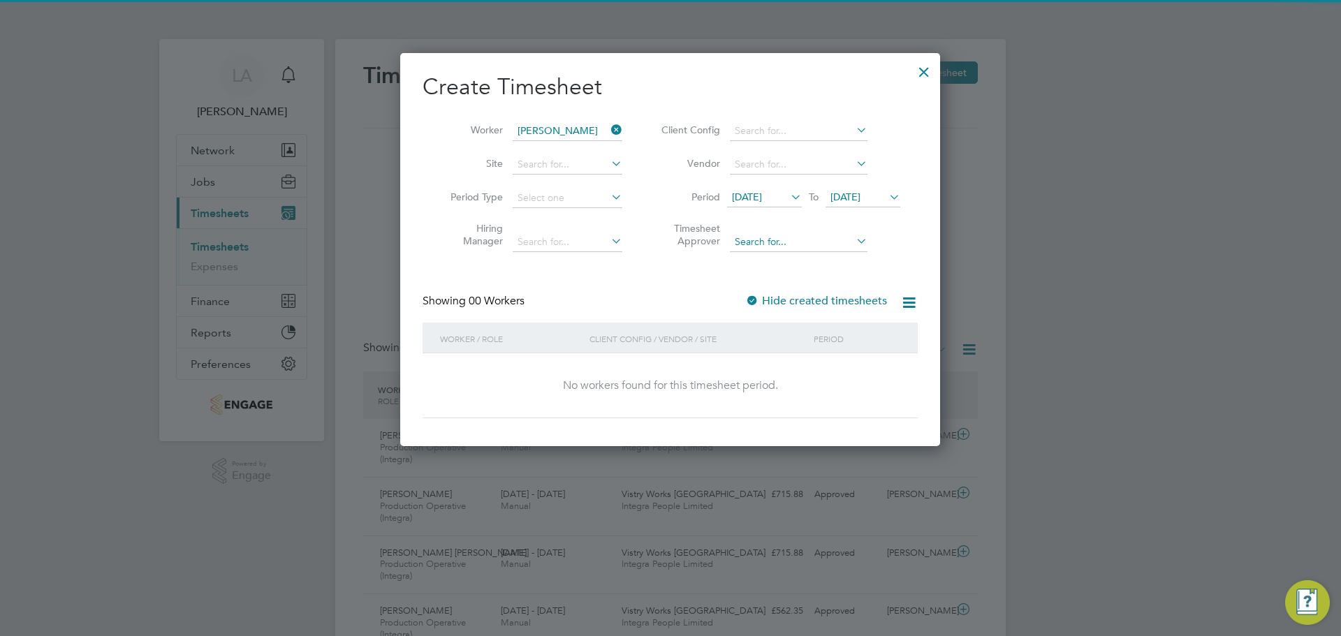
click at [797, 237] on input at bounding box center [799, 243] width 138 height 20
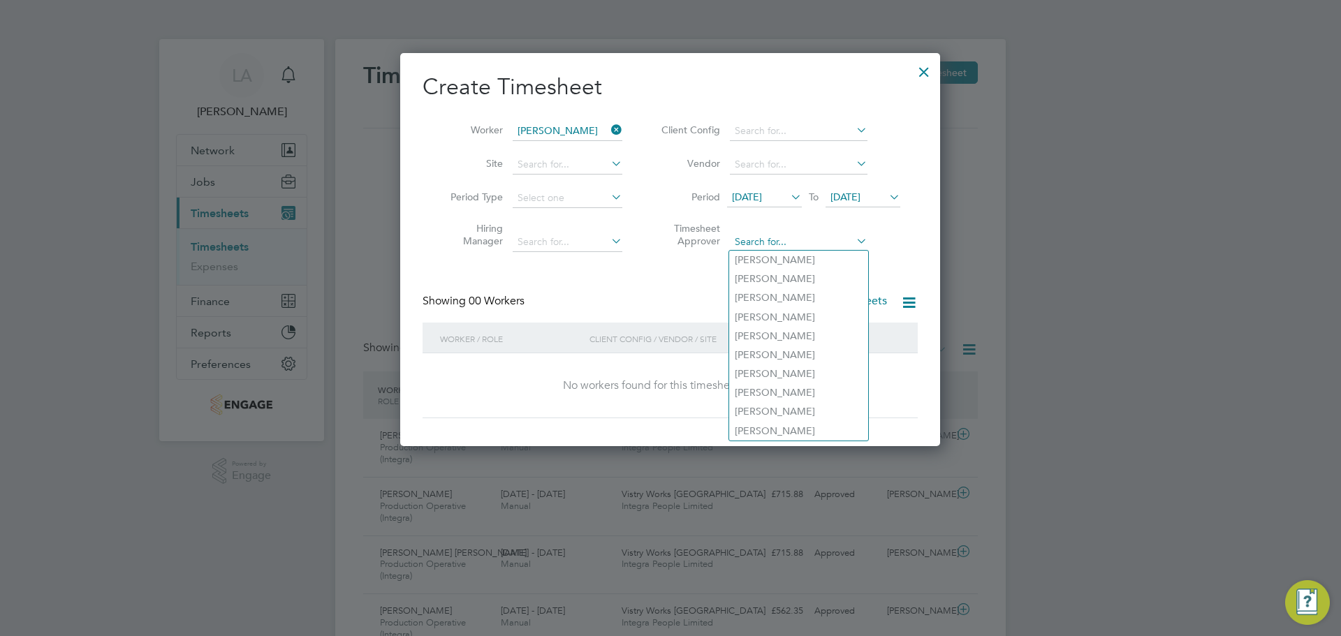
click at [771, 233] on input at bounding box center [799, 243] width 138 height 20
click at [666, 260] on div "Create Timesheet Worker [PERSON_NAME] Site Period Type Hiring Manager Client Co…" at bounding box center [669, 246] width 495 height 346
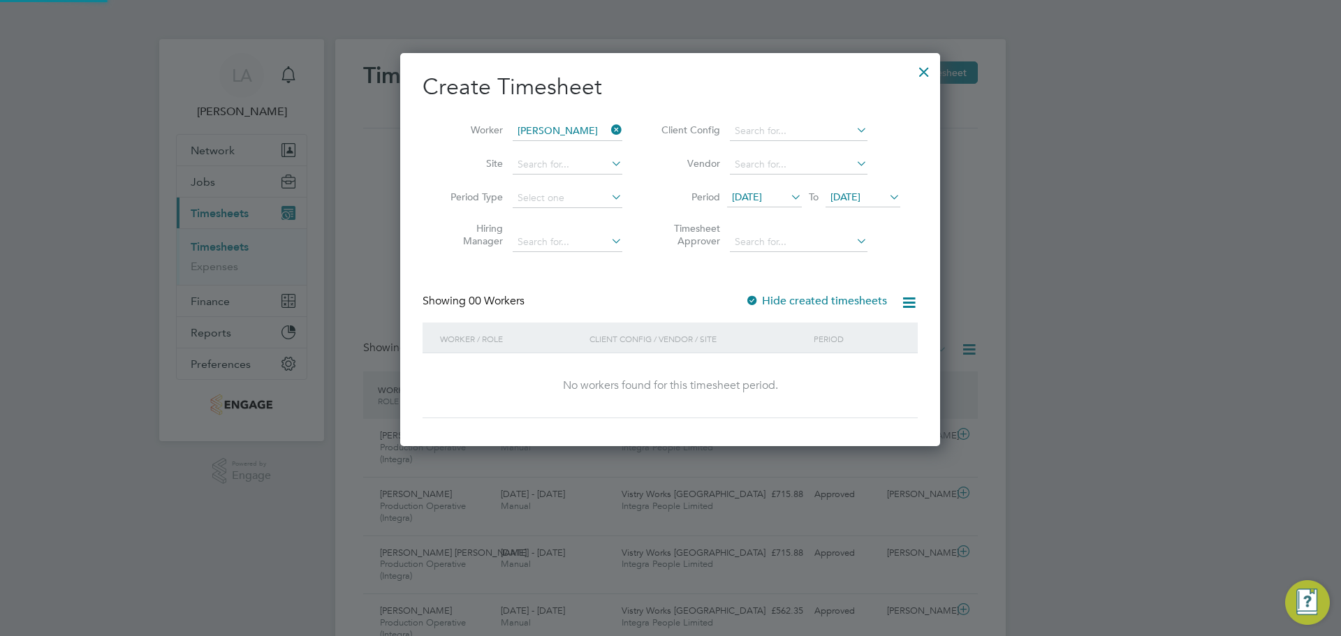
click at [759, 300] on div at bounding box center [752, 302] width 14 height 14
click at [762, 196] on span "[DATE]" at bounding box center [747, 197] width 30 height 13
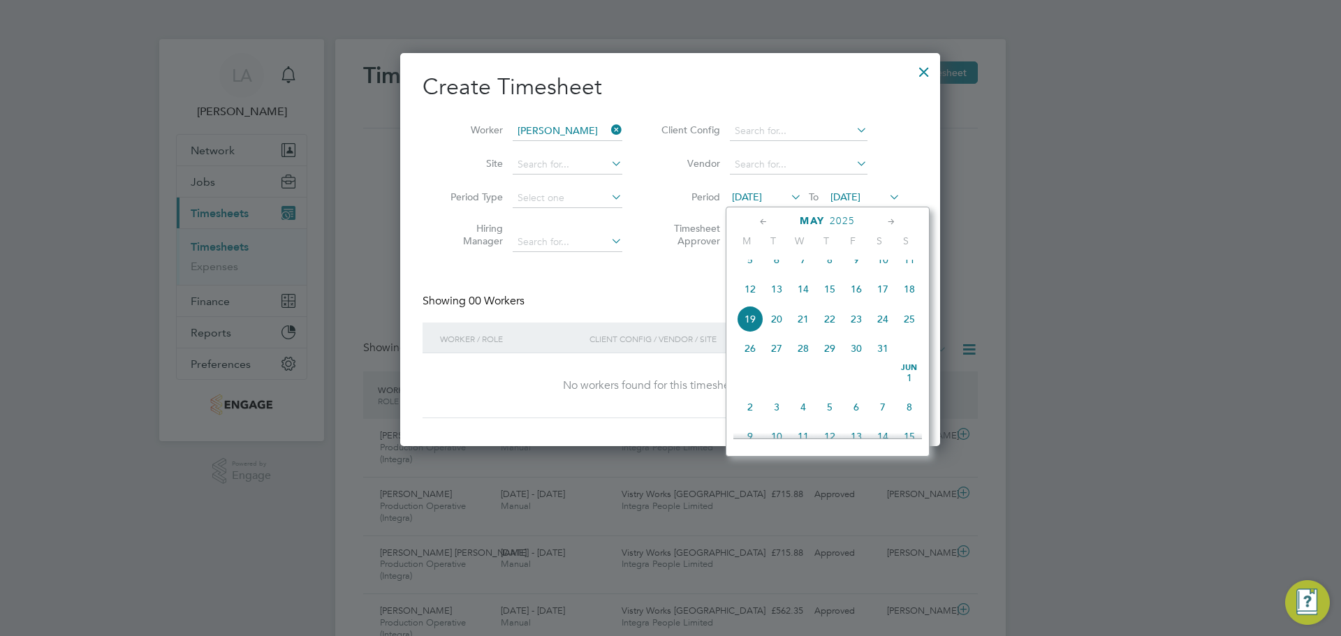
click at [744, 325] on span "19" at bounding box center [750, 319] width 27 height 27
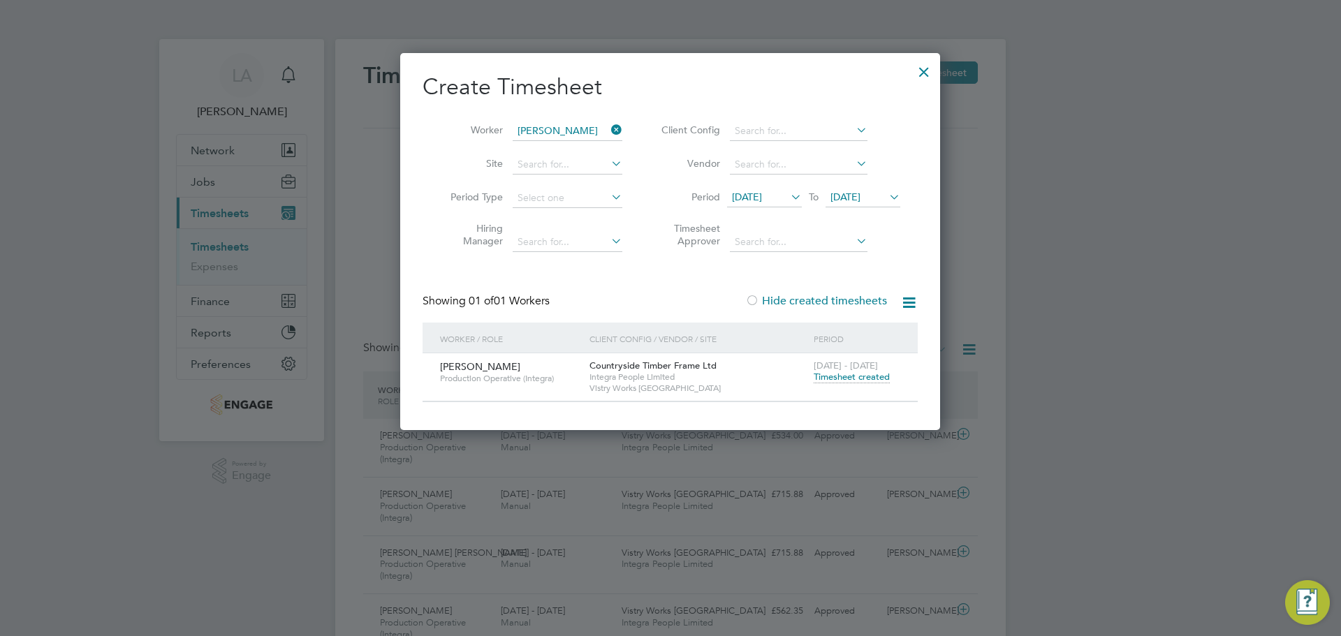
click at [828, 378] on span "Timesheet created" at bounding box center [852, 377] width 76 height 13
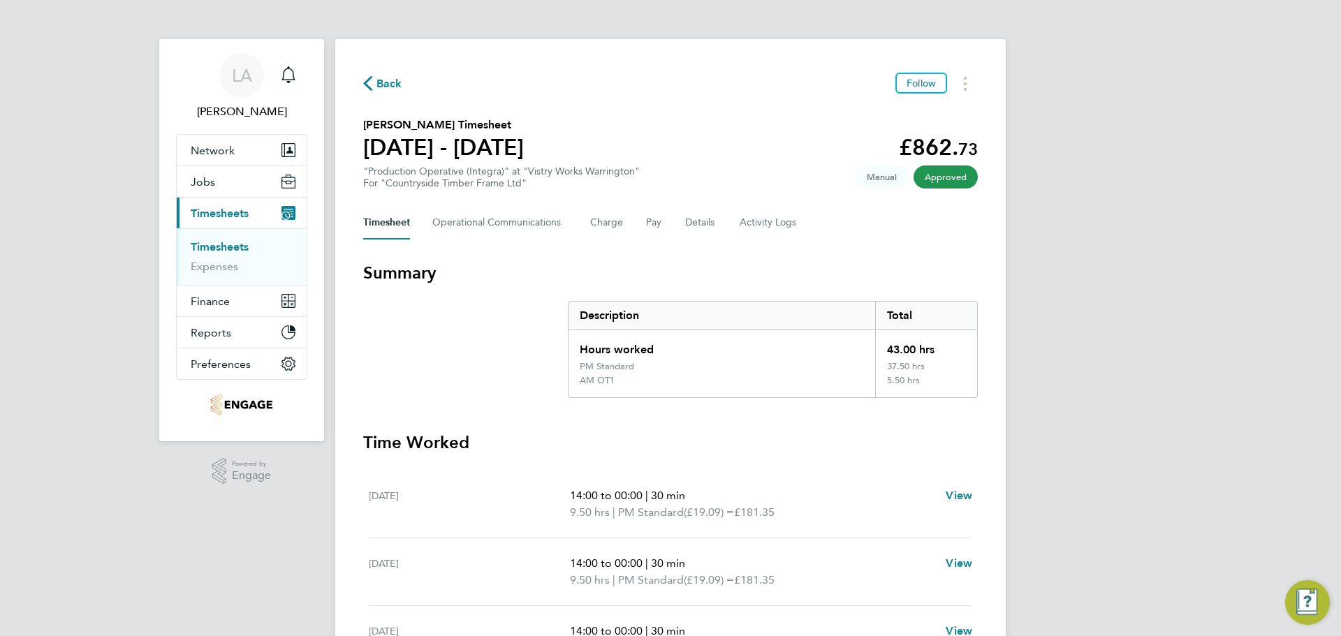
click at [376, 82] on span "Back" at bounding box center [389, 83] width 26 height 17
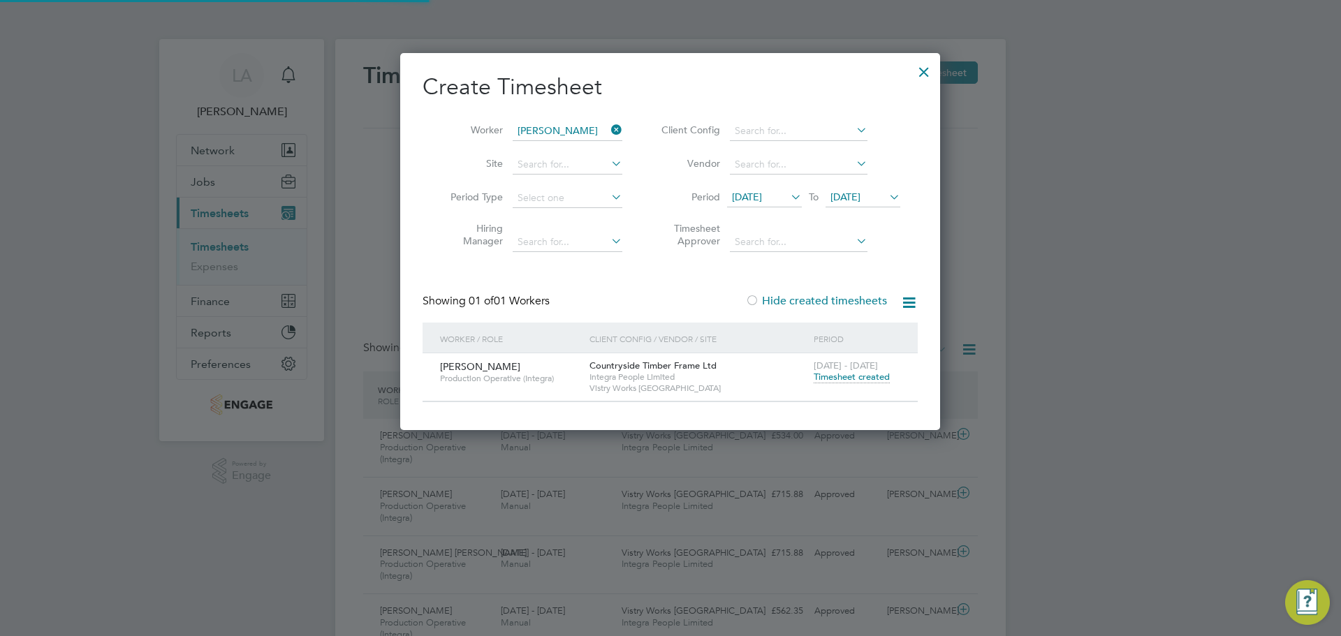
scroll to position [36, 122]
click at [608, 129] on icon at bounding box center [608, 130] width 0 height 20
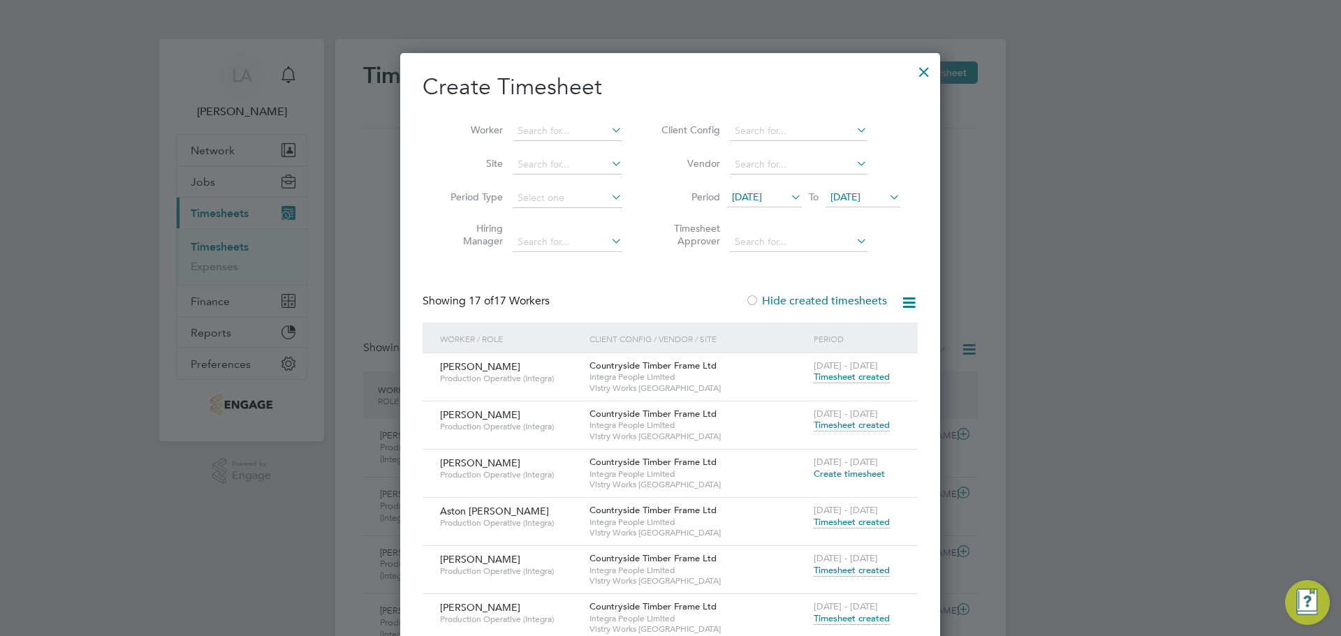
click at [930, 75] on div at bounding box center [923, 68] width 25 height 25
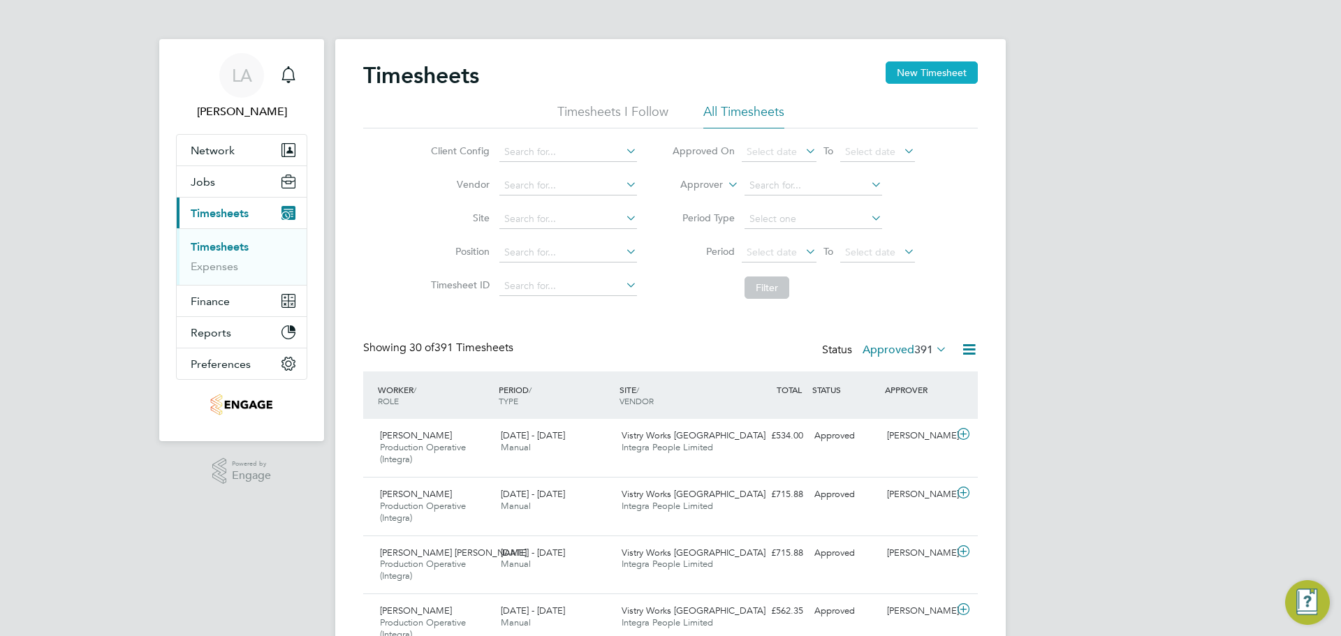
click at [901, 73] on button "New Timesheet" at bounding box center [931, 72] width 92 height 22
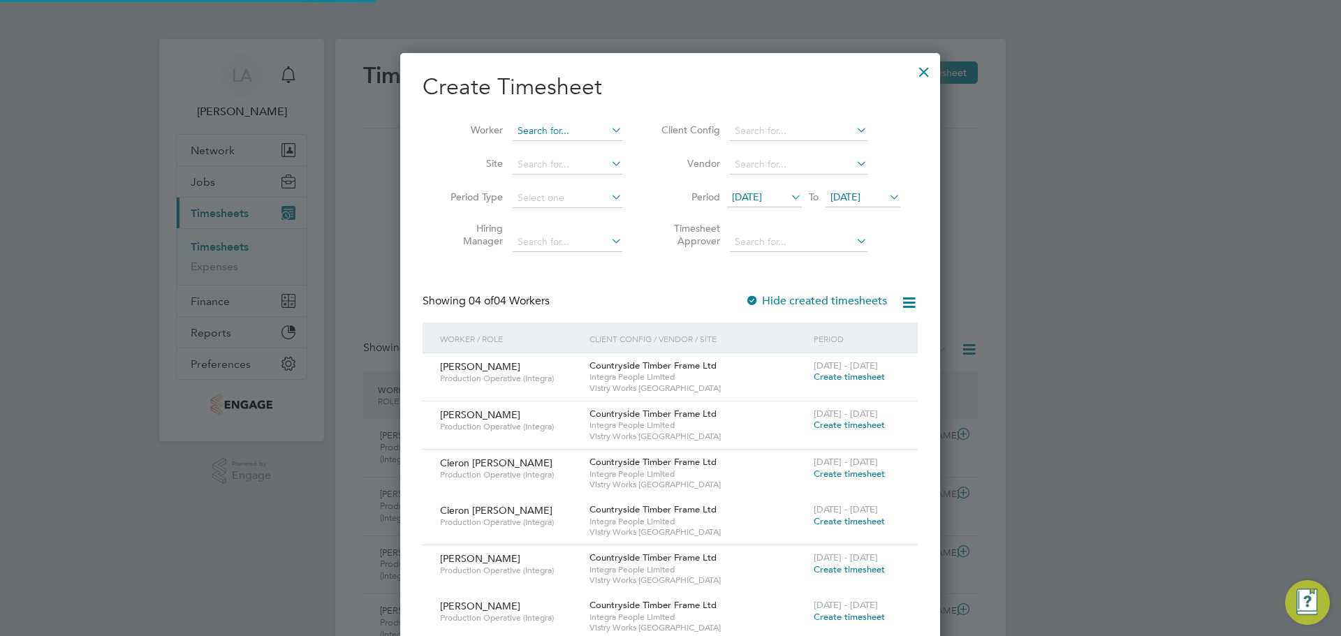
click at [544, 138] on input at bounding box center [568, 132] width 110 height 20
click at [558, 152] on li "Ghe orghita Ciobanu" at bounding box center [567, 149] width 111 height 19
type input "[PERSON_NAME]"
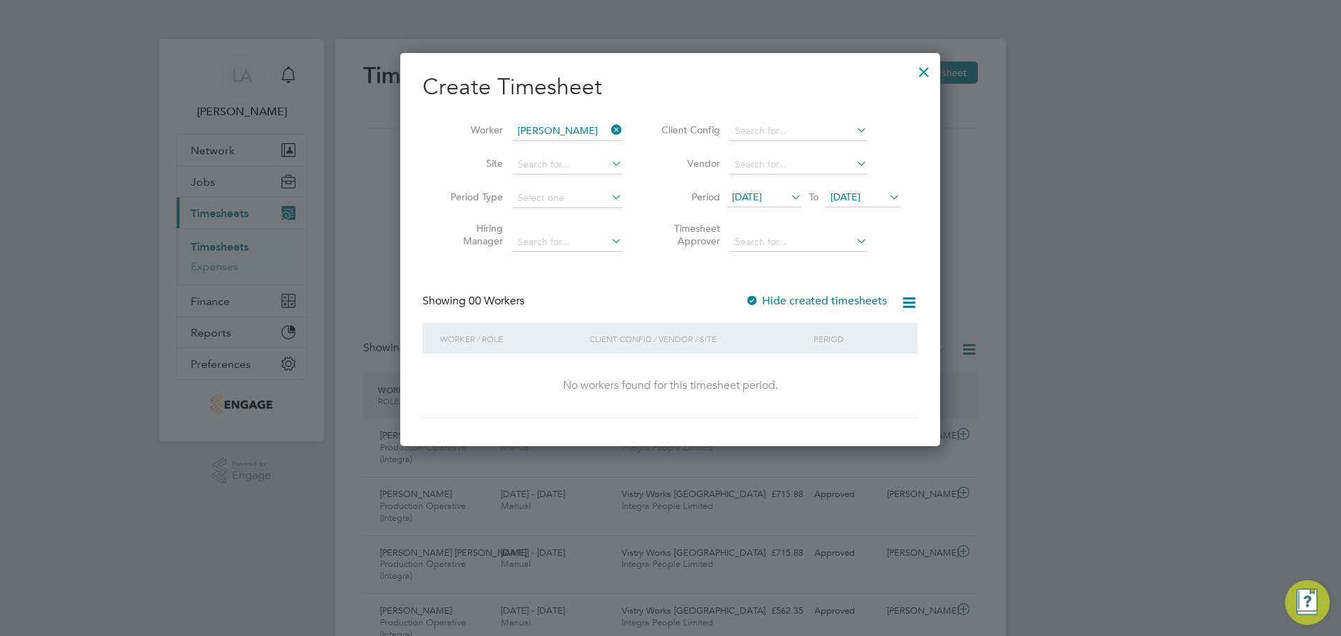
click at [762, 196] on span "[DATE]" at bounding box center [747, 197] width 30 height 13
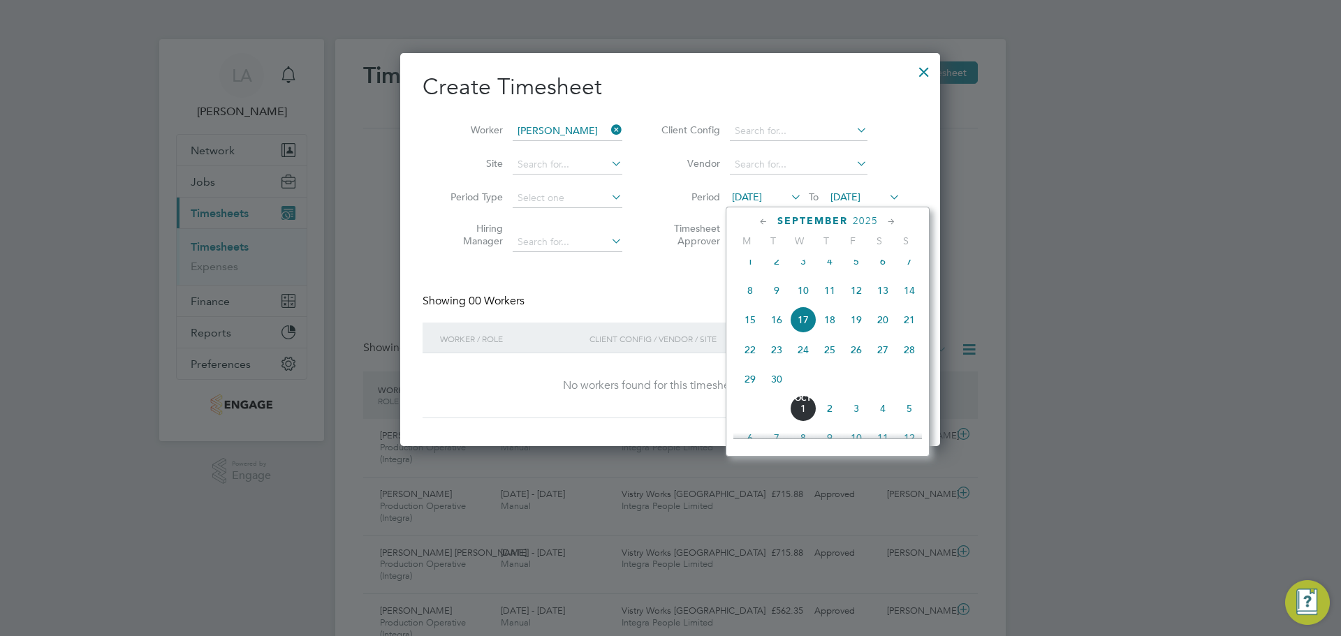
click at [824, 229] on div "[DATE] M T W T F S S [DATE] 2 3 4 5 6 7 8 9 10 11 12 13 14 15 16 17 18 19 20 21…" at bounding box center [828, 332] width 204 height 250
click at [830, 221] on span "September" at bounding box center [812, 221] width 71 height 12
click at [753, 386] on span "12" at bounding box center [750, 378] width 27 height 27
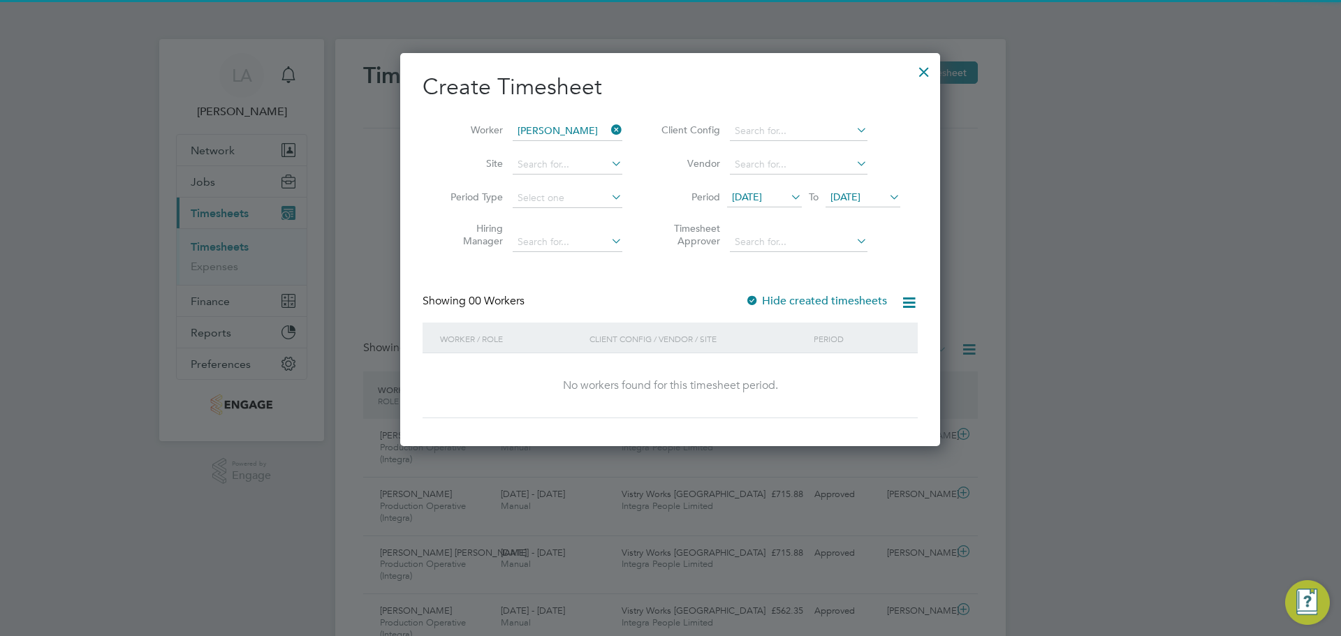
drag, startPoint x: 859, startPoint y: 200, endPoint x: 858, endPoint y: 213, distance: 13.3
click at [856, 198] on span "[DATE]" at bounding box center [845, 197] width 30 height 13
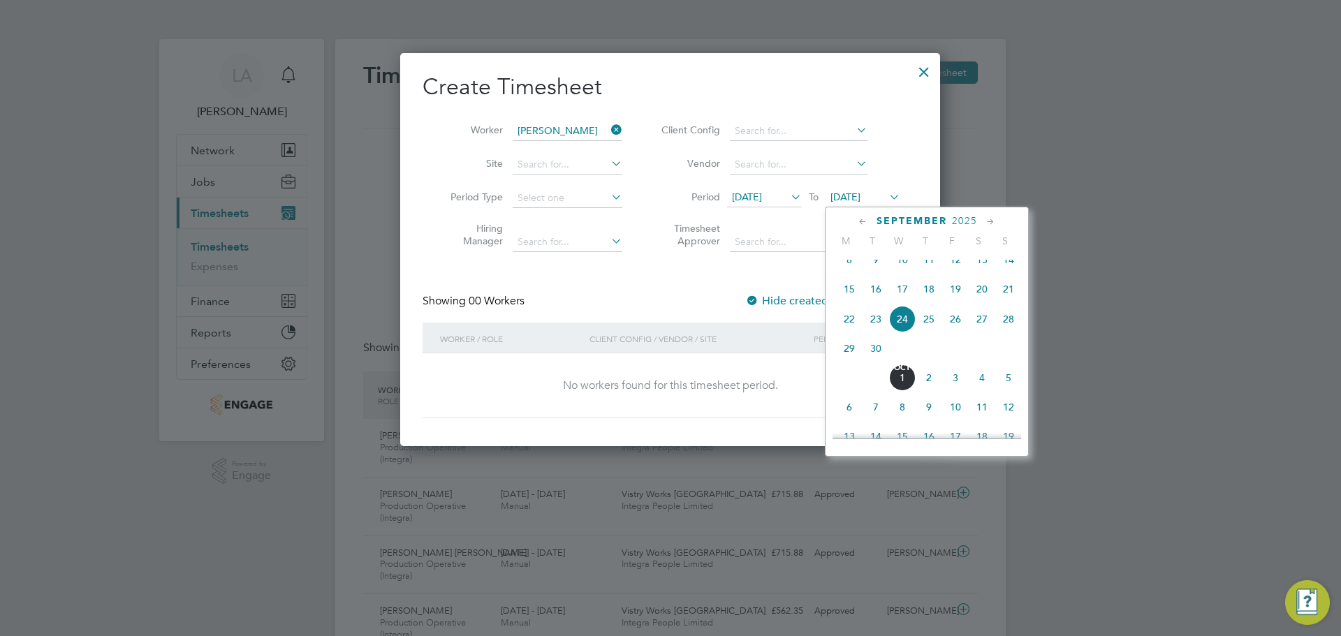
click at [933, 223] on span "September" at bounding box center [911, 221] width 71 height 12
click at [1006, 382] on span "18" at bounding box center [1008, 378] width 27 height 27
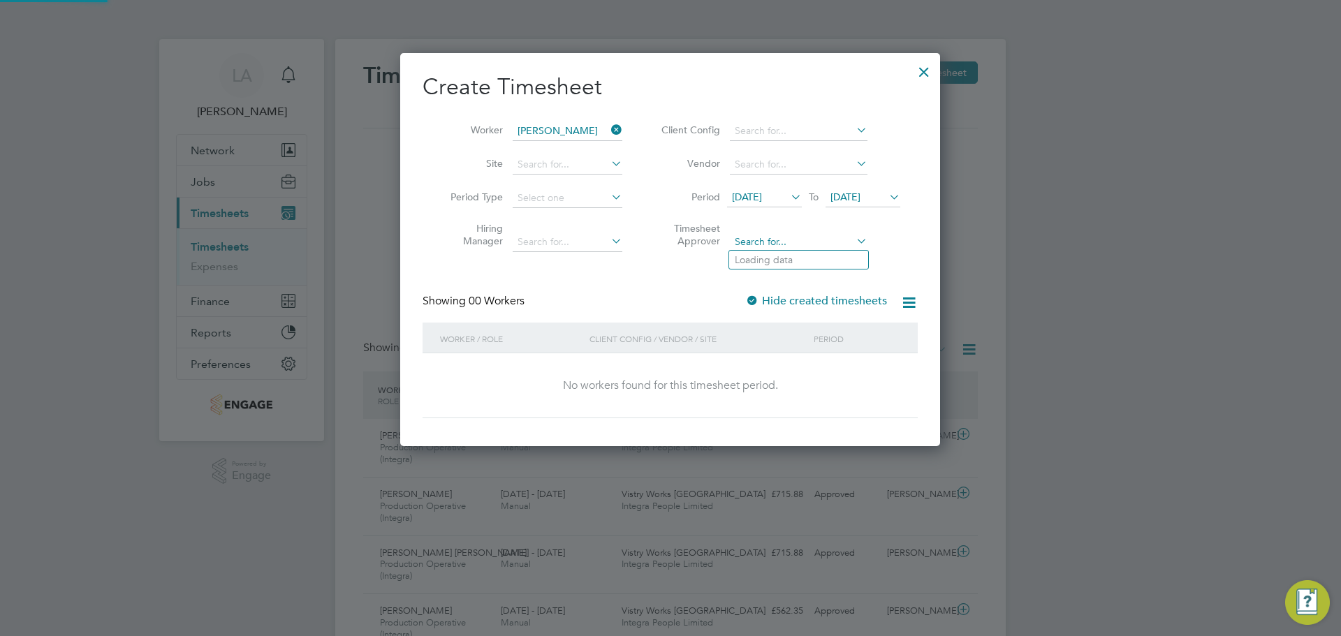
click at [832, 242] on input at bounding box center [799, 243] width 138 height 20
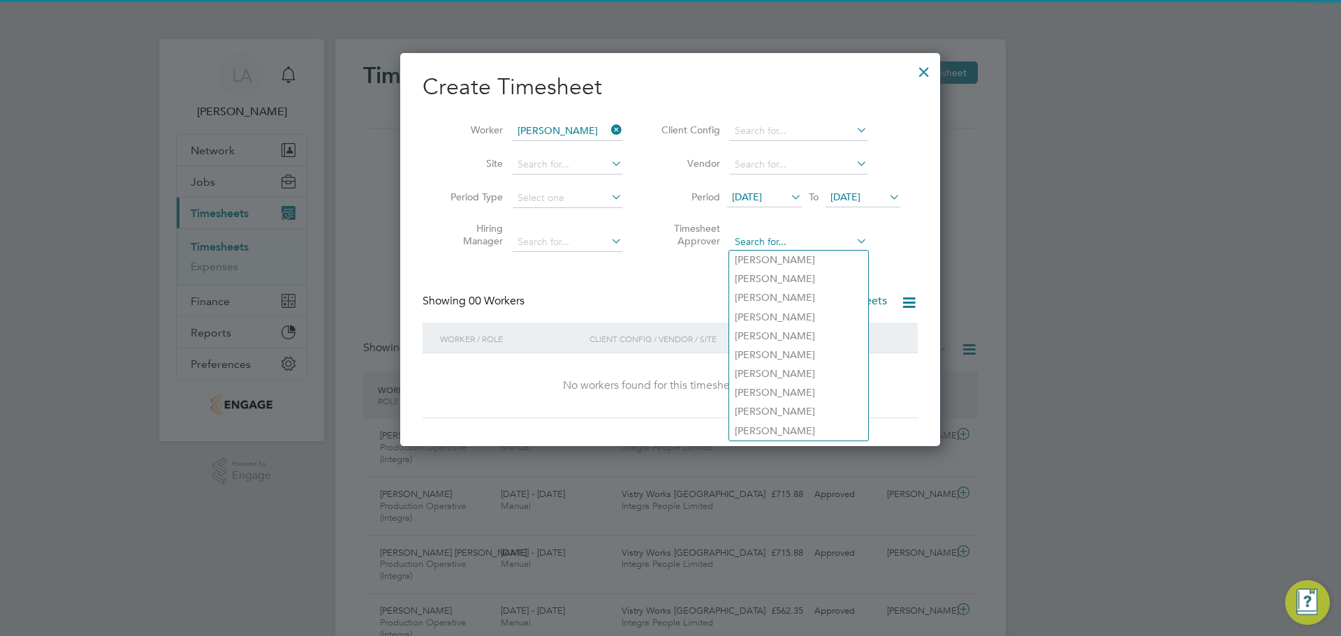
click at [795, 240] on input at bounding box center [799, 243] width 138 height 20
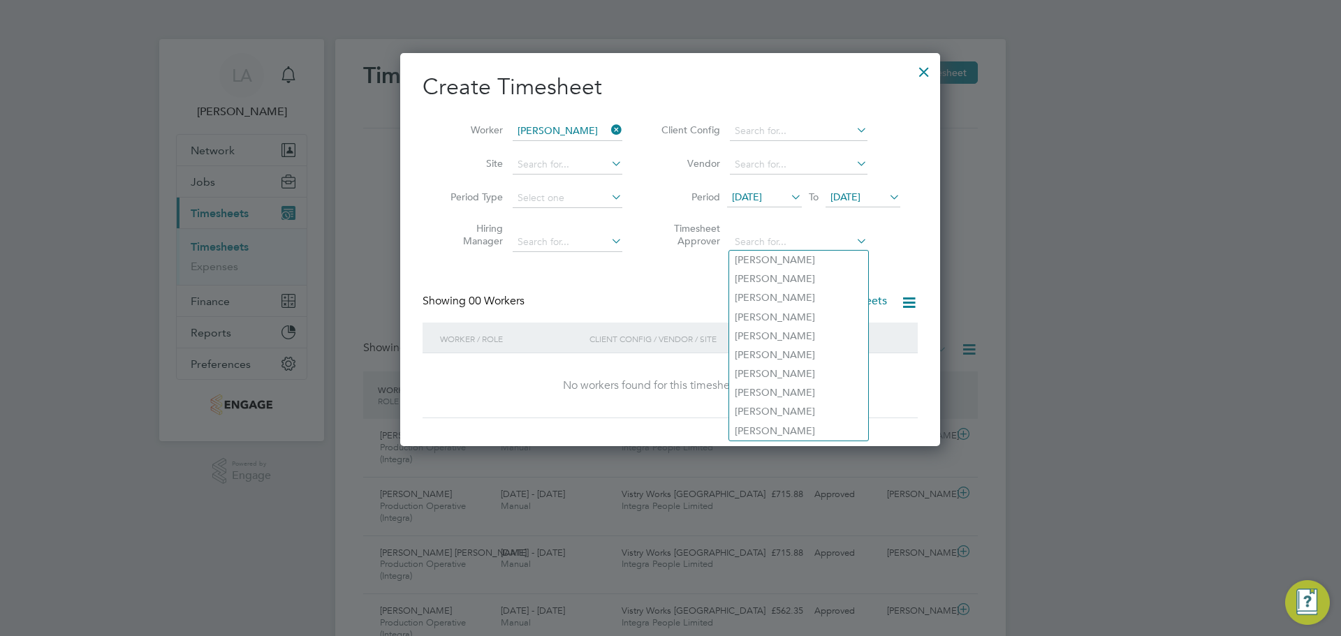
click at [885, 273] on div "Create Timesheet Worker [PERSON_NAME] Site Period Type Hiring Manager Client Co…" at bounding box center [669, 246] width 495 height 346
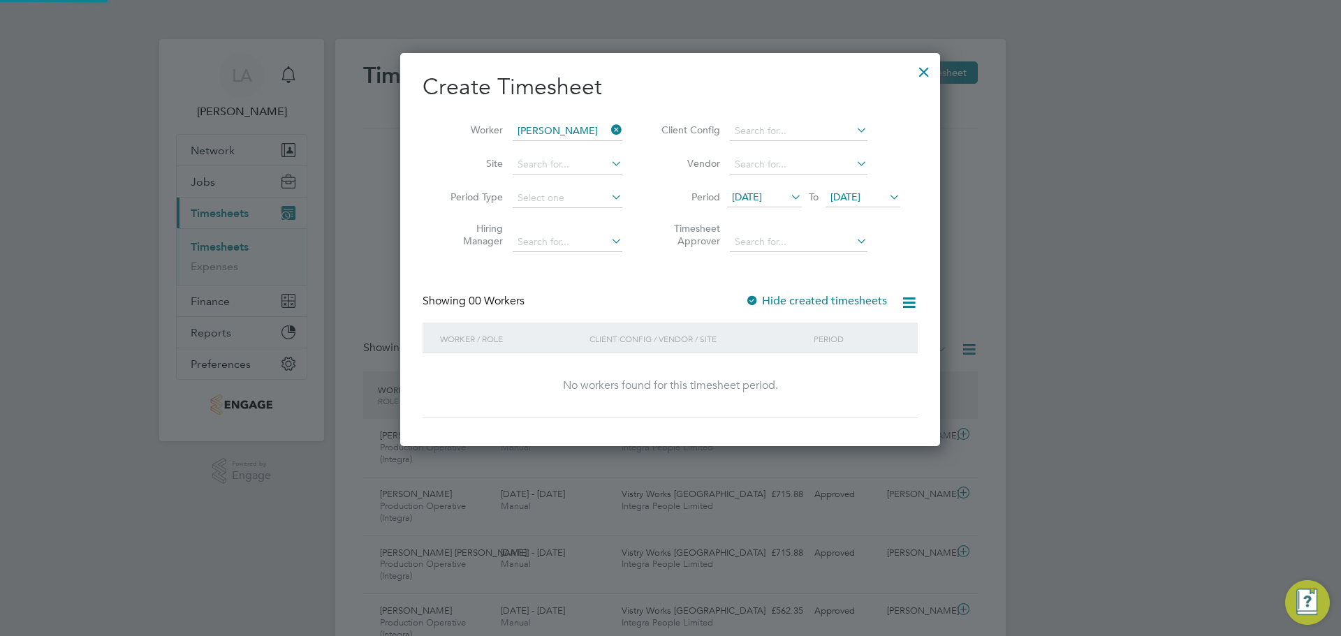
click at [761, 302] on label "Hide created timesheets" at bounding box center [816, 301] width 142 height 14
click at [762, 200] on span "[DATE]" at bounding box center [747, 197] width 30 height 13
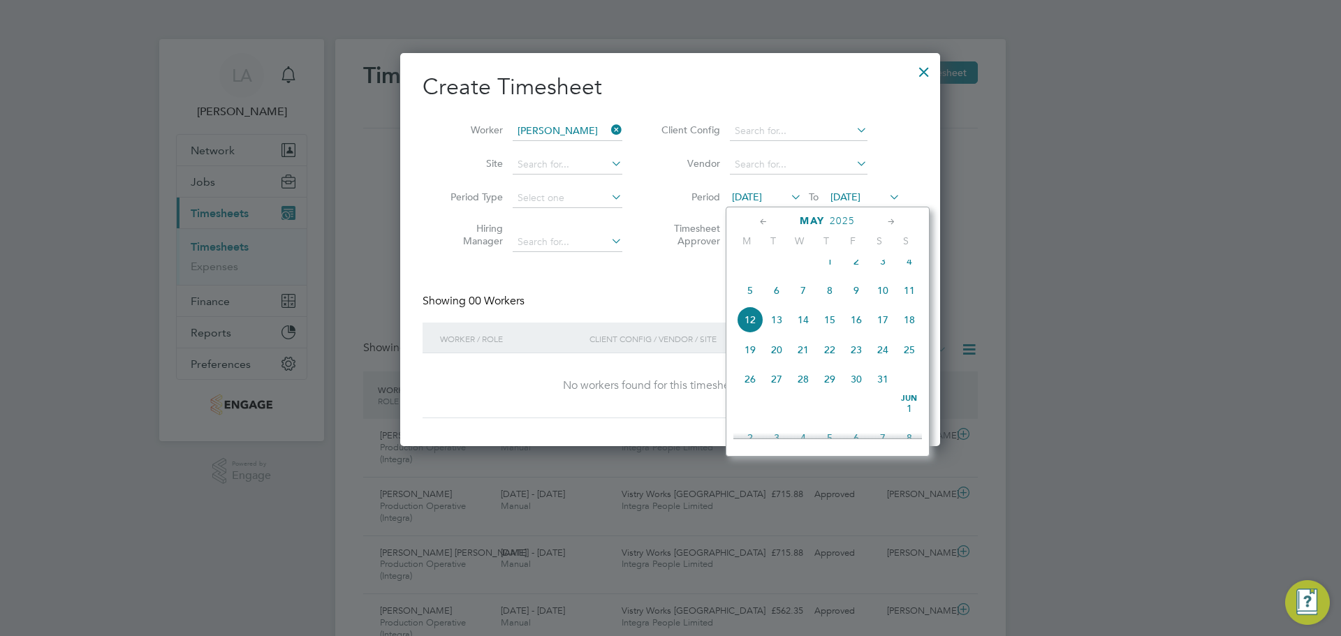
click at [754, 329] on span "12" at bounding box center [750, 320] width 27 height 27
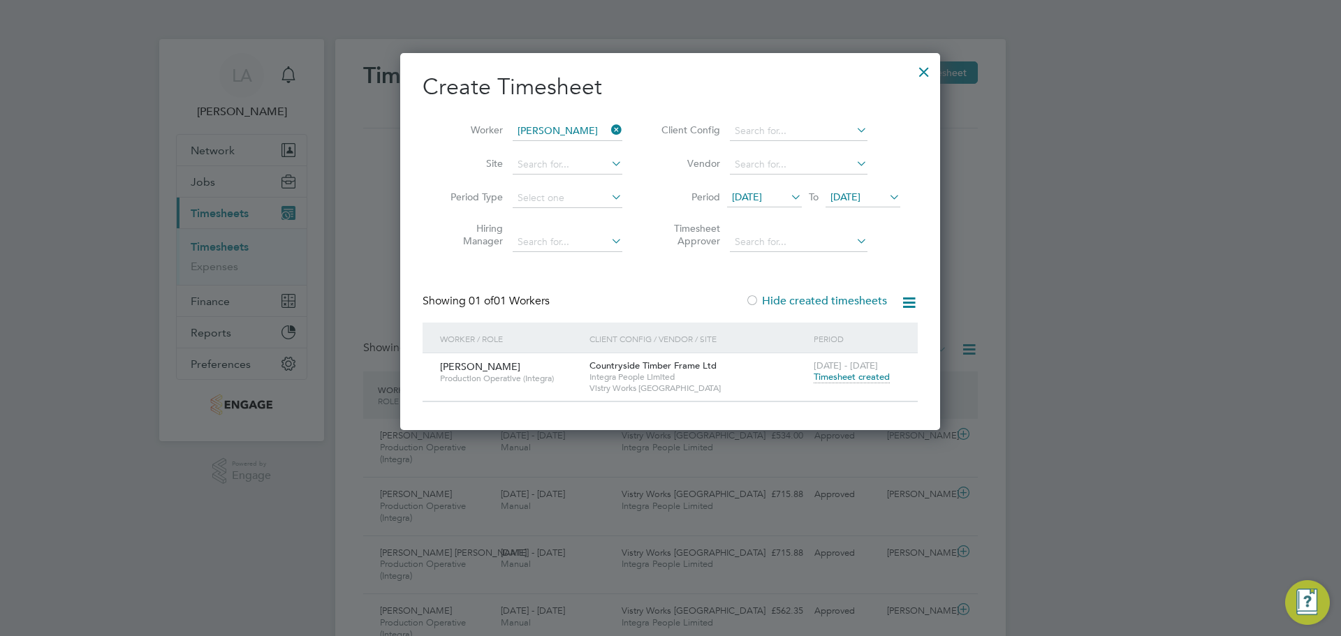
click at [825, 371] on span "Timesheet created" at bounding box center [852, 377] width 76 height 13
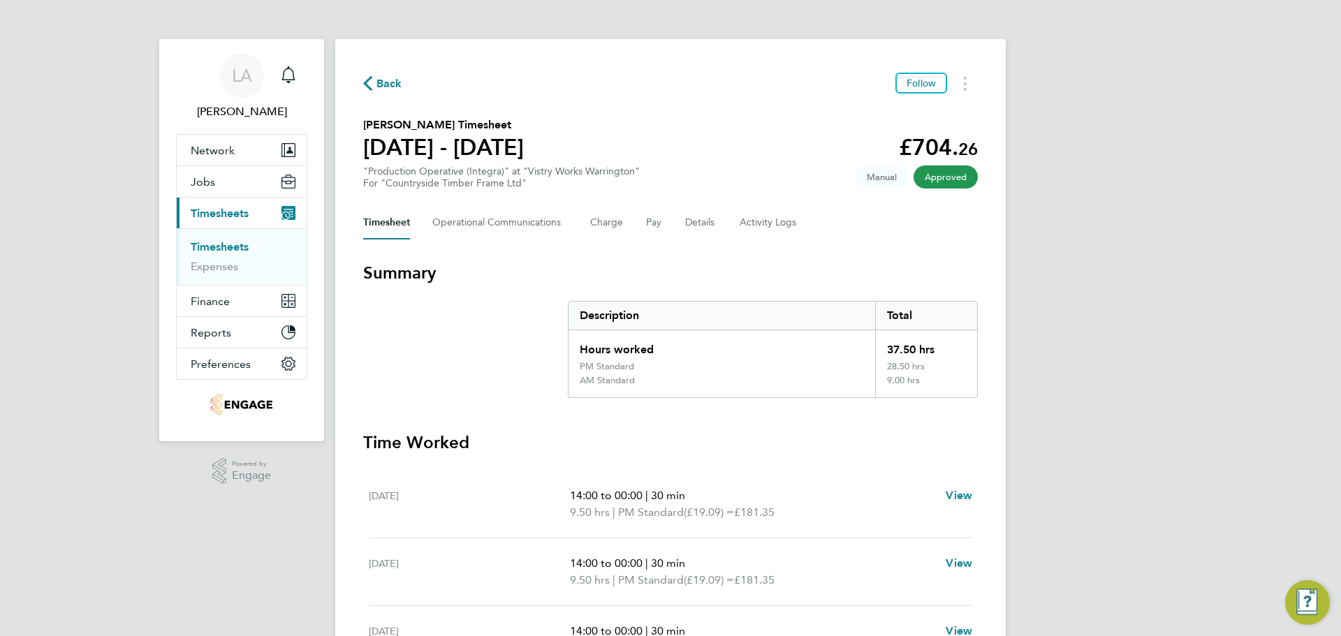
click at [374, 86] on span "Back" at bounding box center [382, 82] width 39 height 13
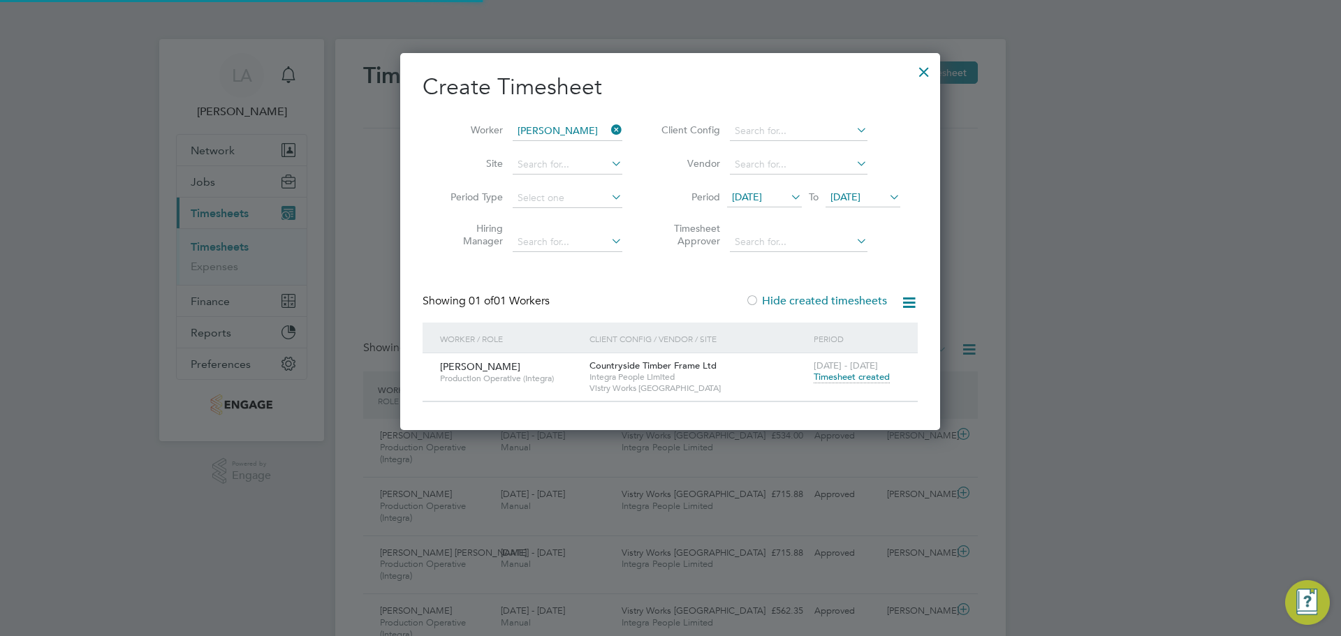
scroll to position [36, 122]
click at [608, 126] on icon at bounding box center [608, 130] width 0 height 20
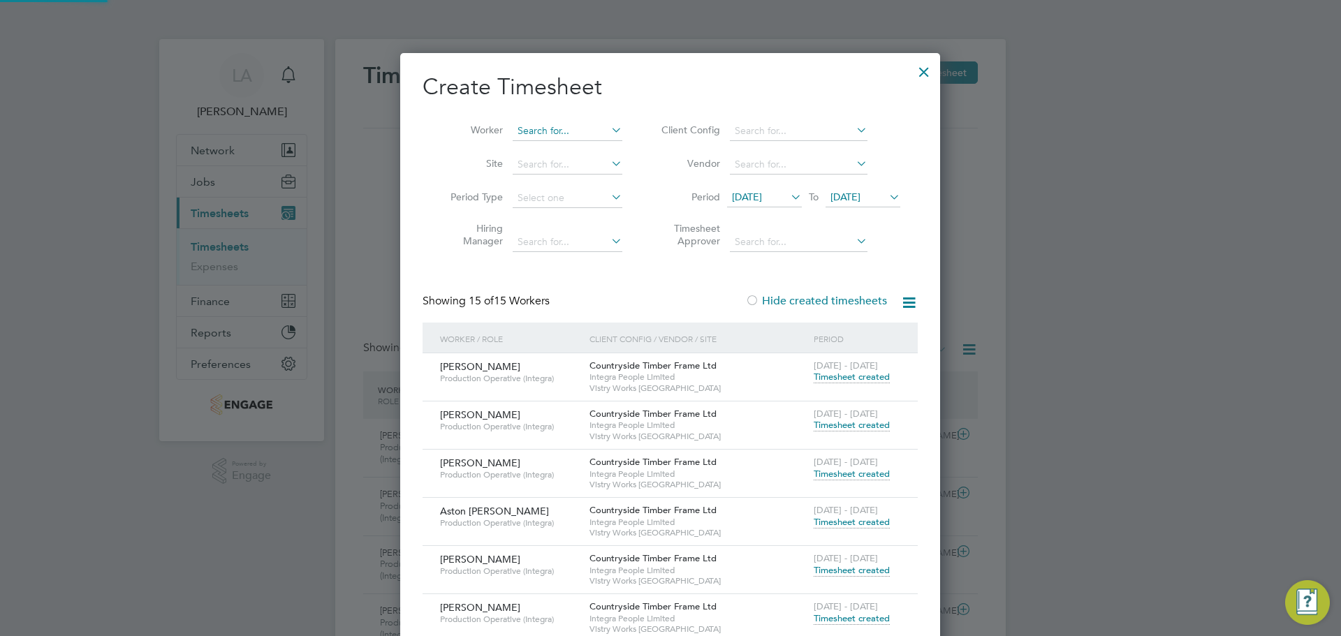
click at [581, 133] on input at bounding box center [568, 132] width 110 height 20
click at [598, 142] on li "[PERSON_NAME]" at bounding box center [567, 149] width 111 height 19
type input "[PERSON_NAME]"
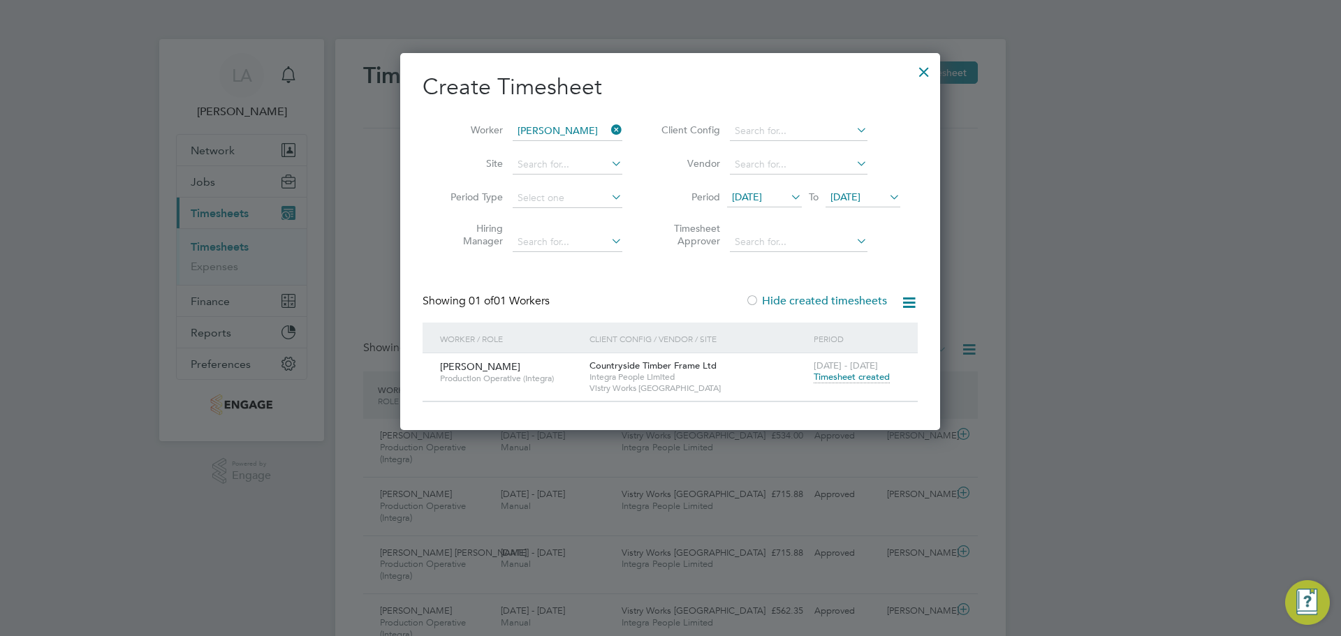
click at [844, 375] on span "Timesheet created" at bounding box center [852, 377] width 76 height 13
